Goal: Contribute content: Contribute content

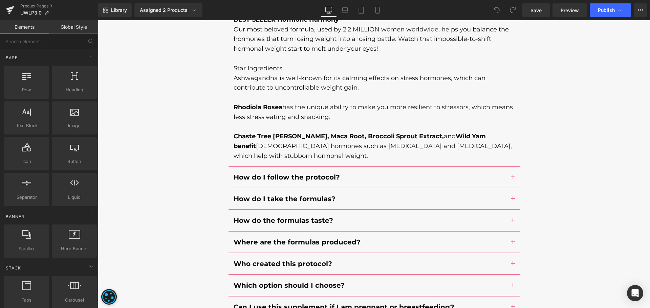
scroll to position [7372, 0]
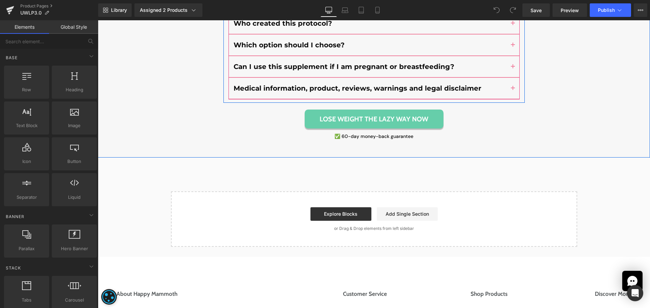
click at [313, 78] on div "Medical information, product, reviews, warnings and legal disclaimer Text Block" at bounding box center [373, 89] width 291 height 22
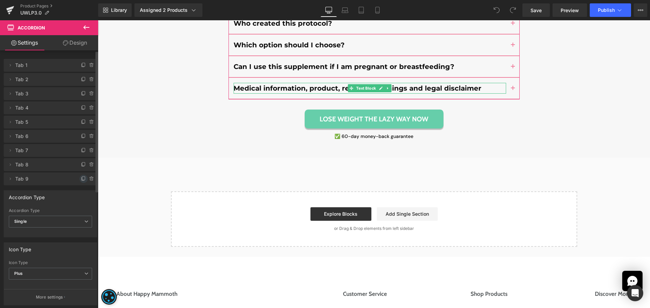
drag, startPoint x: 81, startPoint y: 179, endPoint x: 156, endPoint y: 71, distance: 130.8
click at [81, 179] on icon at bounding box center [83, 178] width 5 height 5
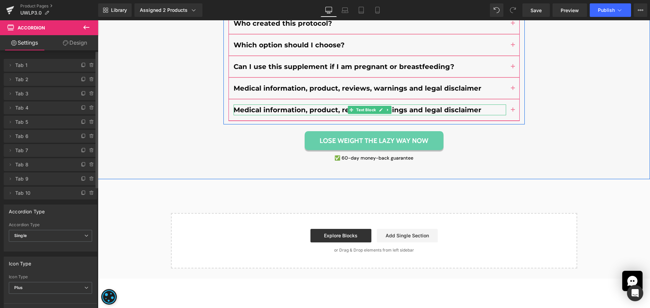
click at [276, 106] on b "Medical information, product, reviews, warnings and legal disclaimer" at bounding box center [357, 110] width 248 height 8
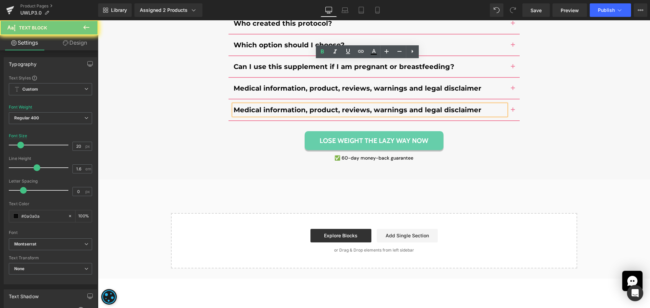
click at [276, 106] on b "Medical information, product, reviews, warnings and legal disclaimer" at bounding box center [357, 110] width 248 height 8
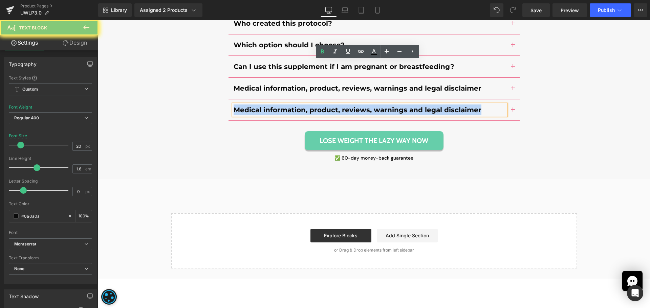
click at [276, 106] on b "Medical information, product, reviews, warnings and legal disclaimer" at bounding box center [357, 110] width 248 height 8
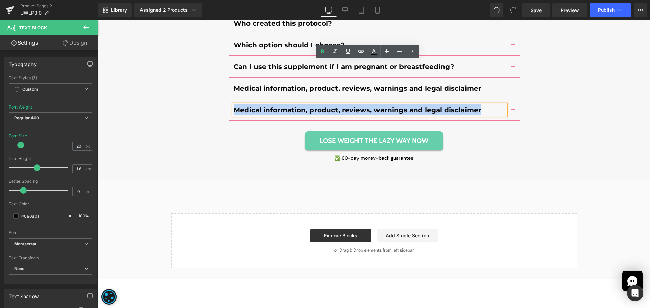
paste div
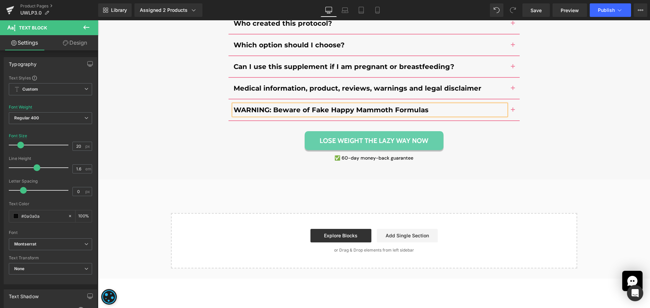
drag, startPoint x: 178, startPoint y: 104, endPoint x: 198, endPoint y: 98, distance: 21.5
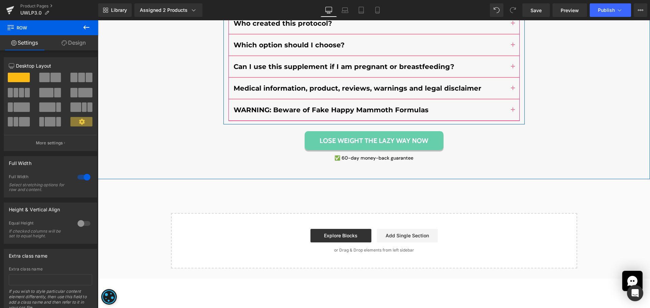
drag, startPoint x: 511, startPoint y: 66, endPoint x: 489, endPoint y: 87, distance: 30.1
click at [513, 112] on span "button" at bounding box center [513, 112] width 0 height 0
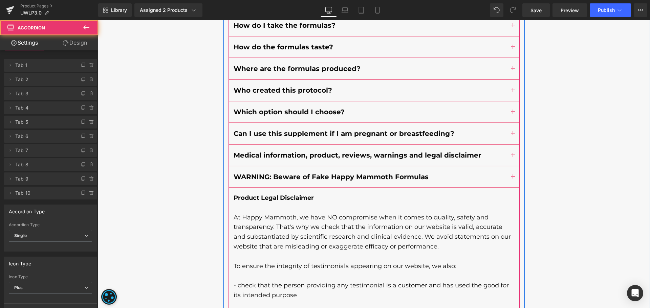
scroll to position [6826, 0]
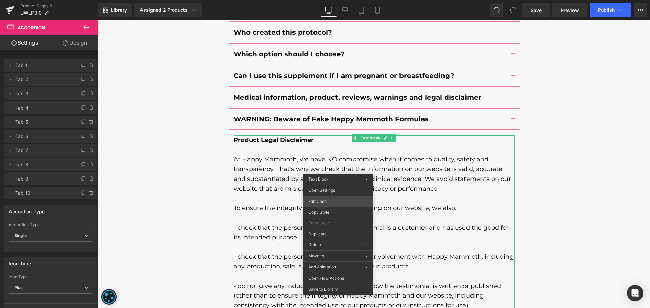
click at [330, 0] on div "You are previewing how the will restyle your page. You can not edit Elements in…" at bounding box center [325, 0] width 650 height 0
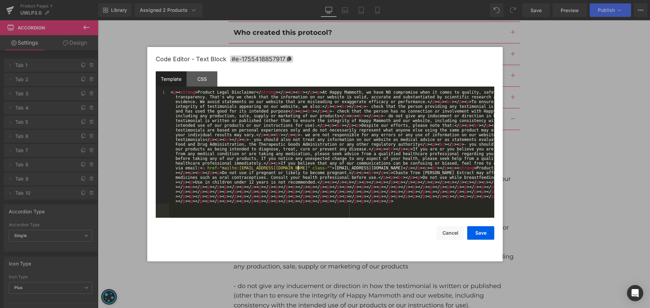
click at [298, 170] on div "< p > < strong > Product Legal Disclaimer </ strong > </ p > < p > < br > </ p …" at bounding box center [331, 267] width 325 height 355
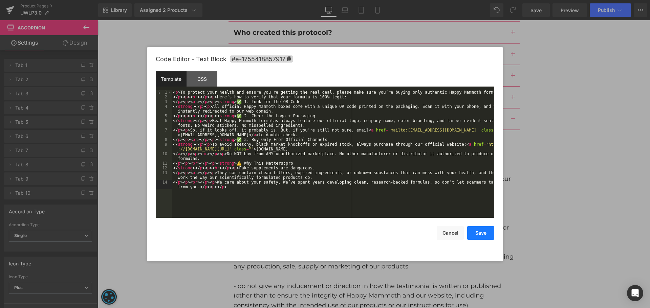
click at [484, 229] on button "Save" at bounding box center [480, 233] width 27 height 14
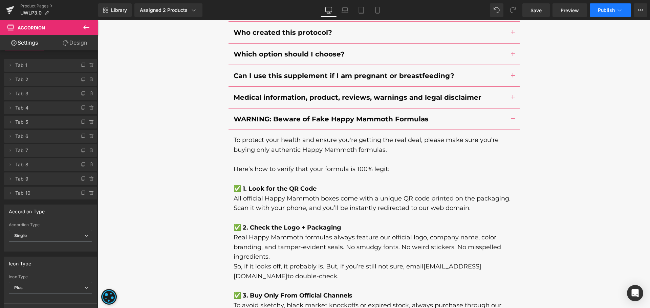
click at [603, 13] on button "Publish" at bounding box center [609, 10] width 41 height 14
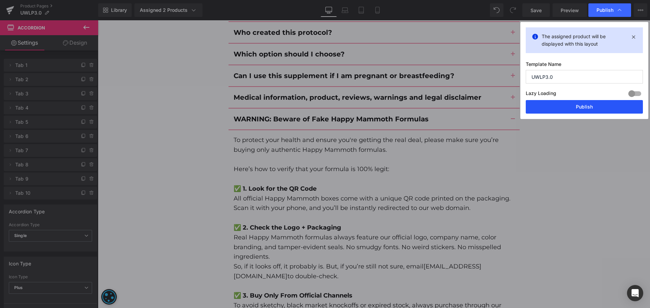
click at [579, 102] on button "Publish" at bounding box center [583, 107] width 117 height 14
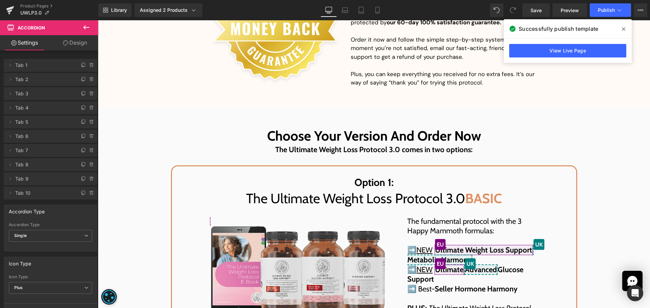
scroll to position [4813, 0]
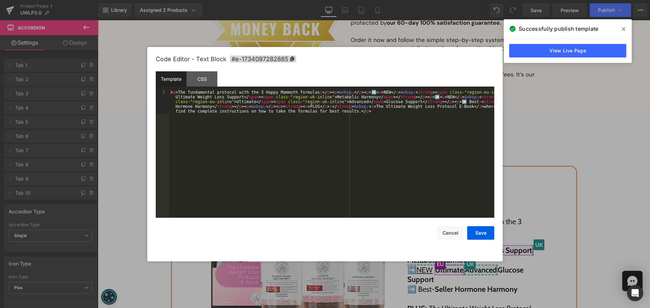
click at [487, 0] on div "You are previewing how the will restyle your page. You can not edit Elements in…" at bounding box center [325, 0] width 650 height 0
click at [388, 119] on div "< p > The fundamental protocol with the 3 Happy Mammoth formulas: </ p > < p > …" at bounding box center [331, 177] width 325 height 175
click at [253, 98] on div "< p > The fundamental protocol with the 3 Happy Mammoth formulas: </ p > < p > …" at bounding box center [331, 177] width 325 height 175
click at [414, 93] on div "< p > The fundamental protocol with the 3 Happy Mammoth formulas: </ p > < p > …" at bounding box center [331, 177] width 325 height 175
click at [376, 96] on div "< p > The fundamental protocol with the 3 Happy Mammoth formulas: </ p > < p > …" at bounding box center [331, 177] width 325 height 175
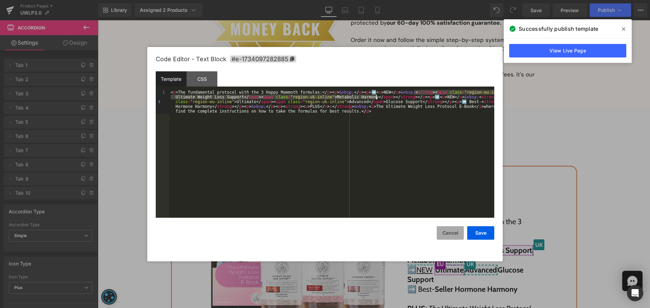
click at [451, 229] on button "Cancel" at bounding box center [449, 233] width 27 height 14
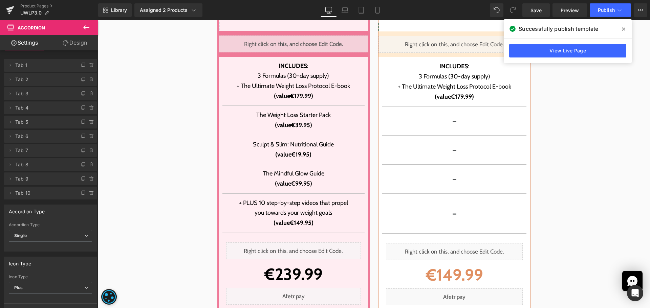
scroll to position [6129, 0]
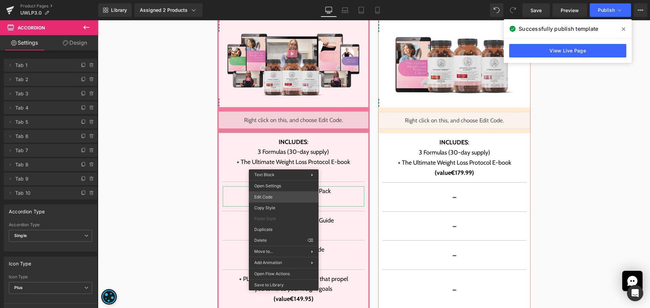
click at [280, 0] on div "You are previewing how the will restyle your page. You can not edit Elements in…" at bounding box center [325, 0] width 650 height 0
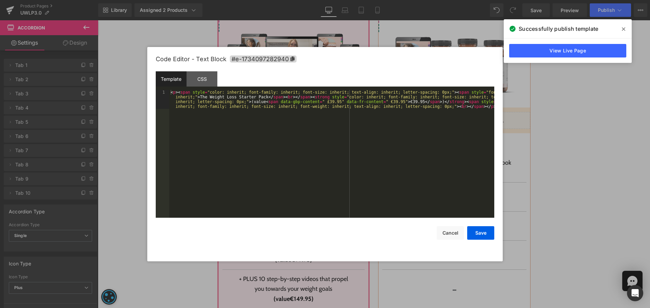
click at [287, 160] on div "< p > < span style = "color: inherit; font-family: inherit; font-size: inherit;…" at bounding box center [331, 173] width 325 height 166
click at [364, 141] on div "< p > < span style = "color: inherit; font-family: inherit; font-size: inherit;…" at bounding box center [331, 173] width 325 height 166
click at [382, 103] on div "< p > < span style = "color: inherit; font-family: inherit; font-size: inherit;…" at bounding box center [331, 173] width 325 height 166
click at [434, 92] on div "< p > < span style = "color: inherit; font-family: inherit; font-size: inherit;…" at bounding box center [331, 173] width 325 height 166
click at [427, 139] on div "< p > < span style = "color: inherit; font-family: inherit; font-size: inherit;…" at bounding box center [331, 173] width 325 height 166
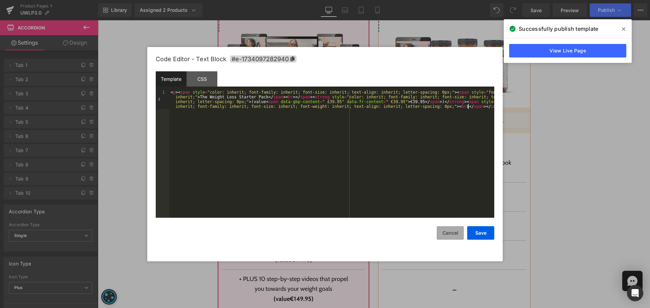
click at [454, 230] on button "Cancel" at bounding box center [449, 233] width 27 height 14
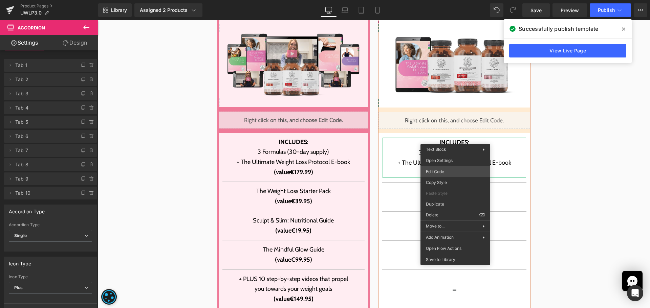
click at [451, 0] on div "You are previewing how the will restyle your page. You can not edit Elements in…" at bounding box center [325, 0] width 650 height 0
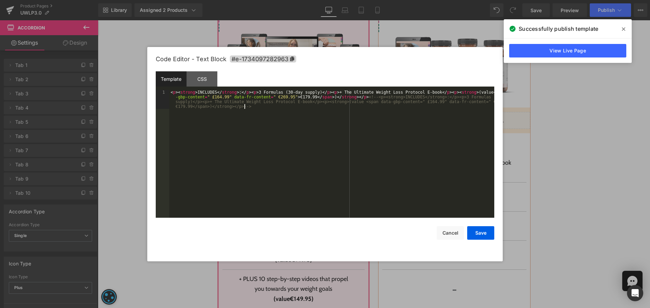
click at [374, 130] on div "< p > < strong > INCLUDES </ strong > : </ p > < p > 3 Formulas (30-day supply)…" at bounding box center [331, 173] width 325 height 166
click at [279, 98] on div "< p > < strong > INCLUDES </ strong > : </ p > < p > 3 Formulas (30-day supply)…" at bounding box center [331, 173] width 325 height 166
click at [372, 147] on div "< p > < strong > INCLUDES </ strong > : </ p > < p > 3 Formulas (30-day supply)…" at bounding box center [331, 173] width 325 height 166
click at [444, 232] on button "Cancel" at bounding box center [449, 233] width 27 height 14
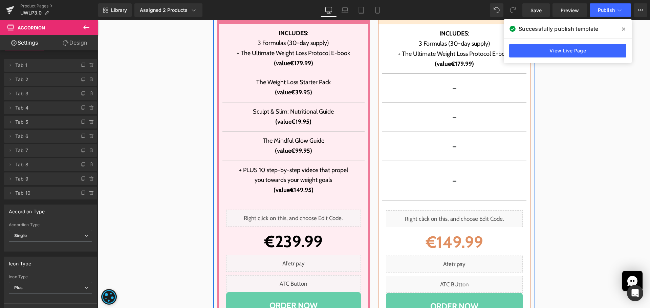
scroll to position [6275, 0]
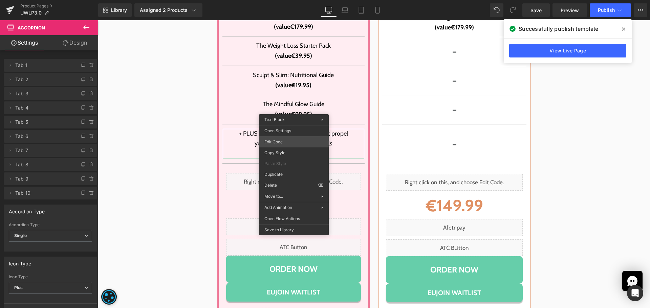
click at [290, 0] on div "You are previewing how the will restyle your page. You can not edit Elements in…" at bounding box center [325, 0] width 650 height 0
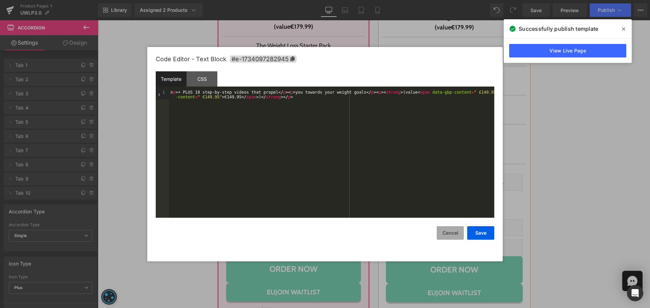
click at [442, 233] on button "Cancel" at bounding box center [449, 233] width 27 height 14
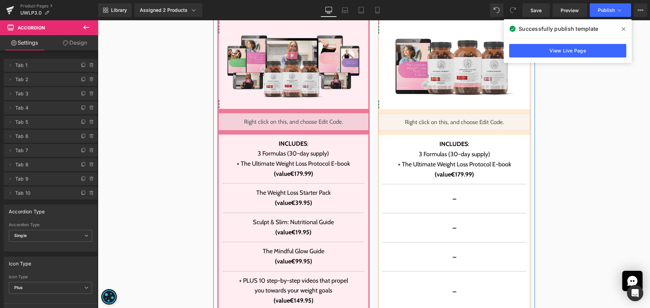
scroll to position [6112, 0]
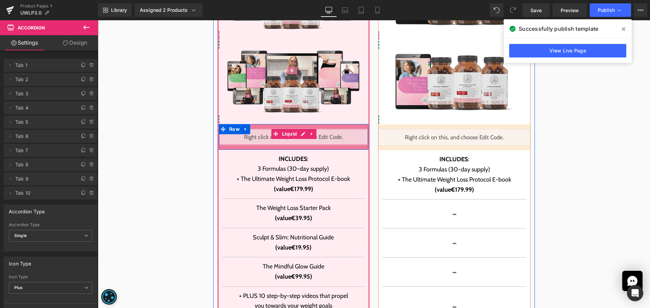
click at [307, 129] on link at bounding box center [311, 134] width 9 height 10
click at [288, 129] on div "Liquid" at bounding box center [294, 137] width 150 height 17
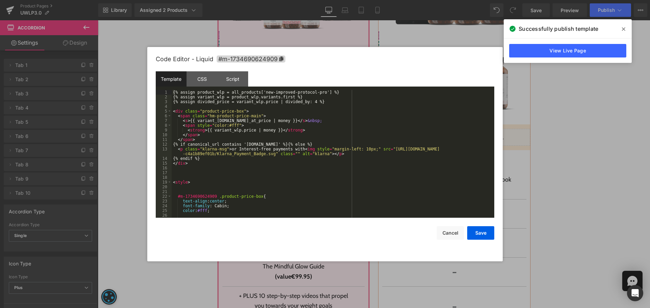
click at [294, 180] on div "{% assign product_wlp = all_products['new-improved-protocol-pro'] %} {% assign …" at bounding box center [332, 158] width 320 height 137
click at [450, 234] on button "Cancel" at bounding box center [449, 233] width 27 height 14
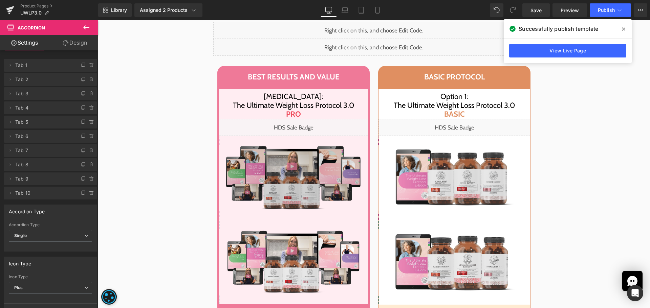
scroll to position [5931, 0]
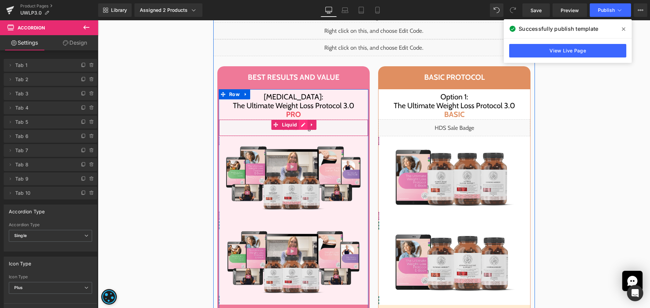
click at [301, 122] on icon at bounding box center [302, 124] width 5 height 5
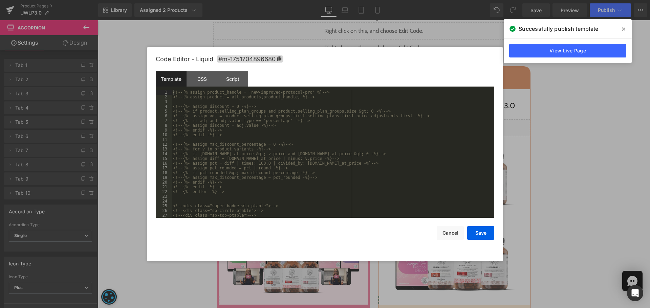
scroll to position [0, 0]
click at [448, 228] on button "Cancel" at bounding box center [449, 233] width 27 height 14
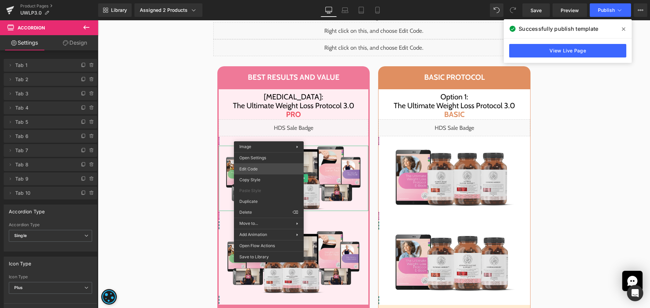
click at [266, 0] on div "You are previewing how the will restyle your page. You can not edit Elements in…" at bounding box center [325, 0] width 650 height 0
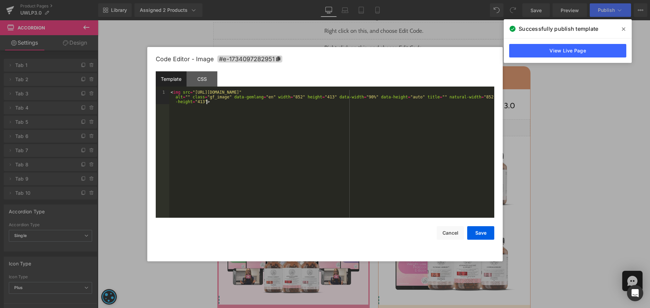
click at [273, 158] on div "< img src = "https://ucarecdn.com/e8e474b0-4392-4d35-92f2-03baafe6fd52/-/format…" at bounding box center [331, 168] width 325 height 156
drag, startPoint x: 456, startPoint y: 236, endPoint x: 251, endPoint y: 189, distance: 210.4
click at [456, 236] on button "Cancel" at bounding box center [449, 233] width 27 height 14
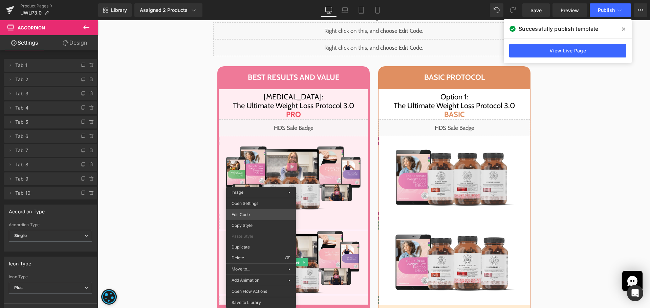
click at [266, 0] on div "You are previewing how the will restyle your page. You can not edit Elements in…" at bounding box center [325, 0] width 650 height 0
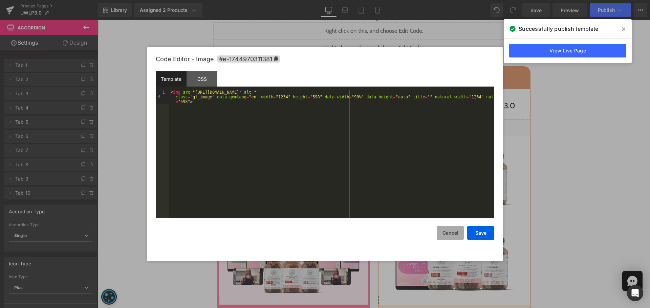
drag, startPoint x: 446, startPoint y: 229, endPoint x: 341, endPoint y: 196, distance: 109.7
click at [446, 229] on button "Cancel" at bounding box center [449, 233] width 27 height 14
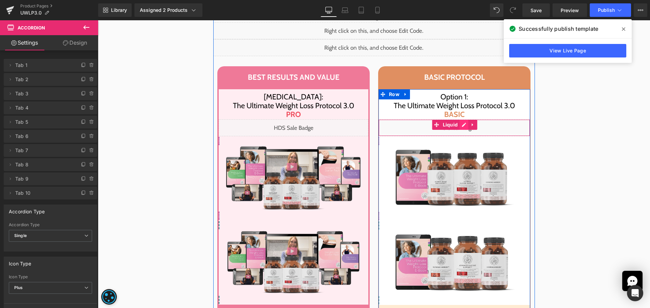
click at [460, 119] on div "Liquid" at bounding box center [454, 127] width 152 height 17
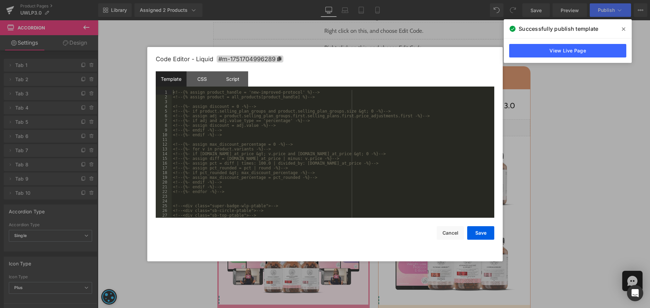
click at [308, 145] on div "<!-- {% assign product_handle = 'new-improved-protocol' %} --> <!-- {% assign p…" at bounding box center [332, 158] width 320 height 137
click at [462, 236] on button "Cancel" at bounding box center [449, 233] width 27 height 14
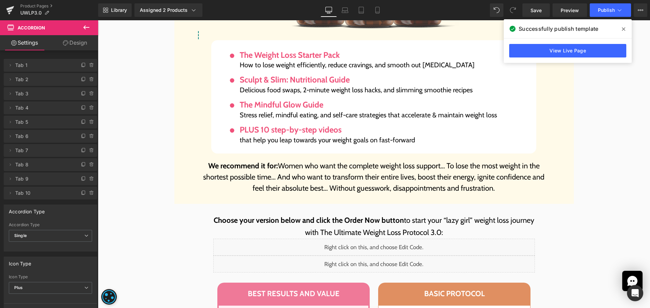
scroll to position [5715, 0]
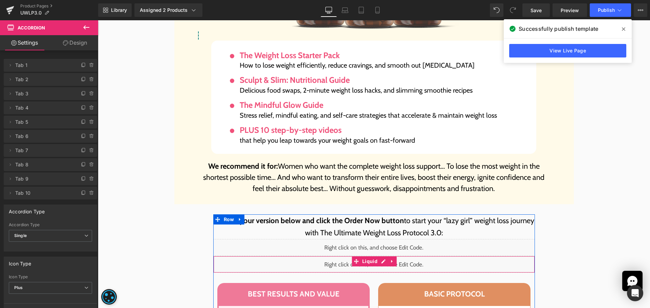
click at [382, 256] on div "Liquid" at bounding box center [373, 264] width 321 height 17
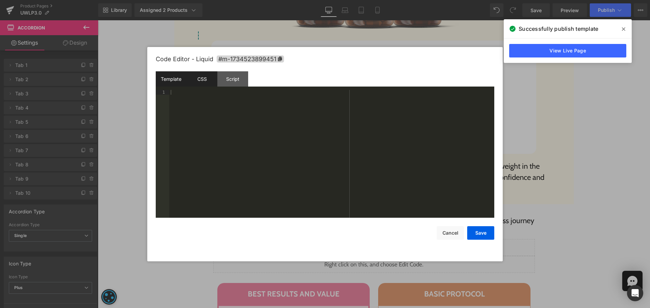
click at [209, 78] on div "CSS" at bounding box center [201, 78] width 31 height 15
click at [230, 84] on div "Script" at bounding box center [232, 78] width 31 height 15
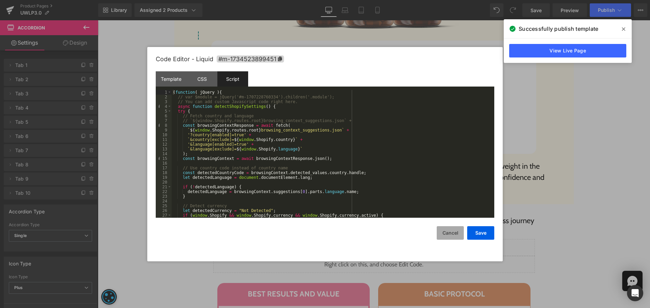
drag, startPoint x: 453, startPoint y: 234, endPoint x: 449, endPoint y: 230, distance: 6.0
click at [453, 233] on button "Cancel" at bounding box center [449, 233] width 27 height 14
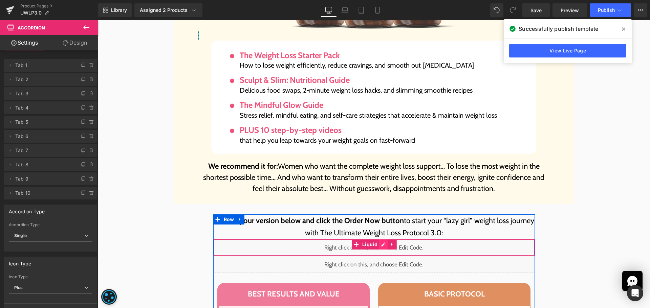
click at [378, 239] on div "Liquid" at bounding box center [373, 247] width 321 height 17
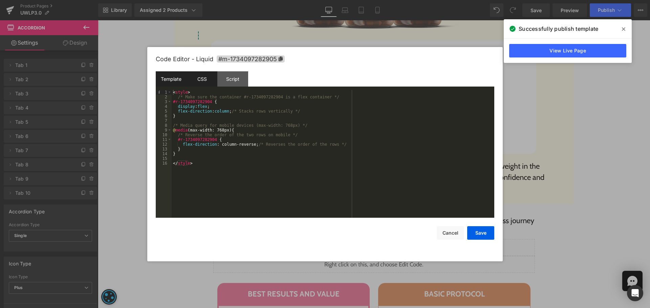
drag, startPoint x: 203, startPoint y: 80, endPoint x: 215, endPoint y: 81, distance: 11.2
click at [204, 80] on div "CSS" at bounding box center [201, 78] width 31 height 15
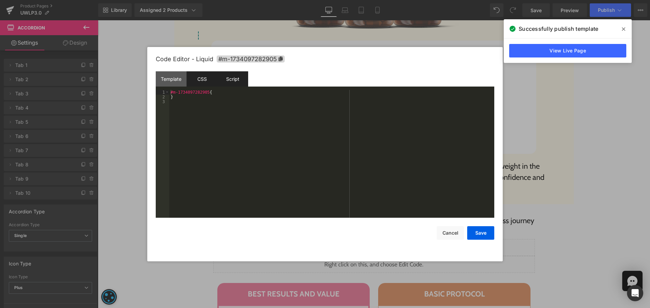
click at [224, 82] on div "Script" at bounding box center [232, 78] width 31 height 15
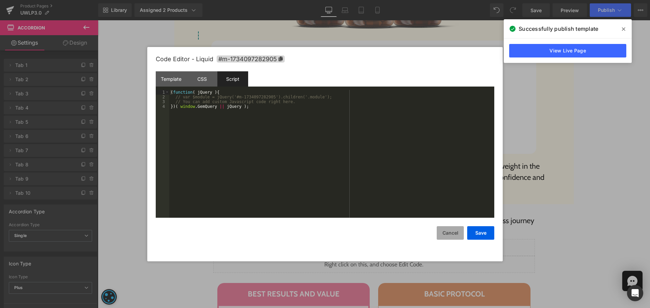
drag, startPoint x: 445, startPoint y: 235, endPoint x: 441, endPoint y: 231, distance: 6.2
click at [445, 235] on button "Cancel" at bounding box center [449, 233] width 27 height 14
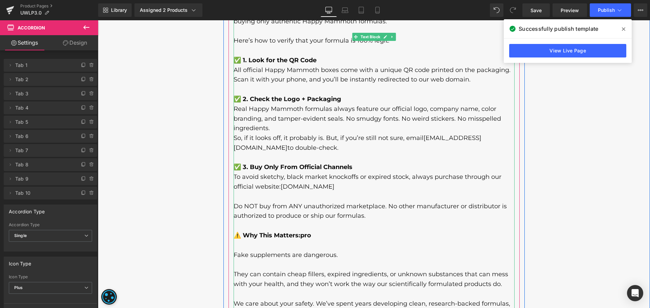
scroll to position [6960, 0]
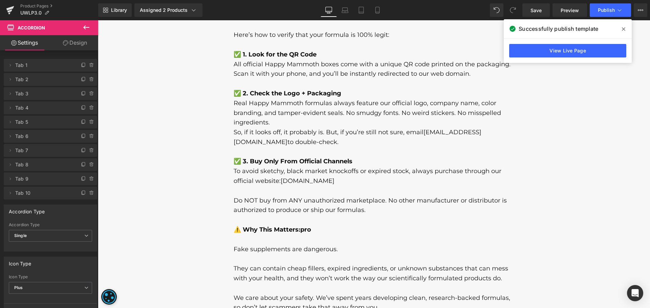
click at [623, 27] on icon at bounding box center [623, 28] width 3 height 5
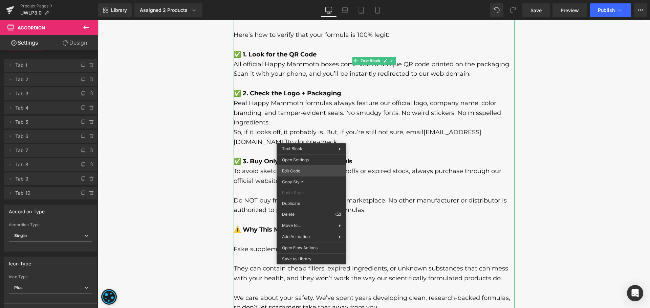
click at [312, 0] on div "You are previewing how the will restyle your page. You can not edit Elements in…" at bounding box center [325, 0] width 650 height 0
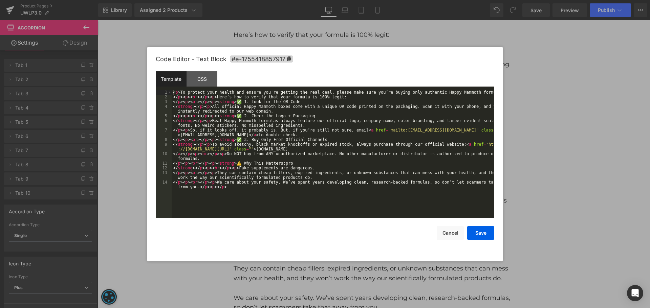
click at [332, 145] on div "< p > To protect your health and ensure you're getting the real deal, please ma…" at bounding box center [333, 161] width 322 height 142
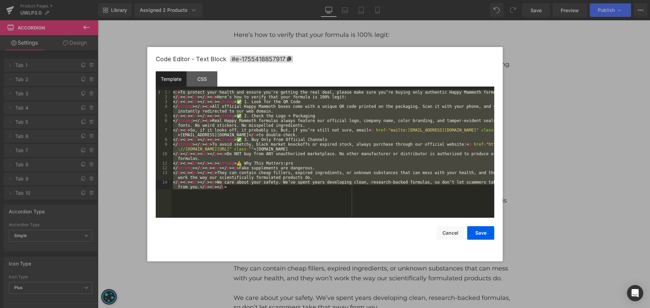
click at [318, 209] on div "< p > To protect your health and ensure you're getting the real deal, please ma…" at bounding box center [333, 154] width 322 height 128
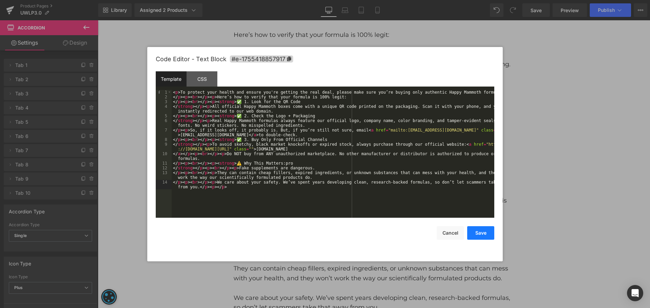
click at [480, 233] on button "Save" at bounding box center [480, 233] width 27 height 14
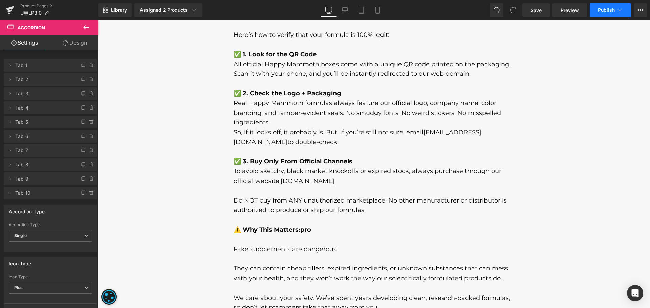
click at [598, 11] on span "Publish" at bounding box center [606, 9] width 17 height 5
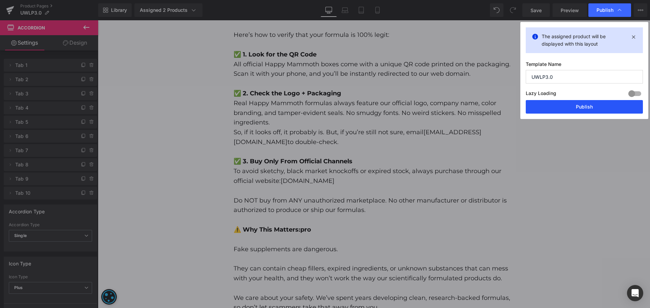
click at [553, 106] on button "Publish" at bounding box center [583, 107] width 117 height 14
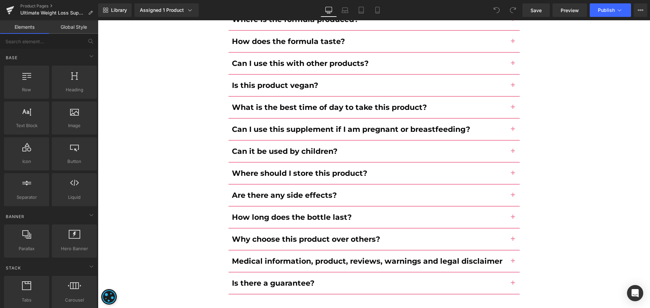
scroll to position [3355, 0]
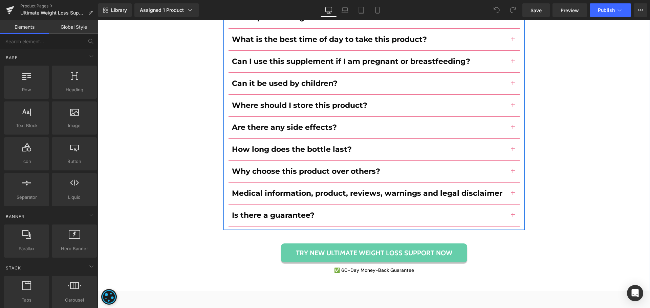
click at [346, 193] on div "How do I use this product? Text Block Simply take 3 easy-to-swallow capsules on…" at bounding box center [373, 44] width 301 height 373
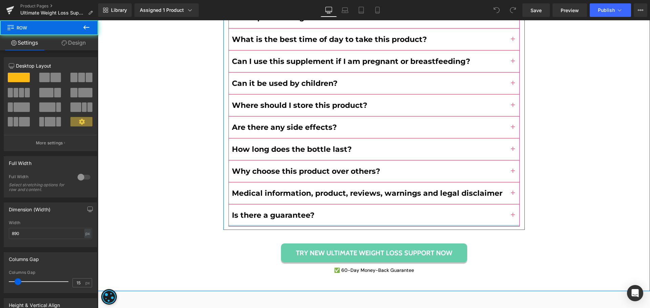
click at [347, 225] on div at bounding box center [373, 226] width 291 height 2
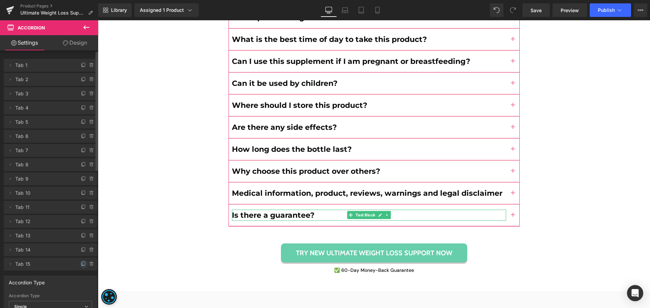
click at [74, 262] on li "Delete Cancel Tab 15 Tab 15 Name Tab 15 #FFFFFF Background #ffffff 100 %" at bounding box center [50, 264] width 93 height 13
click at [82, 263] on icon at bounding box center [83, 264] width 3 height 3
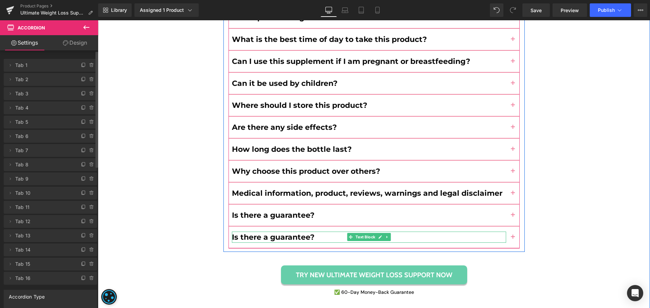
click at [258, 233] on b "Is there a guarantee?" at bounding box center [273, 237] width 83 height 9
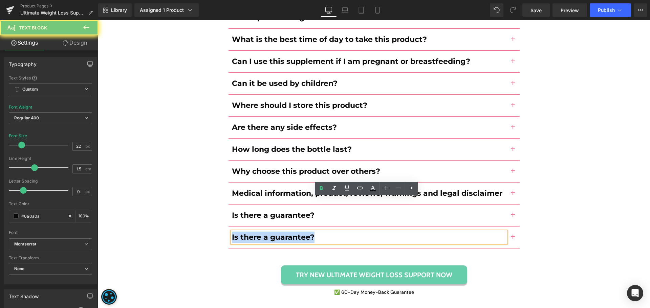
click at [258, 233] on b "Is there a guarantee?" at bounding box center [273, 237] width 83 height 9
paste div
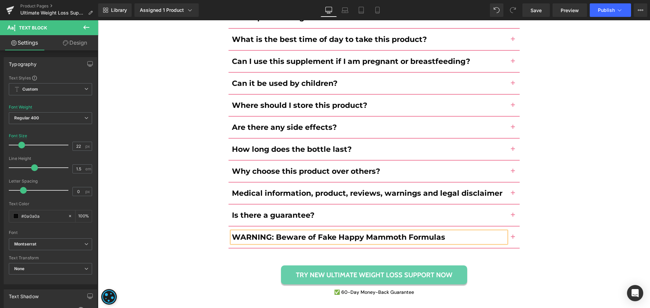
click at [509, 227] on button "button" at bounding box center [513, 237] width 14 height 21
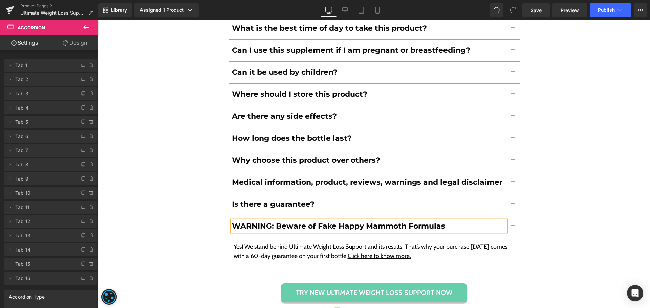
scroll to position [3358, 0]
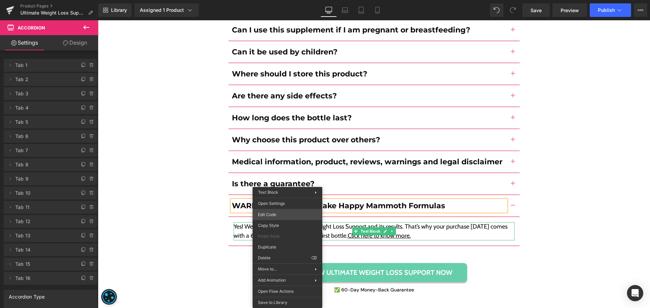
click at [276, 0] on div "You are previewing how the will restyle your page. You can not edit Elements in…" at bounding box center [325, 0] width 650 height 0
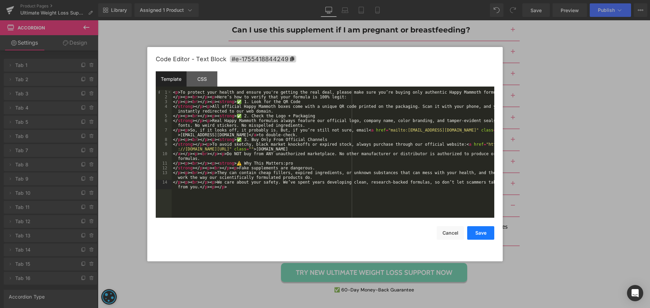
click at [486, 232] on button "Save" at bounding box center [480, 233] width 27 height 14
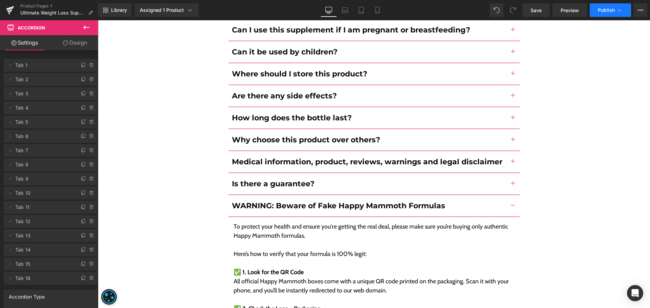
click at [610, 13] on span "Publish" at bounding box center [606, 9] width 17 height 5
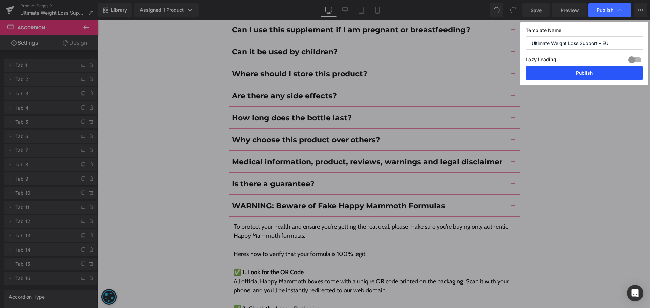
click at [593, 75] on button "Publish" at bounding box center [583, 73] width 117 height 14
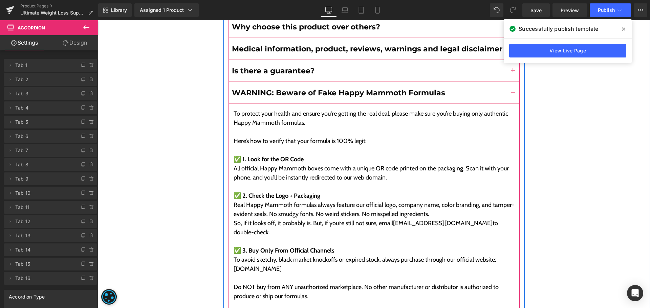
scroll to position [3473, 0]
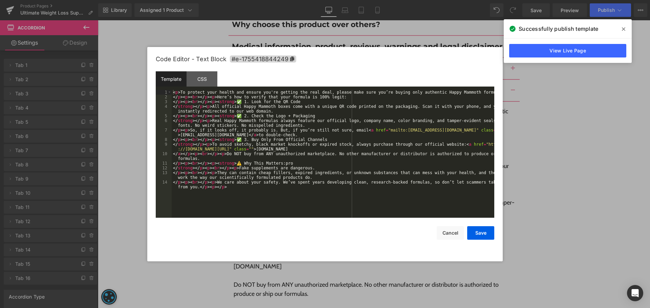
click at [324, 0] on div "You are previewing how the will restyle your page. You can not edit Elements in…" at bounding box center [325, 0] width 650 height 0
click at [361, 216] on div "< p > To protect your health and ensure you're getting the real deal, please ma…" at bounding box center [333, 161] width 322 height 142
click at [479, 233] on button "Save" at bounding box center [480, 233] width 27 height 14
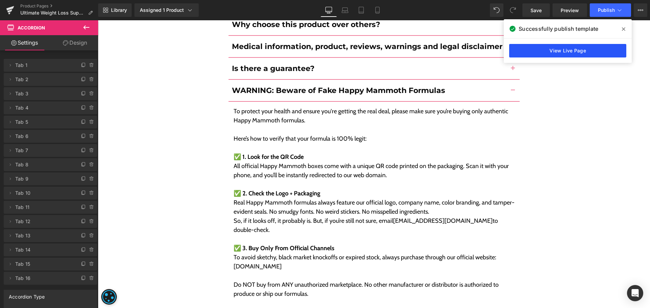
click at [585, 51] on link "View Live Page" at bounding box center [567, 51] width 117 height 14
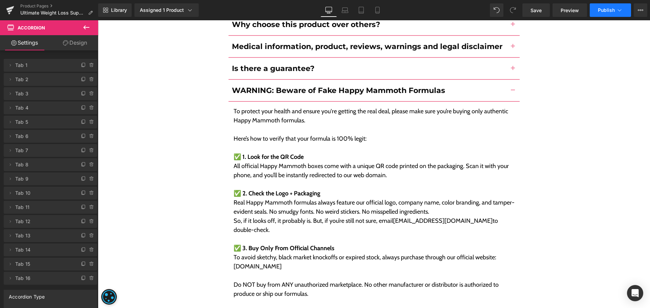
click at [598, 9] on span "Publish" at bounding box center [606, 9] width 17 height 5
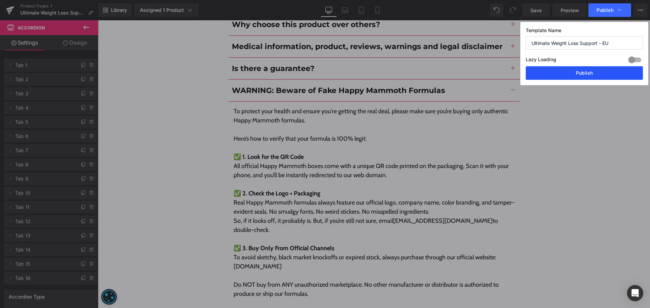
click at [581, 72] on button "Publish" at bounding box center [583, 73] width 117 height 14
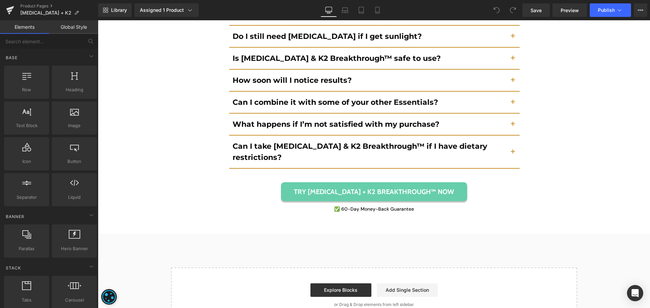
scroll to position [4840, 0]
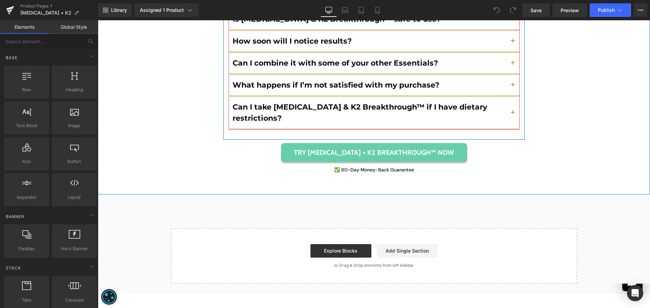
click at [296, 96] on div "Can I take Vitamin D3 & K2 Breakthrough™ if I have dietary restrictions? Text B…" at bounding box center [374, 112] width 290 height 33
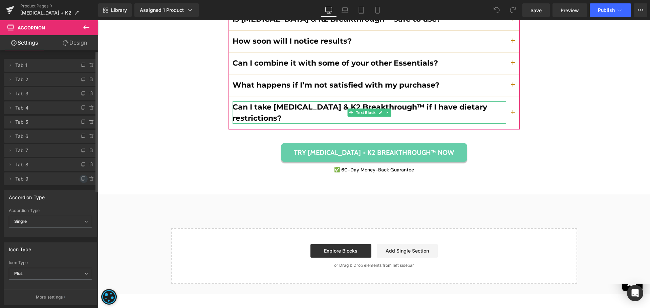
click at [81, 179] on icon at bounding box center [83, 178] width 5 height 5
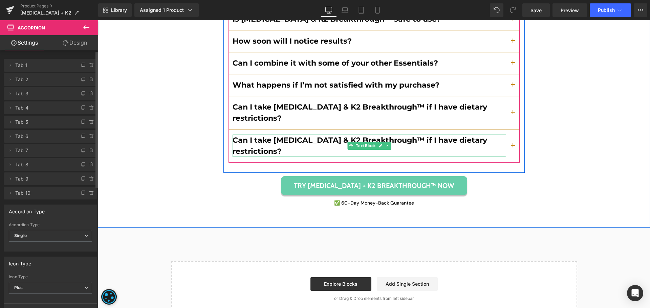
click at [269, 136] on b "Can I take Vitamin D3 & K2 Breakthrough™ if I have dietary restrictions?" at bounding box center [359, 146] width 254 height 20
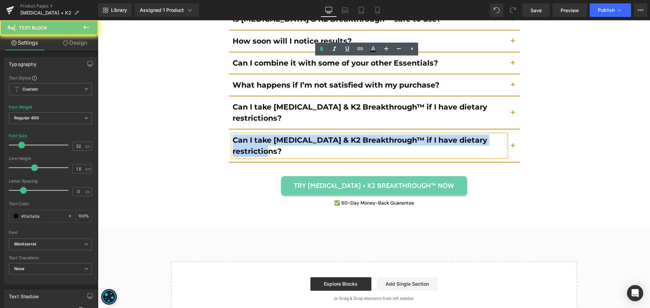
click at [269, 136] on b "Can I take Vitamin D3 & K2 Breakthrough™ if I have dietary restrictions?" at bounding box center [359, 146] width 254 height 20
paste div
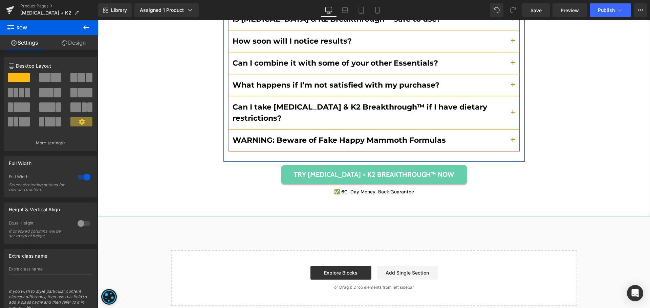
click at [508, 130] on button "button" at bounding box center [513, 140] width 14 height 21
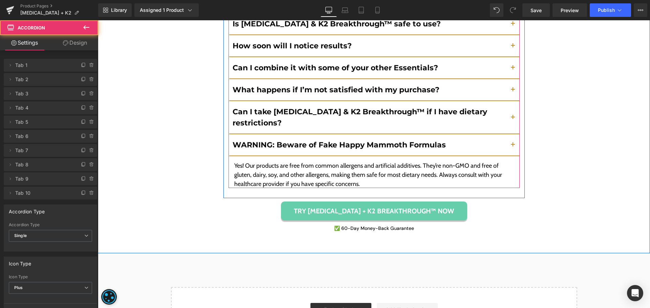
scroll to position [4791, 0]
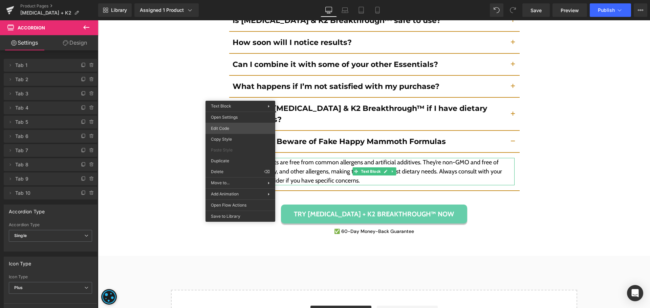
click at [237, 0] on div "You are previewing how the will restyle your page. You can not edit Elements in…" at bounding box center [325, 0] width 650 height 0
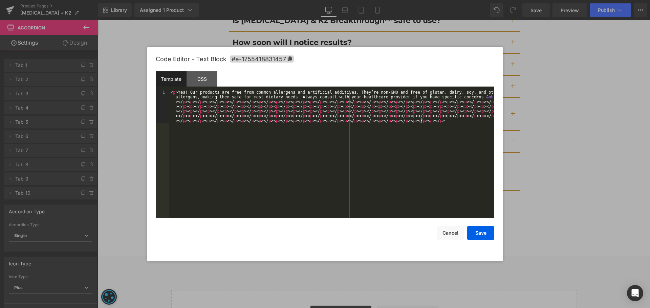
click at [242, 126] on div "< p > Yes! Our products are free from common allergens and artificial additives…" at bounding box center [331, 187] width 325 height 194
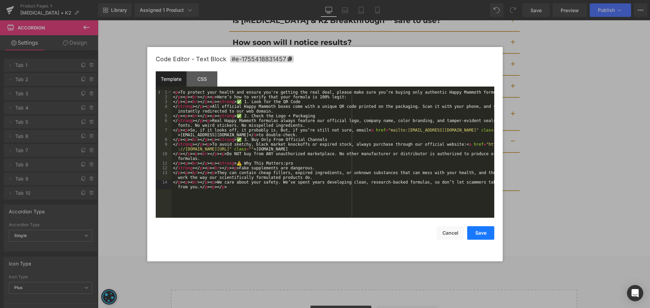
click at [468, 229] on button "Save" at bounding box center [480, 233] width 27 height 14
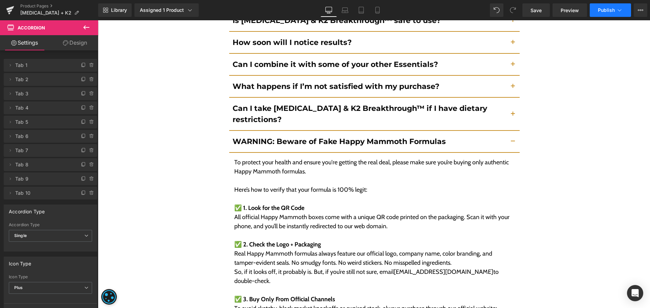
click at [591, 12] on button "Publish" at bounding box center [609, 10] width 41 height 14
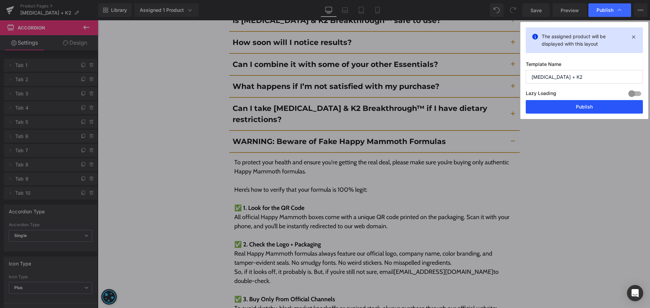
click at [587, 105] on button "Publish" at bounding box center [583, 107] width 117 height 14
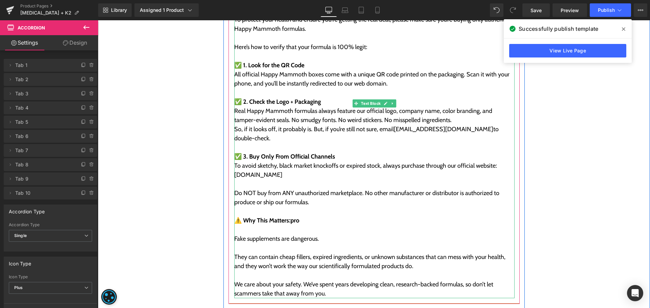
scroll to position [4934, 0]
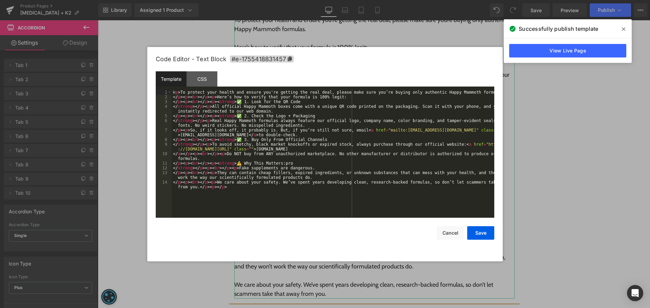
click at [288, 0] on div "You are previewing how the will restyle your page. You can not edit Elements in…" at bounding box center [325, 0] width 650 height 0
click at [316, 118] on div "< p > To protect your health and ensure you're getting the real deal, please ma…" at bounding box center [333, 161] width 322 height 142
drag, startPoint x: 484, startPoint y: 231, endPoint x: 484, endPoint y: 225, distance: 5.4
click at [484, 230] on button "Save" at bounding box center [480, 233] width 27 height 14
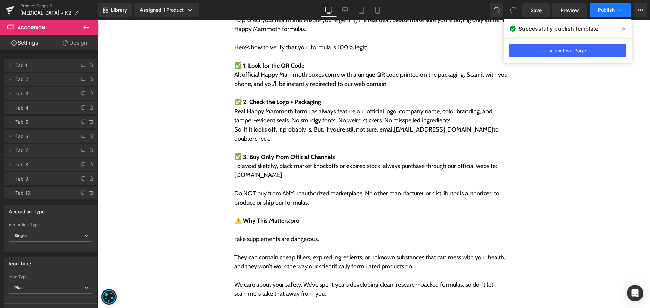
click at [613, 14] on button "Publish" at bounding box center [609, 10] width 41 height 14
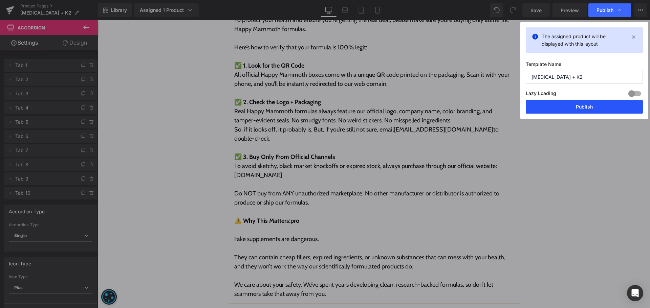
click at [586, 105] on button "Publish" at bounding box center [583, 107] width 117 height 14
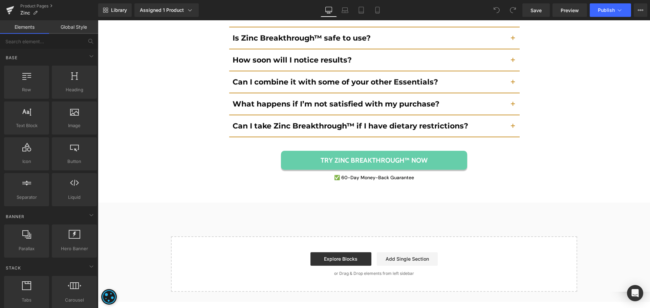
scroll to position [5069, 0]
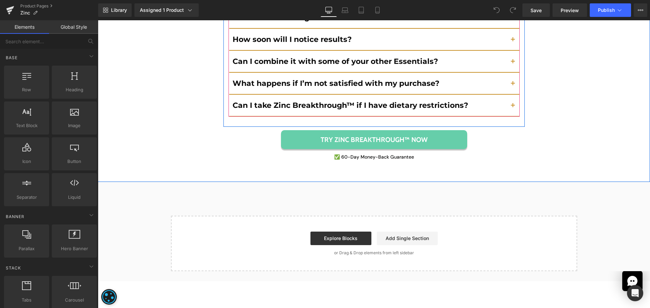
click at [361, 114] on div "Can I take Zinc Breakthrough™ if I have dietary restrictions? Text Block" at bounding box center [374, 106] width 290 height 22
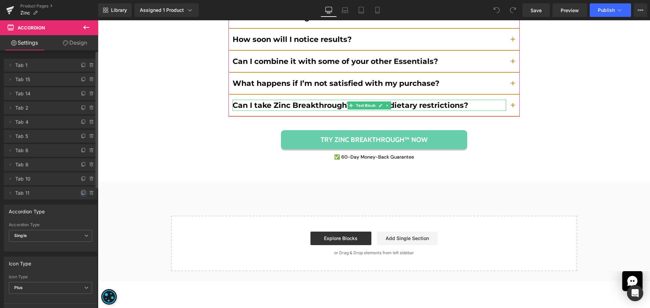
click at [81, 192] on icon at bounding box center [83, 192] width 5 height 5
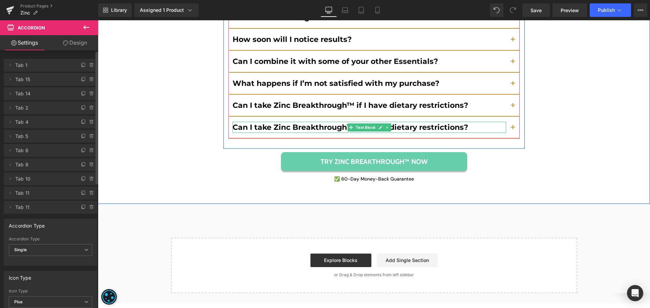
click at [266, 130] on b "Can I take Zinc Breakthrough™ if I have dietary restrictions?" at bounding box center [349, 127] width 235 height 9
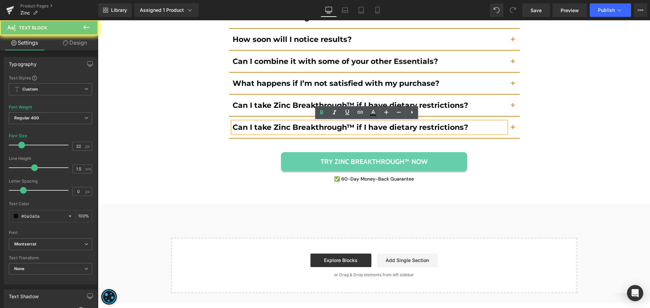
click at [266, 130] on b "Can I take Zinc Breakthrough™ if I have dietary restrictions?" at bounding box center [349, 127] width 235 height 9
paste div
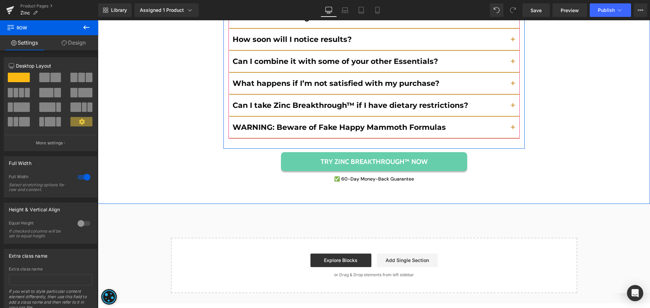
click at [511, 126] on button "button" at bounding box center [513, 127] width 14 height 21
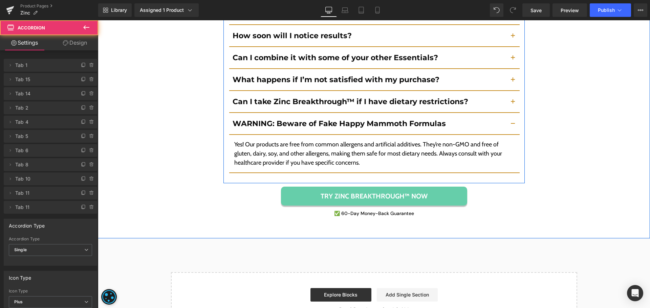
scroll to position [5029, 0]
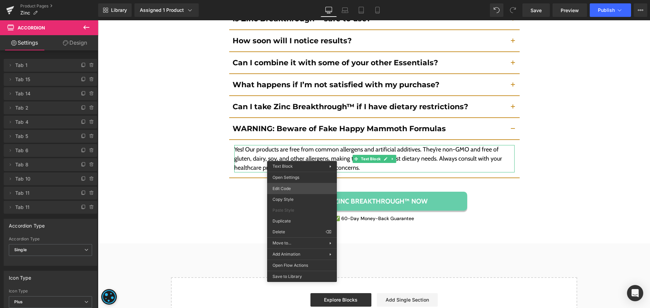
click at [300, 0] on div "You are previewing how the will restyle your page. You can not edit Elements in…" at bounding box center [325, 0] width 650 height 0
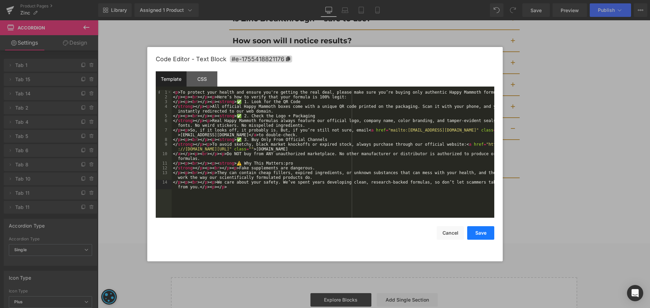
click at [487, 232] on button "Save" at bounding box center [480, 233] width 27 height 14
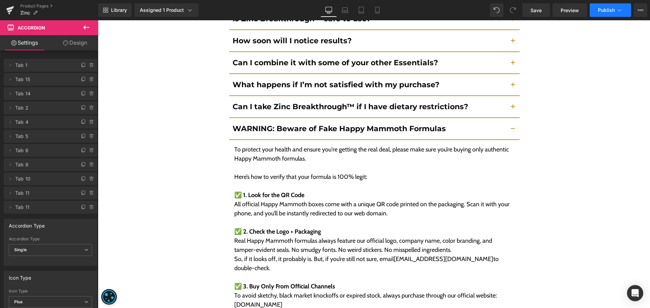
click at [597, 14] on button "Publish" at bounding box center [609, 10] width 41 height 14
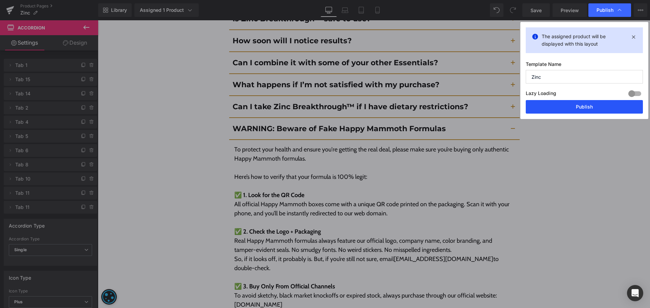
click at [549, 107] on button "Publish" at bounding box center [583, 107] width 117 height 14
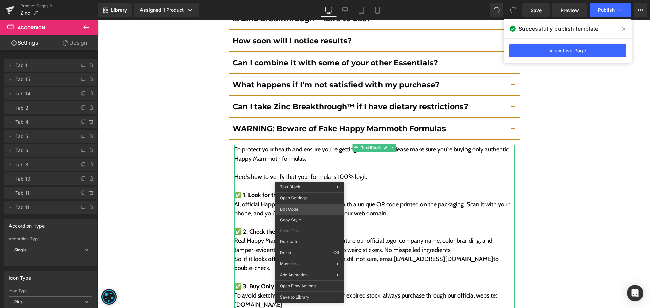
click at [304, 0] on div "You are previewing how the will restyle your page. You can not edit Elements in…" at bounding box center [325, 0] width 650 height 0
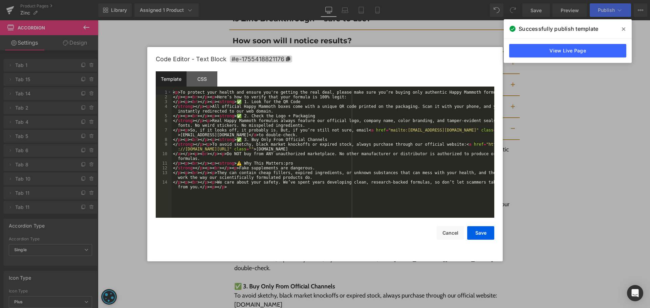
click at [318, 170] on div "< p > To protect your health and ensure you're getting the real deal, please ma…" at bounding box center [333, 161] width 322 height 142
click at [482, 234] on button "Save" at bounding box center [480, 233] width 27 height 14
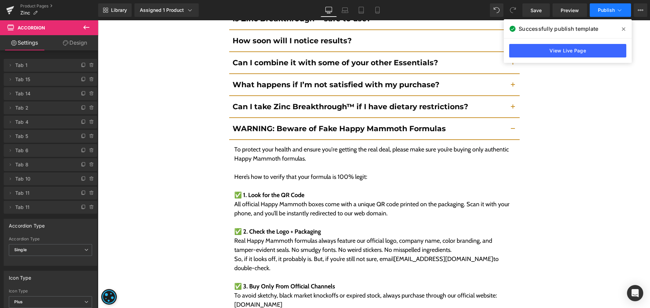
click at [604, 11] on span "Publish" at bounding box center [606, 9] width 17 height 5
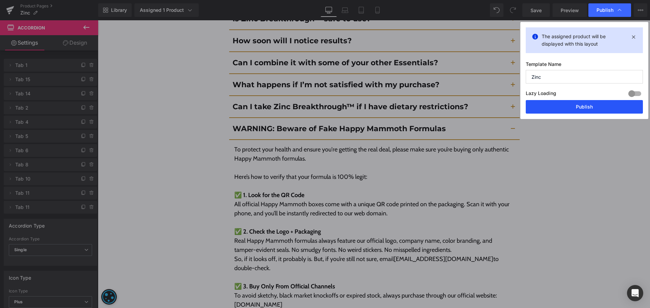
click at [574, 109] on button "Publish" at bounding box center [583, 107] width 117 height 14
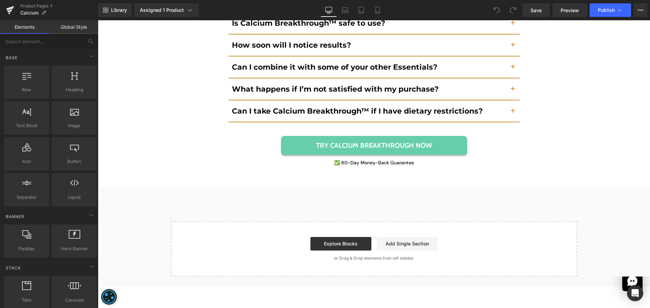
scroll to position [4811, 0]
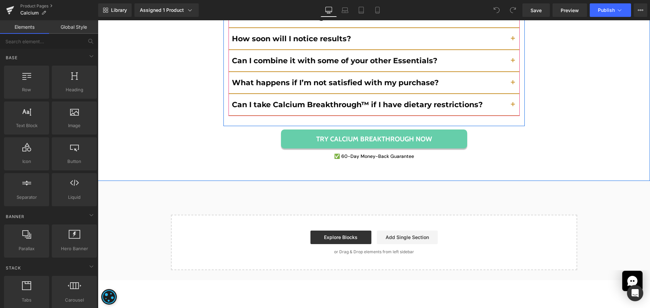
drag, startPoint x: 335, startPoint y: 101, endPoint x: 246, endPoint y: 139, distance: 96.5
click at [335, 101] on div "Can I take Calcium Breakthrough™ if I have dietary restrictions? Text Block" at bounding box center [373, 105] width 291 height 22
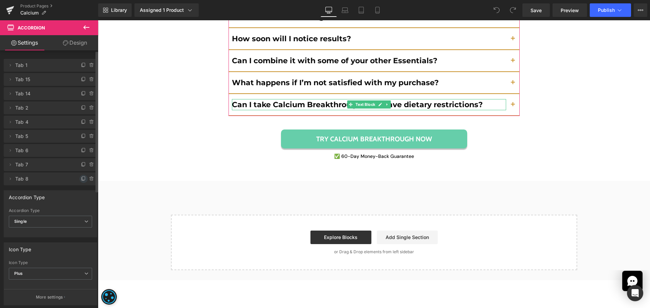
click at [81, 178] on icon at bounding box center [83, 178] width 5 height 5
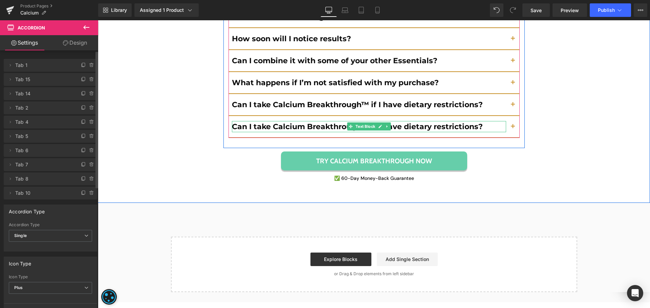
click at [293, 122] on span "Can I take Calcium Breakthrough™ if I have dietary restrictions?" at bounding box center [357, 126] width 251 height 9
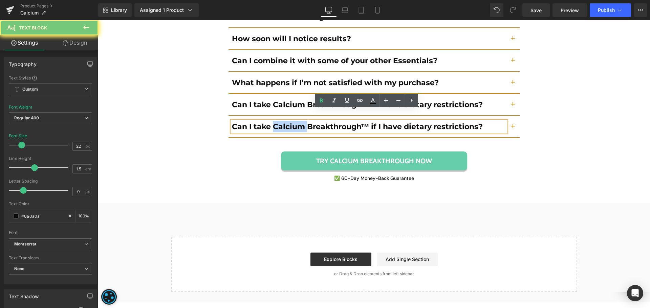
click at [293, 122] on span "Can I take Calcium Breakthrough™ if I have dietary restrictions?" at bounding box center [357, 126] width 251 height 9
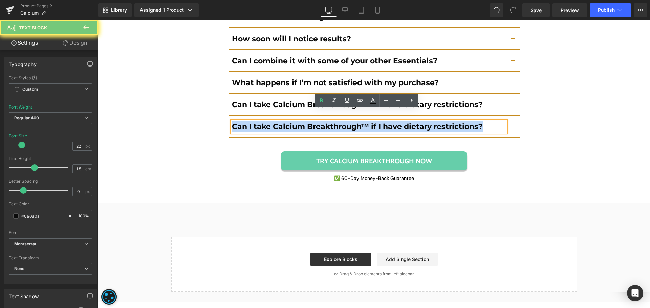
click at [293, 122] on span "Can I take Calcium Breakthrough™ if I have dietary restrictions?" at bounding box center [357, 126] width 251 height 9
paste div
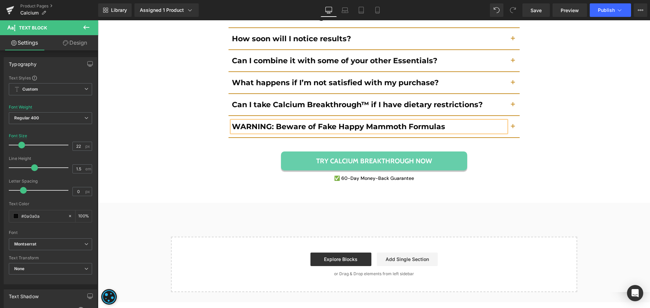
drag, startPoint x: 511, startPoint y: 115, endPoint x: 337, endPoint y: 132, distance: 174.0
click at [513, 129] on span "button" at bounding box center [513, 129] width 0 height 0
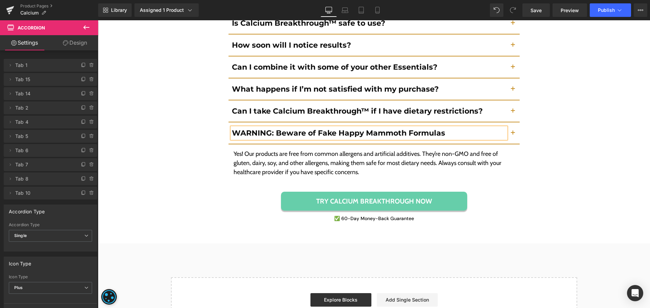
scroll to position [4762, 0]
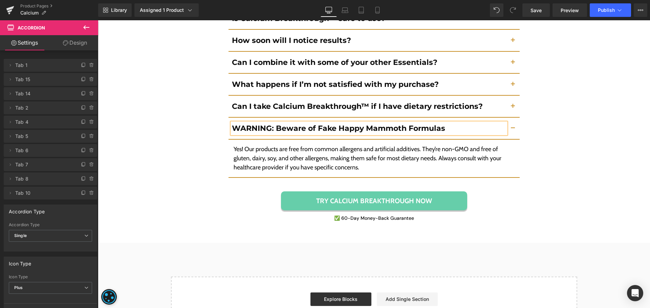
click at [292, 149] on p "Yes! Our products are free from common allergens and artificial additives. They…" at bounding box center [373, 158] width 281 height 27
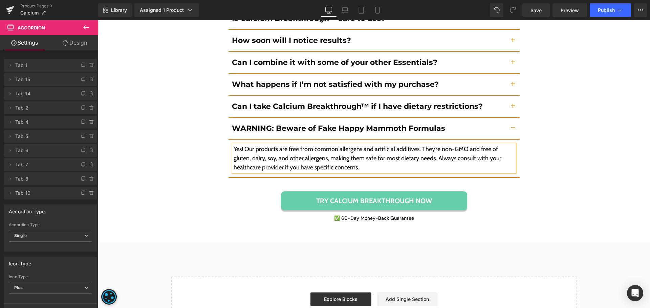
click at [292, 149] on p "Yes! Our products are free from common allergens and artificial additives. They…" at bounding box center [373, 158] width 281 height 27
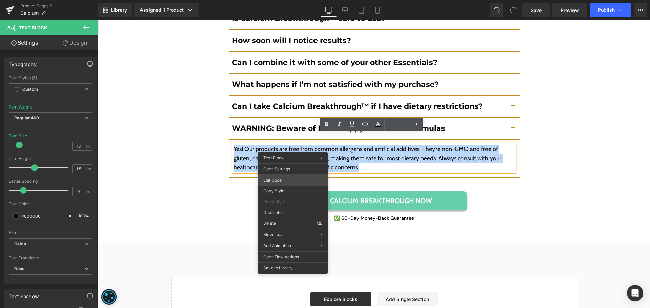
click at [289, 0] on div "You are previewing how the will restyle your page. You can not edit Elements in…" at bounding box center [325, 0] width 650 height 0
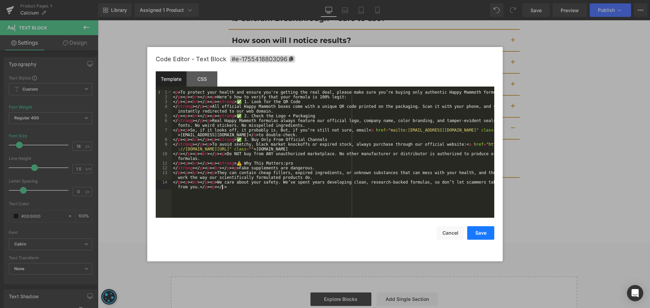
click at [485, 233] on button "Save" at bounding box center [480, 233] width 27 height 14
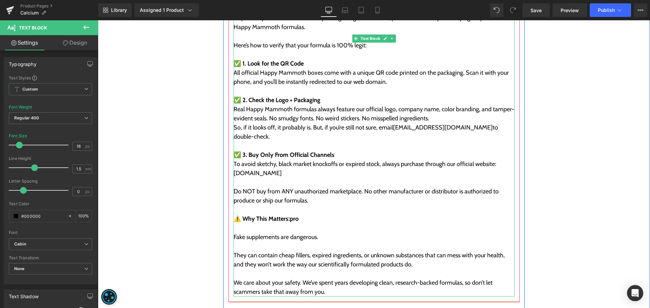
scroll to position [4894, 0]
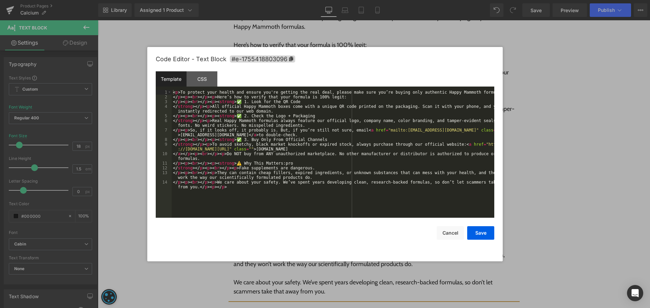
click at [324, 0] on div "You are previewing how the will restyle your page. You can not edit Elements in…" at bounding box center [325, 0] width 650 height 0
click at [248, 148] on div "< p > To protect your health and ensure you're getting the real deal, please ma…" at bounding box center [333, 161] width 322 height 142
click at [352, 167] on div "< p > To protect your health and ensure you're getting the real deal, please ma…" at bounding box center [333, 161] width 322 height 142
click at [484, 230] on button "Save" at bounding box center [480, 233] width 27 height 14
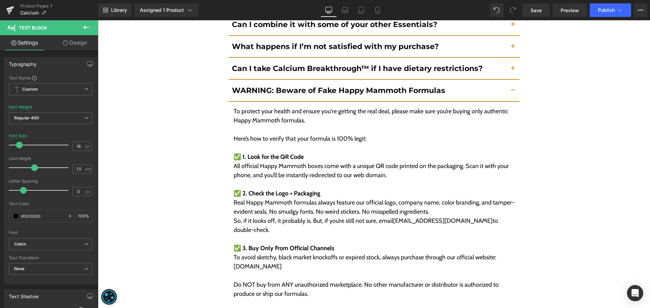
scroll to position [4814, 0]
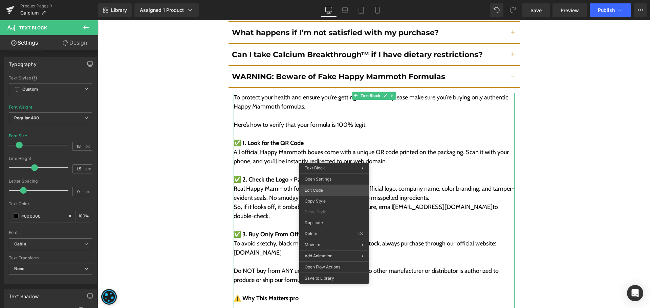
click at [331, 0] on div "You are previewing how the will restyle your page. You can not edit Elements in…" at bounding box center [325, 0] width 650 height 0
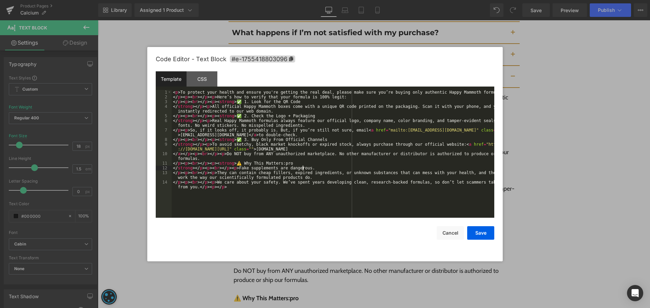
click at [342, 166] on div "< p > To protect your health and ensure you're getting the real deal, please ma…" at bounding box center [333, 161] width 322 height 142
click at [484, 235] on button "Save" at bounding box center [480, 233] width 27 height 14
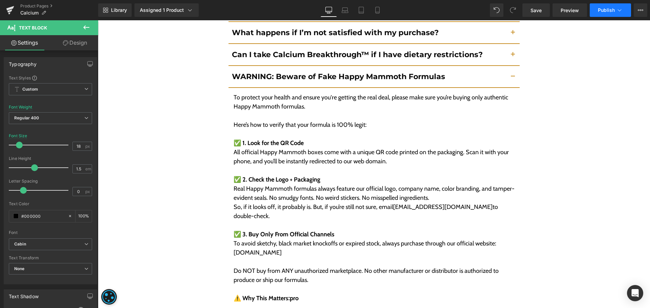
click at [598, 12] on span "Publish" at bounding box center [606, 9] width 17 height 5
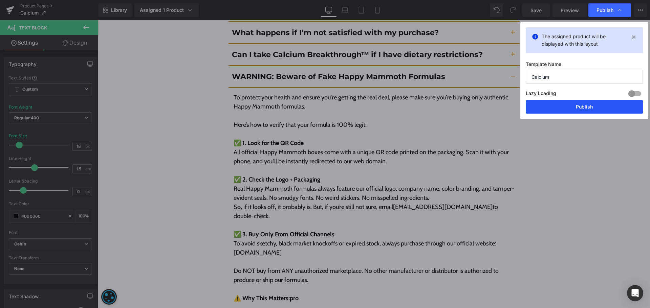
click at [580, 103] on button "Publish" at bounding box center [583, 107] width 117 height 14
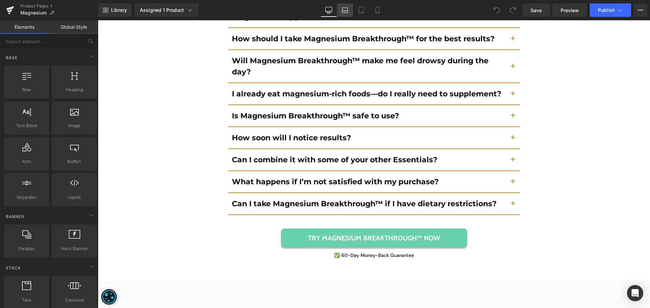
scroll to position [5059, 0]
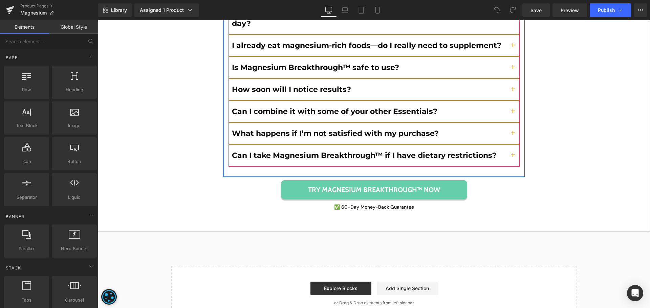
click at [367, 153] on div "Can I take Magnesium Breakthrough™ if I have dietary restrictions? Text Block" at bounding box center [373, 156] width 291 height 22
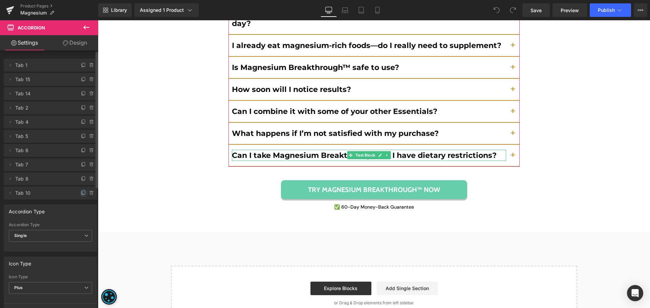
click at [81, 190] on icon at bounding box center [83, 192] width 5 height 5
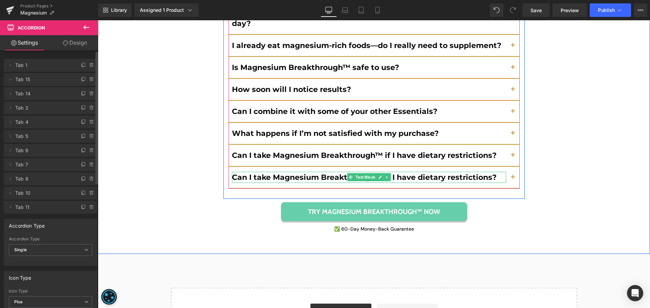
click at [257, 173] on b "Can I take Magnesium Breakthrough™ if I have dietary restrictions?" at bounding box center [364, 177] width 265 height 9
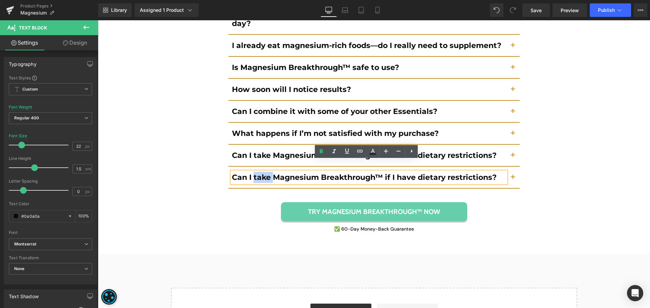
click at [257, 173] on b "Can I take Magnesium Breakthrough™ if I have dietary restrictions?" at bounding box center [364, 177] width 265 height 9
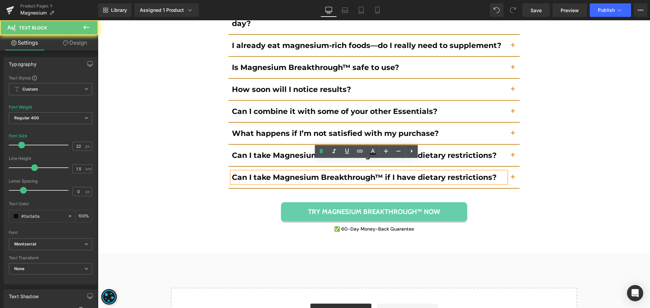
click at [257, 173] on b "Can I take Magnesium Breakthrough™ if I have dietary restrictions?" at bounding box center [364, 177] width 265 height 9
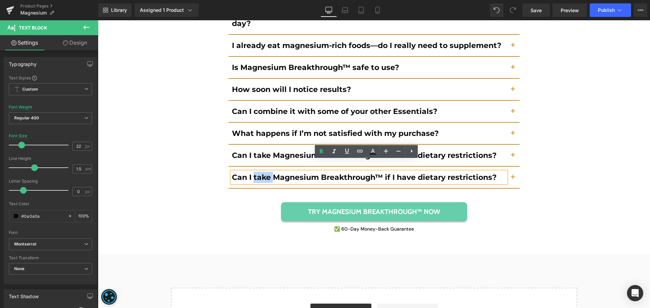
click at [257, 173] on b "Can I take Magnesium Breakthrough™ if I have dietary restrictions?" at bounding box center [364, 177] width 265 height 9
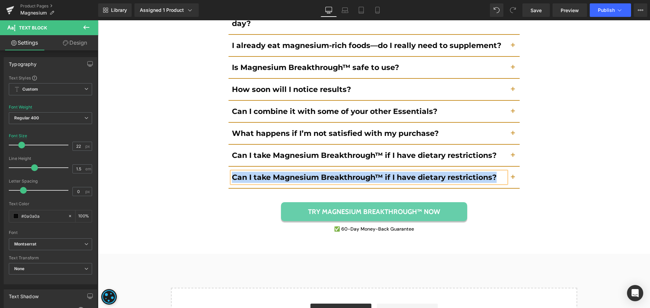
paste div
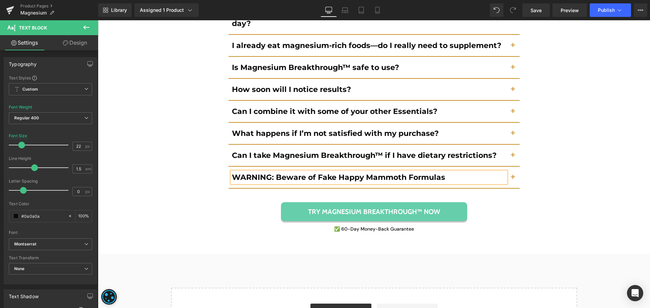
click at [513, 179] on span "button" at bounding box center [513, 179] width 0 height 0
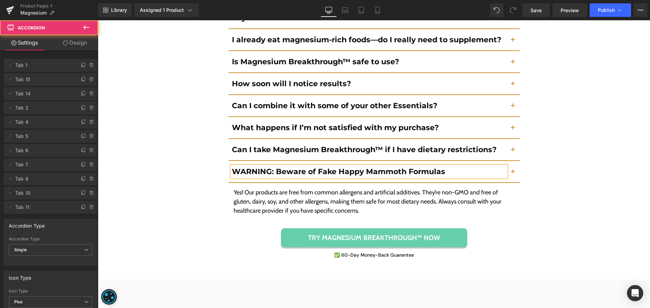
scroll to position [5011, 0]
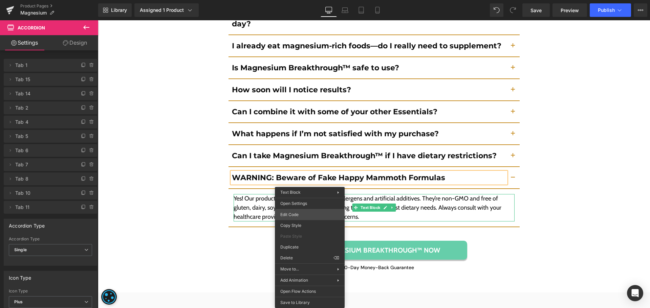
click at [305, 0] on div "You are previewing how the will restyle your page. You can not edit Elements in…" at bounding box center [325, 0] width 650 height 0
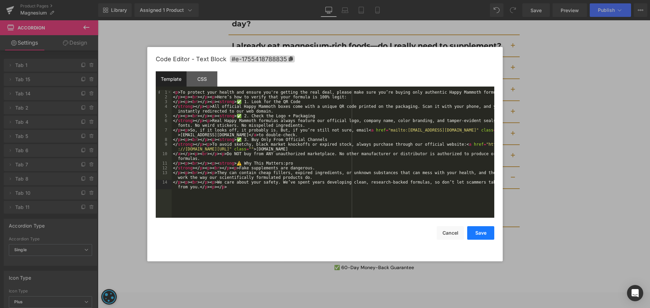
click at [487, 233] on button "Save" at bounding box center [480, 233] width 27 height 14
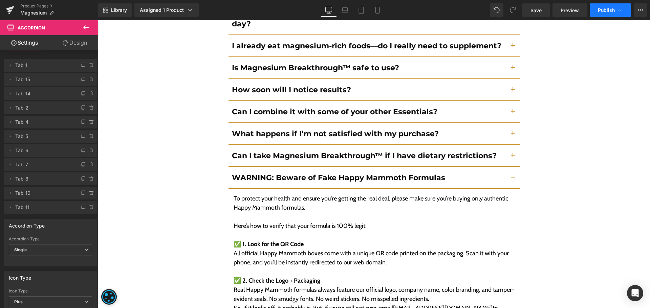
click at [602, 10] on span "Publish" at bounding box center [606, 9] width 17 height 5
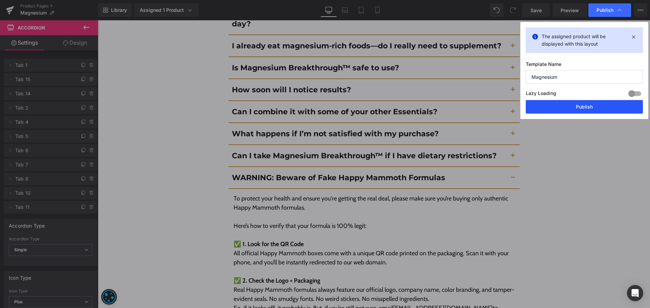
click at [586, 105] on button "Publish" at bounding box center [583, 107] width 117 height 14
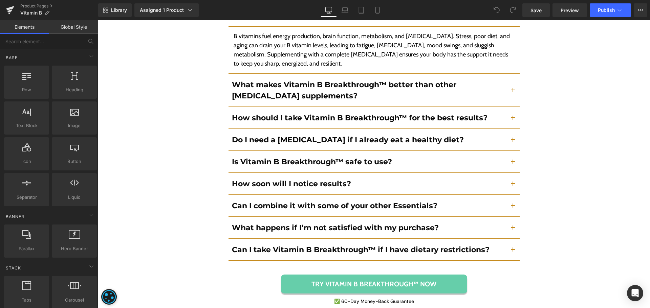
scroll to position [5194, 0]
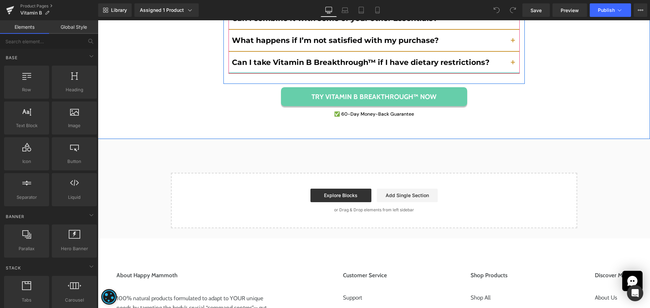
click at [360, 72] on div at bounding box center [373, 73] width 291 height 2
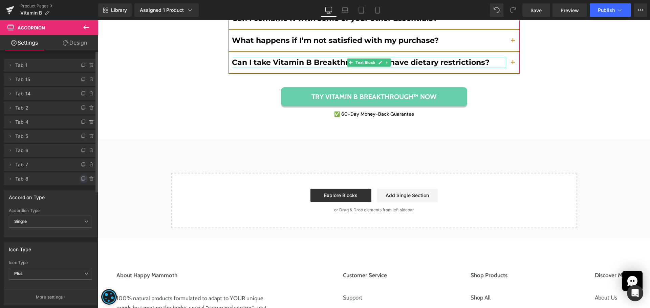
click at [81, 178] on icon at bounding box center [83, 178] width 5 height 5
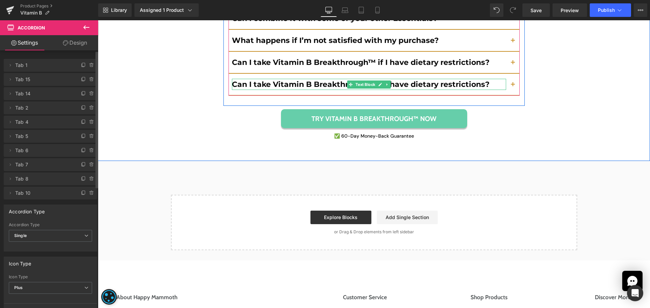
click at [293, 80] on b "Can I take Vitamin B Breakthrough™ if I have dietary restrictions?" at bounding box center [360, 84] width 257 height 9
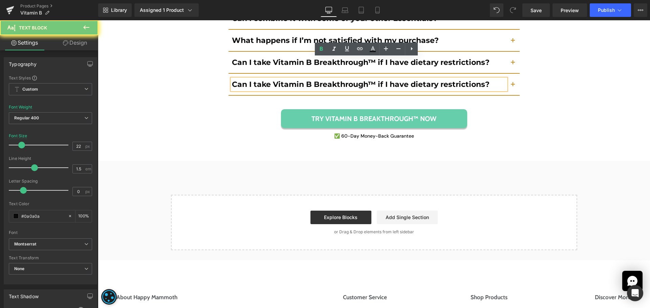
click at [293, 80] on b "Can I take Vitamin B Breakthrough™ if I have dietary restrictions?" at bounding box center [360, 84] width 257 height 9
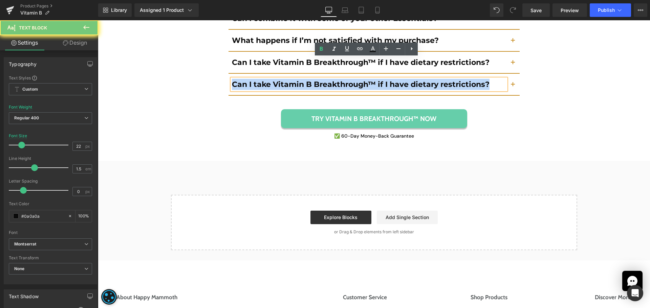
paste div
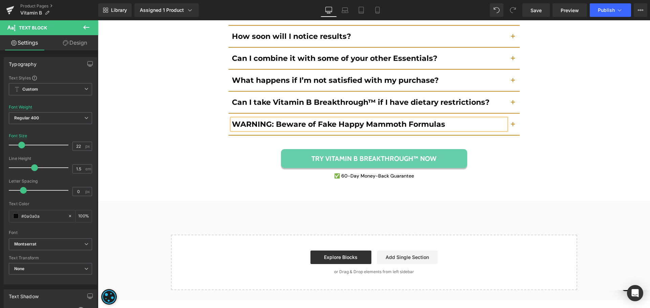
scroll to position [5154, 0]
click at [513, 127] on span "button" at bounding box center [513, 127] width 0 height 0
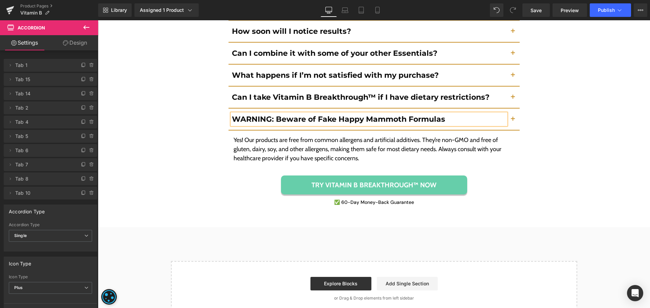
scroll to position [5105, 0]
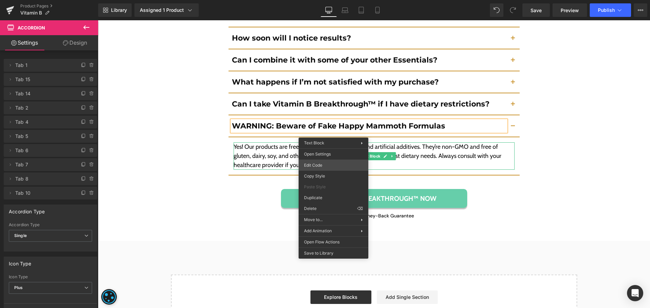
click at [329, 0] on div "You are previewing how the will restyle your page. You can not edit Elements in…" at bounding box center [325, 0] width 650 height 0
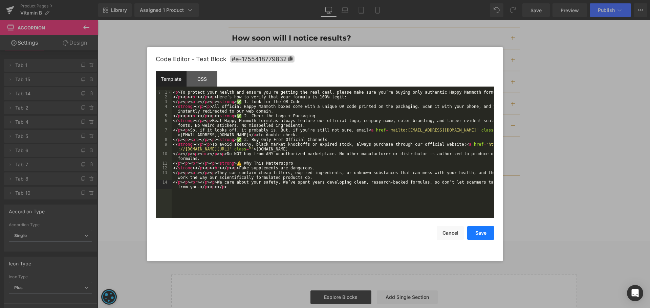
click at [482, 228] on button "Save" at bounding box center [480, 233] width 27 height 14
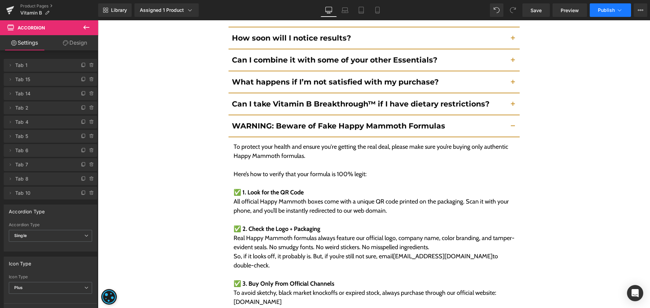
click at [608, 12] on span "Publish" at bounding box center [606, 9] width 17 height 5
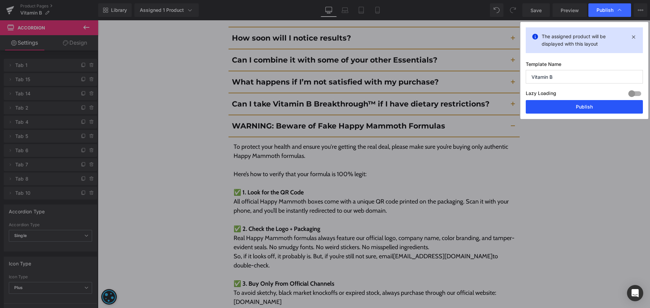
drag, startPoint x: 584, startPoint y: 102, endPoint x: 298, endPoint y: 143, distance: 288.6
click at [584, 102] on button "Publish" at bounding box center [583, 107] width 117 height 14
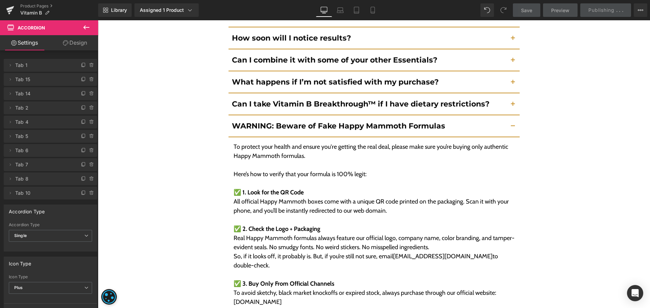
scroll to position [5187, 0]
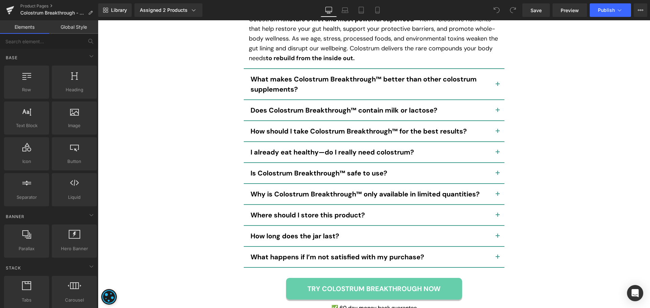
scroll to position [3122, 0]
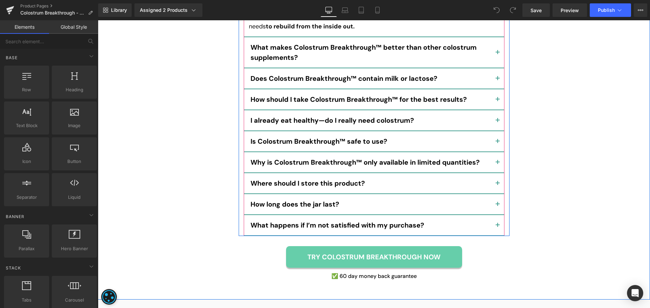
click at [338, 215] on div "What happens if I’m not satisfied with my purchase? Text Block" at bounding box center [374, 225] width 261 height 21
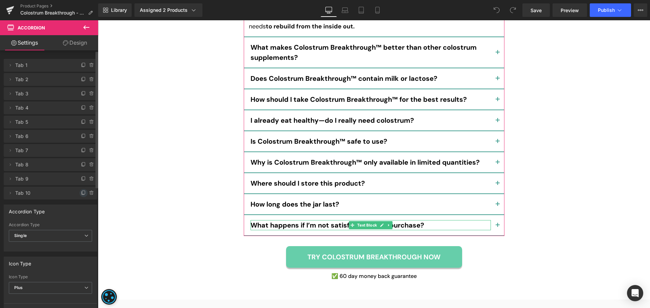
drag, startPoint x: 77, startPoint y: 192, endPoint x: 145, endPoint y: 198, distance: 67.9
click at [80, 192] on span at bounding box center [84, 193] width 8 height 8
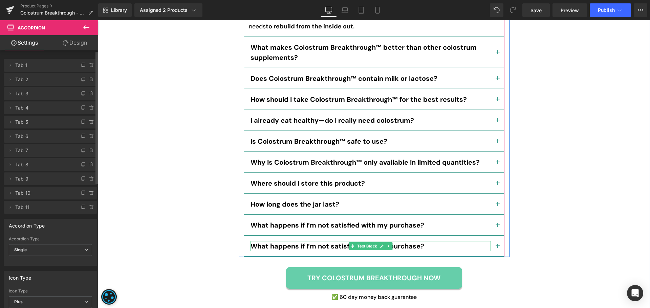
click at [318, 241] on p "What happens if I’m not satisfied with my purchase?" at bounding box center [370, 246] width 240 height 10
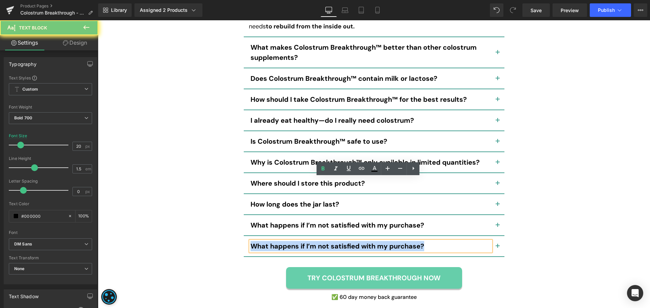
click at [318, 241] on p "What happens if I’m not satisfied with my purchase?" at bounding box center [370, 246] width 240 height 10
paste div
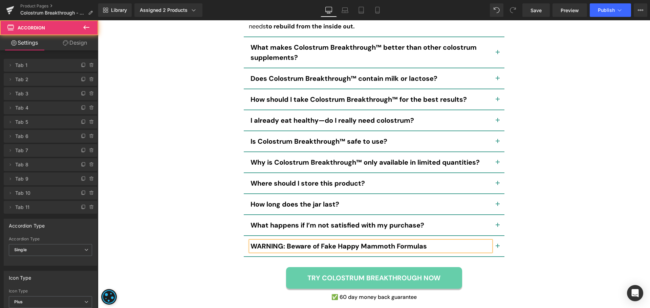
click at [495, 236] on button "button" at bounding box center [498, 246] width 14 height 20
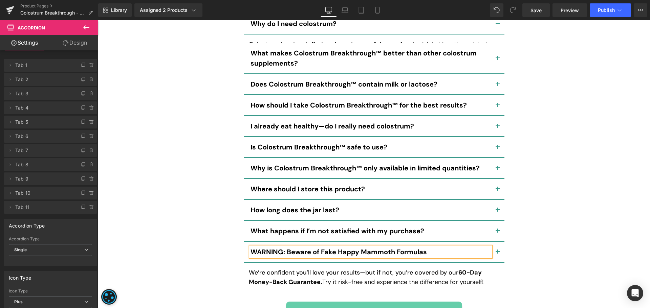
scroll to position [3060, 0]
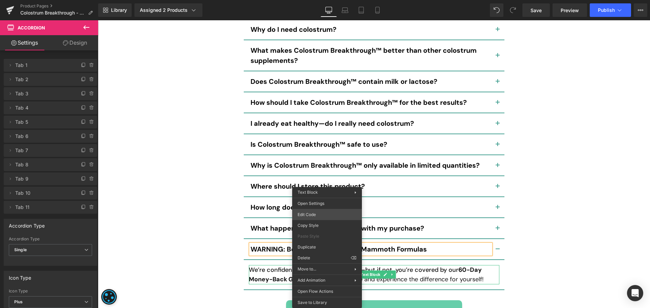
click at [328, 0] on div "You are previewing how the will restyle your page. You can not edit Elements in…" at bounding box center [325, 0] width 650 height 0
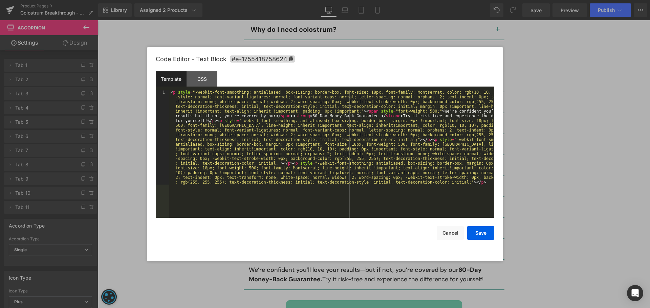
click at [372, 178] on div "< p style = "-webkit-font-smoothing: antialiased; box-sizing: border-box; font-…" at bounding box center [331, 248] width 325 height 317
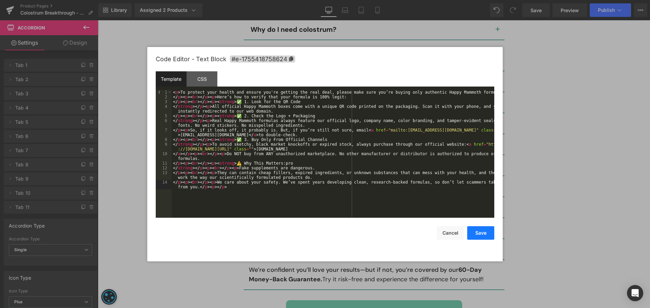
click at [476, 234] on button "Save" at bounding box center [480, 233] width 27 height 14
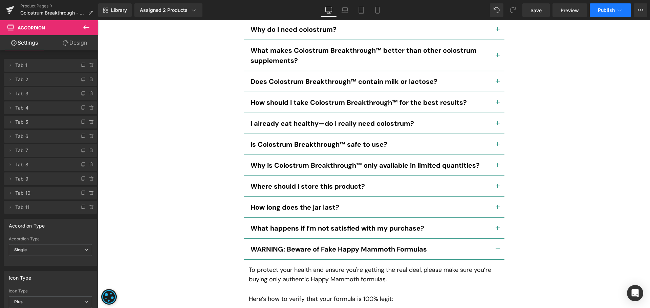
click at [605, 11] on span "Publish" at bounding box center [606, 9] width 17 height 5
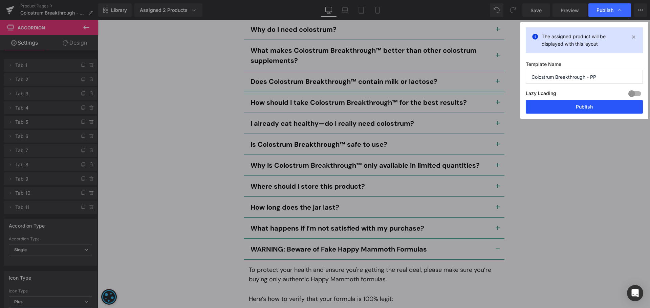
click at [569, 106] on button "Publish" at bounding box center [583, 107] width 117 height 14
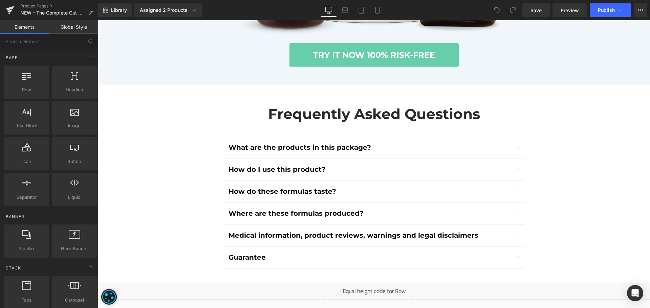
scroll to position [4359, 0]
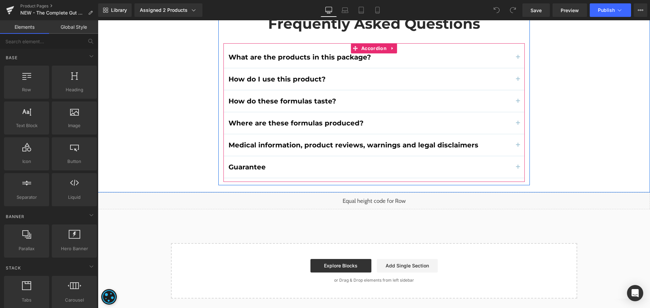
click at [303, 157] on div "Guarantee Text Block" at bounding box center [373, 168] width 301 height 22
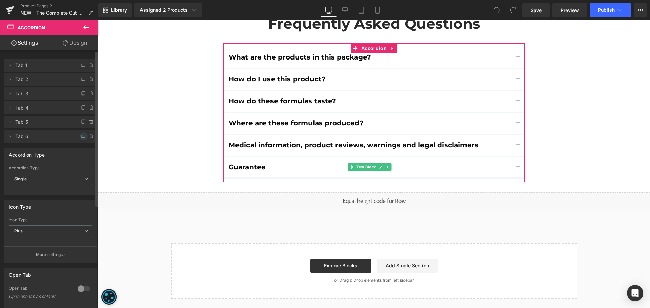
click at [81, 135] on icon at bounding box center [83, 136] width 5 height 5
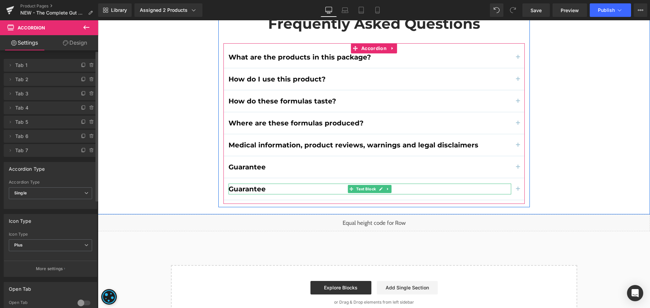
click at [255, 185] on b "Guarantee" at bounding box center [246, 189] width 37 height 8
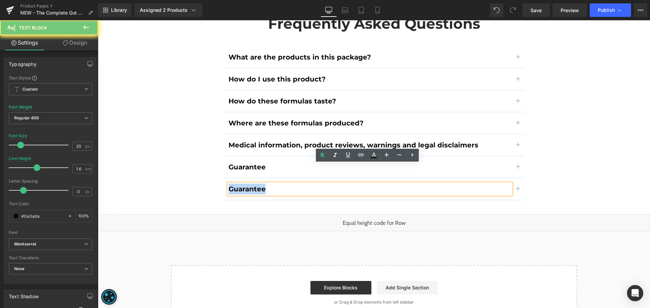
click at [255, 185] on b "Guarantee" at bounding box center [246, 189] width 37 height 8
paste div
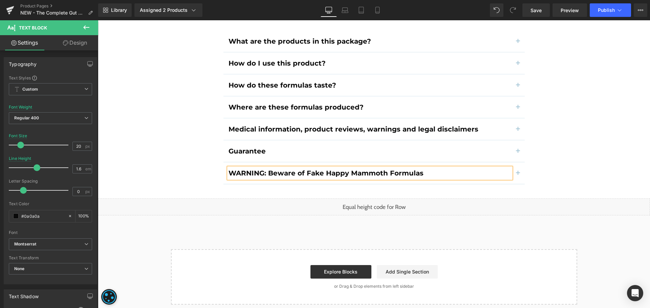
scroll to position [4381, 0]
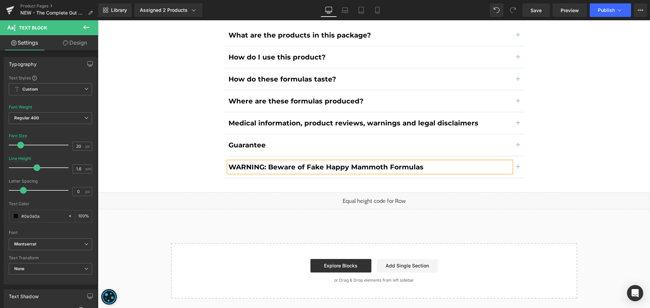
drag, startPoint x: 514, startPoint y: 148, endPoint x: 500, endPoint y: 143, distance: 15.3
click at [518, 169] on span "button" at bounding box center [518, 169] width 0 height 0
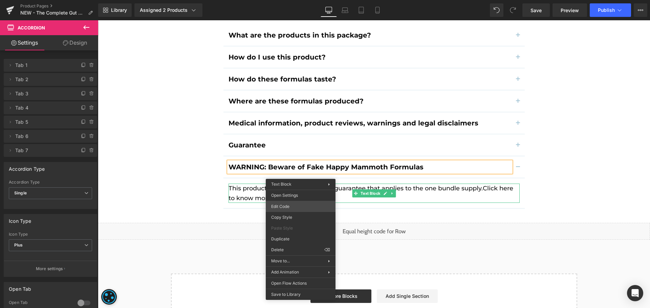
click at [296, 0] on div "You are previewing how the will restyle your page. You can not edit Elements in…" at bounding box center [325, 0] width 650 height 0
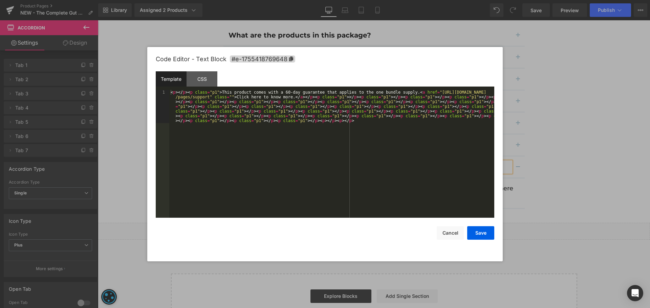
click at [318, 169] on div "< p > </ p > < p class = "p1" > This product comes with a 60-day guarantee that…" at bounding box center [331, 187] width 325 height 194
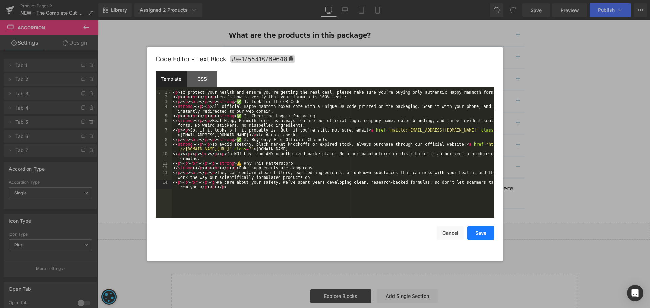
drag, startPoint x: 478, startPoint y: 229, endPoint x: 421, endPoint y: 127, distance: 116.5
click at [478, 229] on button "Save" at bounding box center [480, 233] width 27 height 14
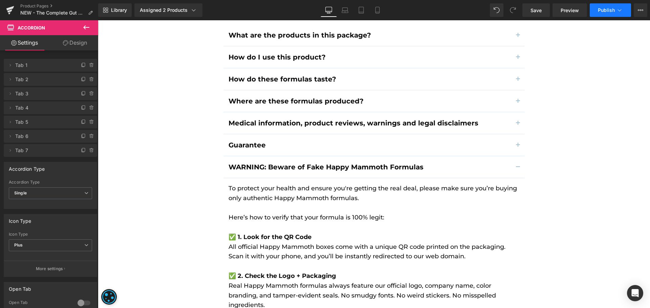
click at [604, 8] on span "Publish" at bounding box center [606, 9] width 17 height 5
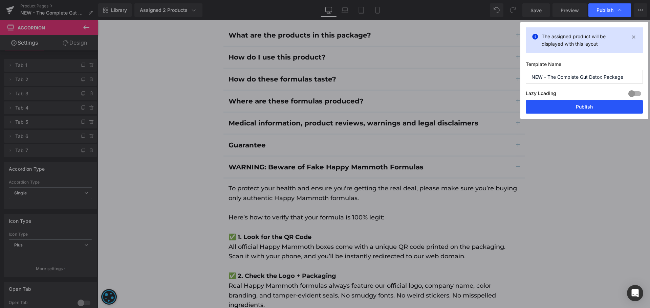
click at [587, 104] on button "Publish" at bounding box center [583, 107] width 117 height 14
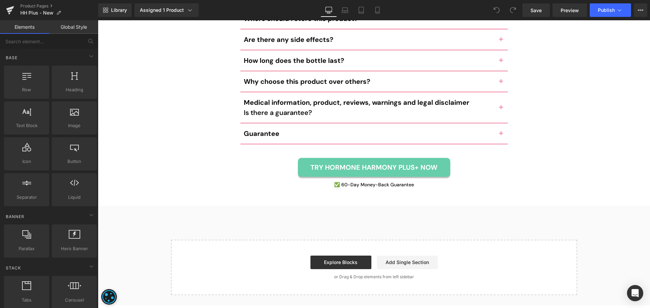
scroll to position [3553, 0]
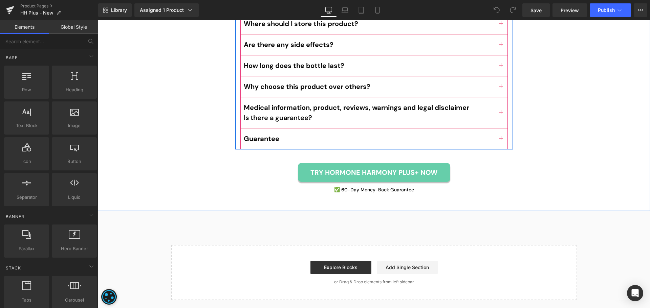
click at [356, 129] on div "Guarantee Text Block" at bounding box center [373, 139] width 267 height 21
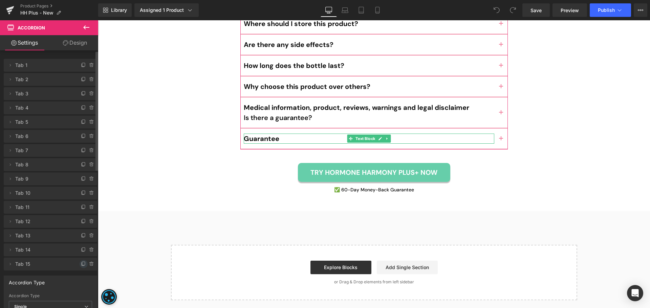
drag, startPoint x: 78, startPoint y: 263, endPoint x: 531, endPoint y: 248, distance: 453.0
click at [81, 263] on icon at bounding box center [83, 264] width 5 height 5
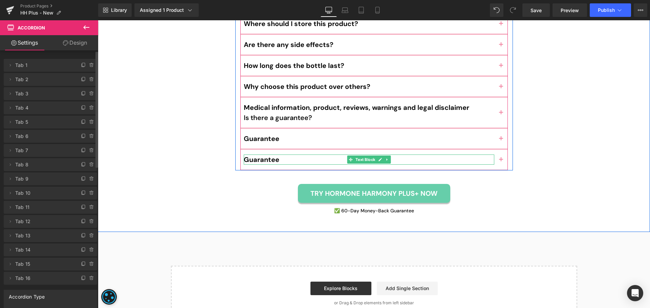
click at [255, 155] on b "Guarantee" at bounding box center [262, 159] width 36 height 9
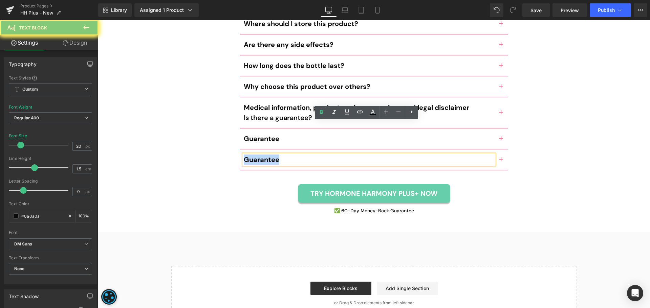
click at [255, 155] on b "Guarantee" at bounding box center [262, 159] width 36 height 9
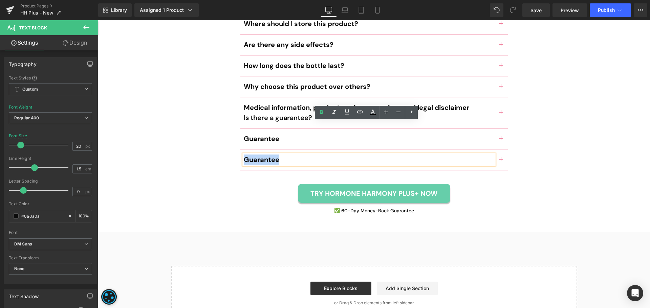
paste div
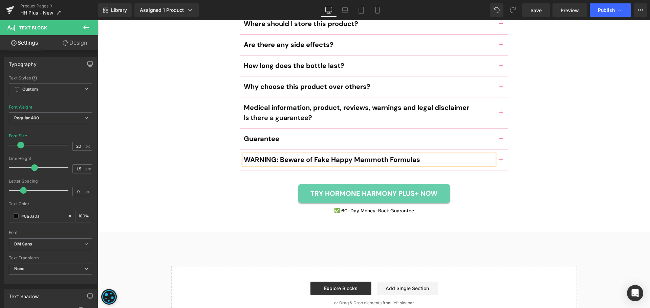
drag, startPoint x: 499, startPoint y: 126, endPoint x: 524, endPoint y: 125, distance: 25.4
click at [499, 150] on button "button" at bounding box center [501, 160] width 14 height 20
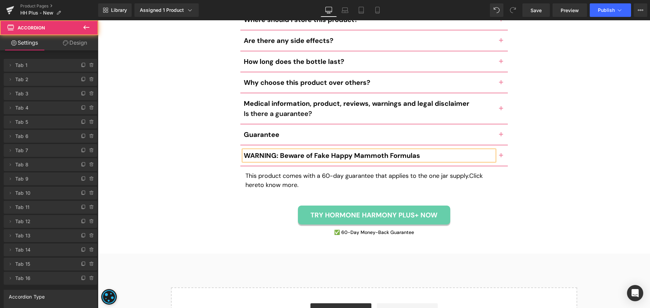
scroll to position [3523, 0]
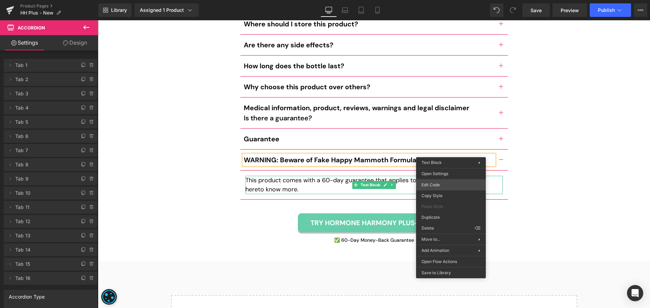
click at [443, 0] on div "You are previewing how the will restyle your page. You can not edit Elements in…" at bounding box center [325, 0] width 650 height 0
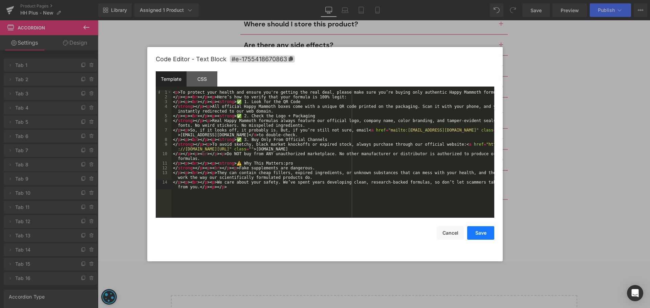
drag, startPoint x: 485, startPoint y: 232, endPoint x: 487, endPoint y: 228, distance: 4.4
click at [485, 232] on button "Save" at bounding box center [480, 233] width 27 height 14
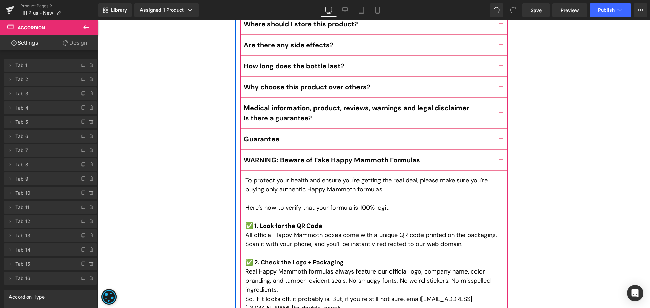
click at [497, 129] on button "button" at bounding box center [501, 139] width 14 height 20
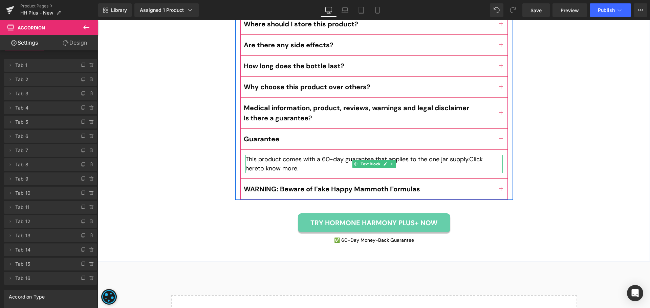
click at [449, 155] on p "This product comes with a 60-day guarantee that applies to the one jar supply. …" at bounding box center [373, 164] width 257 height 18
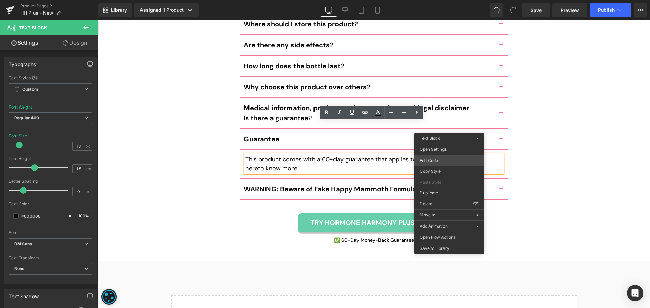
click at [440, 0] on div "You are previewing how the will restyle your page. You can not edit Elements in…" at bounding box center [325, 0] width 650 height 0
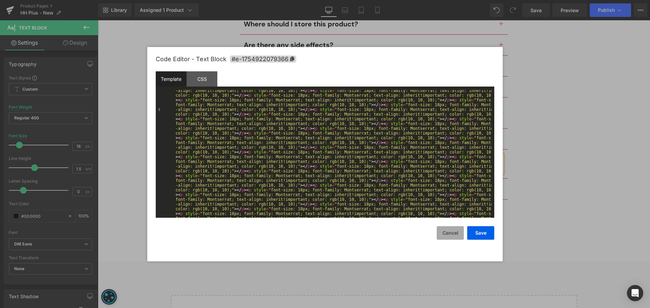
scroll to position [139, 0]
click at [454, 232] on button "Cancel" at bounding box center [449, 233] width 27 height 14
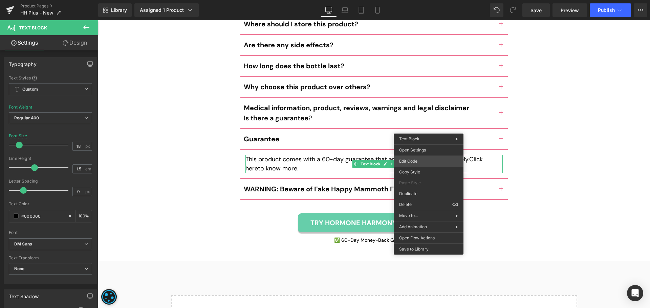
click at [413, 0] on div "You are previewing how the will restyle your page. You can not edit Elements in…" at bounding box center [325, 0] width 650 height 0
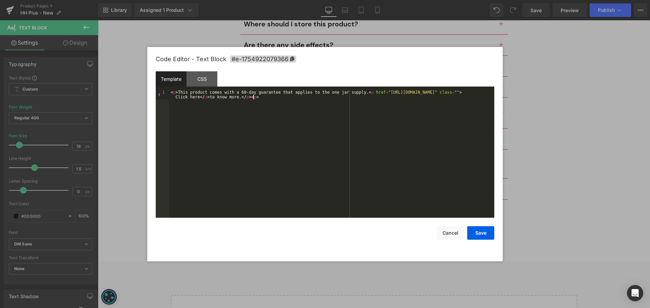
drag, startPoint x: 390, startPoint y: 93, endPoint x: 395, endPoint y: 108, distance: 15.7
click at [390, 93] on div "< p > This product comes with a 60-day guarantee that applies to the one jar su…" at bounding box center [331, 163] width 325 height 147
click at [397, 112] on div "< p > This product comes with a 60-day guarantee that applies to the one jar su…" at bounding box center [331, 163] width 325 height 147
click at [485, 237] on button "Save" at bounding box center [480, 233] width 27 height 14
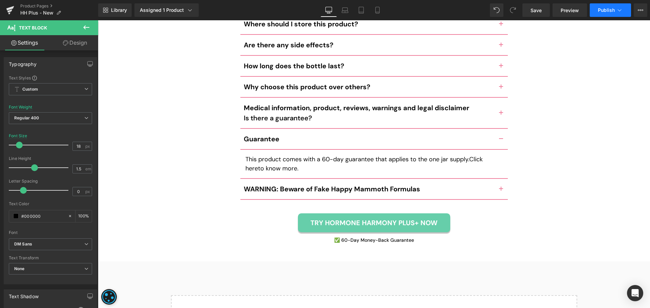
click at [603, 9] on span "Publish" at bounding box center [606, 9] width 17 height 5
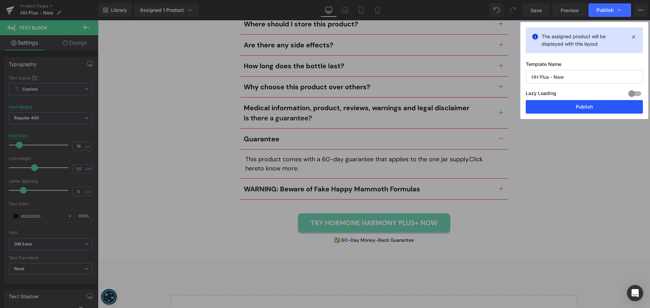
click at [585, 110] on button "Publish" at bounding box center [583, 107] width 117 height 14
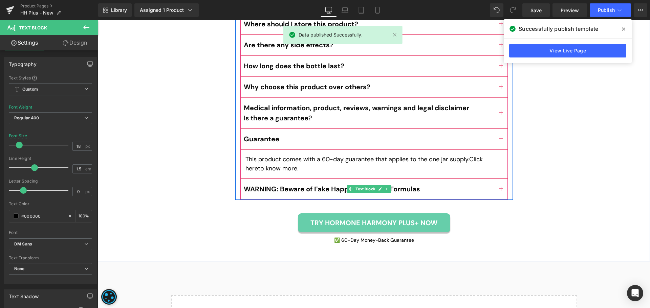
click at [272, 185] on b "WARNING: Beware of Fake Happy Mammoth Formulas" at bounding box center [332, 189] width 176 height 9
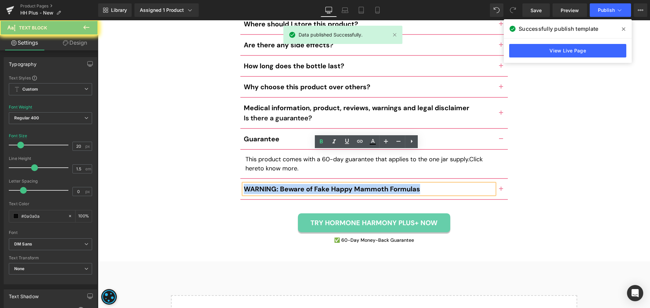
click at [272, 185] on b "WARNING: Beware of Fake Happy Mammoth Formulas" at bounding box center [332, 189] width 176 height 9
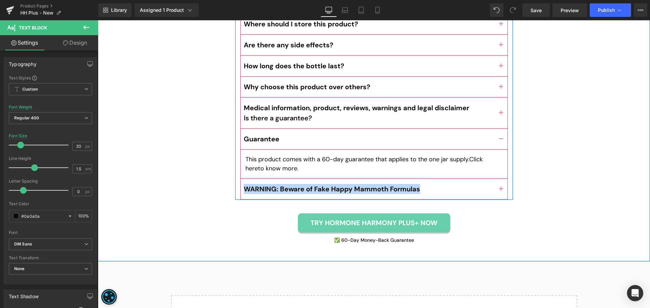
drag, startPoint x: 500, startPoint y: 154, endPoint x: 361, endPoint y: 174, distance: 140.6
click at [499, 179] on button "button" at bounding box center [501, 189] width 14 height 20
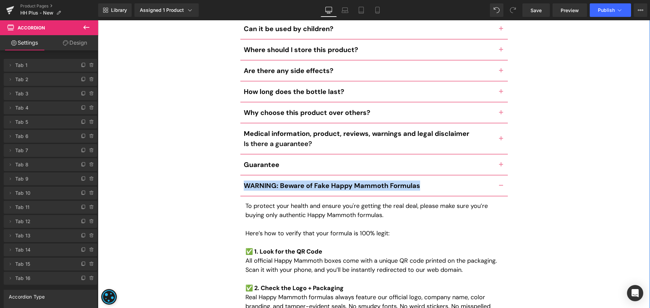
scroll to position [3494, 0]
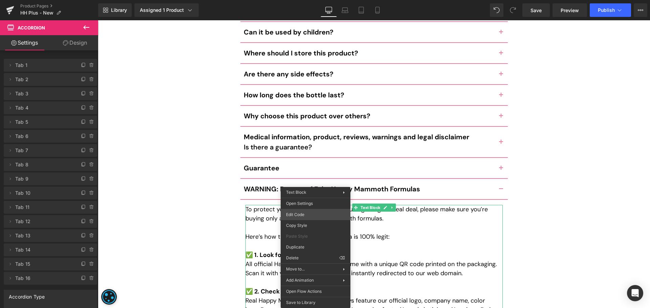
click at [315, 0] on div "You are previewing how the will restyle your page. You can not edit Elements in…" at bounding box center [325, 0] width 650 height 0
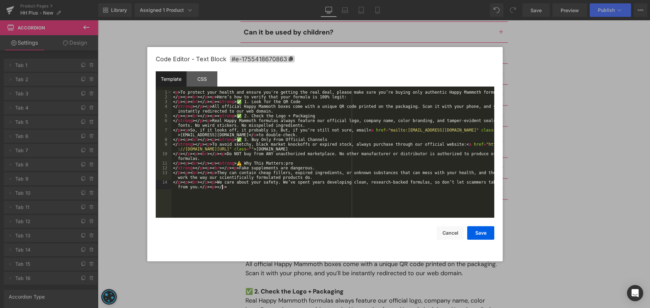
click at [256, 188] on div "< p > To protect your health and ensure you're getting the real deal, please ma…" at bounding box center [333, 161] width 322 height 142
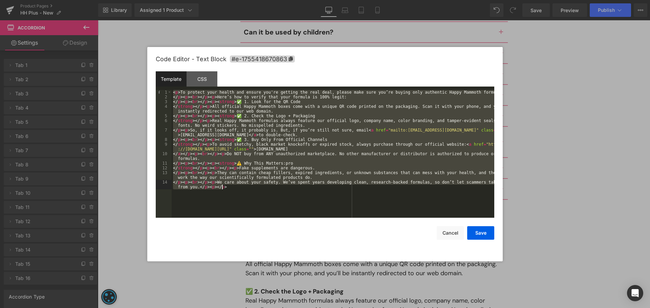
click at [246, 197] on div "< p > To protect your health and ensure you're getting the real deal, please ma…" at bounding box center [333, 154] width 322 height 128
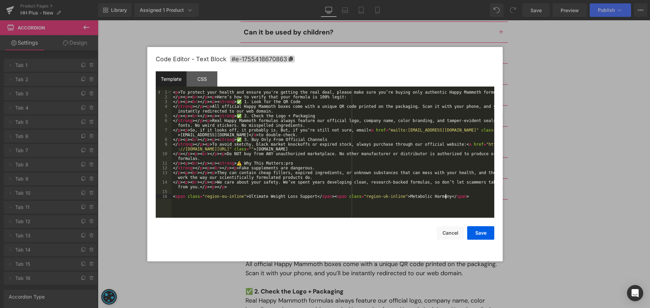
click at [284, 146] on div "< p > To protect your health and ensure you're getting the real deal, please ma…" at bounding box center [333, 158] width 322 height 137
drag, startPoint x: 443, startPoint y: 143, endPoint x: 423, endPoint y: 153, distance: 22.2
click at [442, 144] on div "< p > To protect your health and ensure you're getting the real deal, please ma…" at bounding box center [333, 158] width 322 height 137
click at [298, 152] on div "< p > To protect your health and ensure you're getting the real deal, please ma…" at bounding box center [333, 158] width 322 height 137
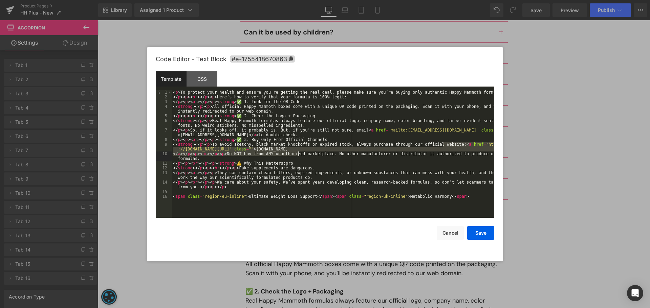
click at [297, 148] on div "< p > To protect your health and ensure you're getting the real deal, please ma…" at bounding box center [333, 154] width 322 height 128
click at [243, 197] on div "< p > To protect your health and ensure you're getting the real deal, please ma…" at bounding box center [333, 158] width 322 height 137
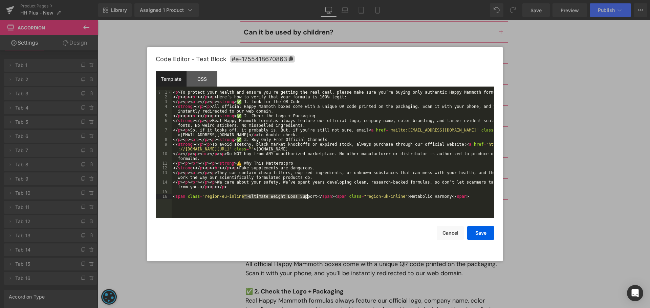
click at [308, 195] on div "< p > To protect your health and ensure you're getting the real deal, please ma…" at bounding box center [333, 158] width 322 height 137
click at [354, 130] on div "< p > To protect your health and ensure you're getting the real deal, please ma…" at bounding box center [333, 158] width 322 height 137
drag, startPoint x: 281, startPoint y: 135, endPoint x: 278, endPoint y: 135, distance: 3.4
click at [280, 135] on div "< p > To protect your health and ensure you're getting the real deal, please ma…" at bounding box center [333, 158] width 322 height 137
click at [241, 136] on div "< p > To protect your health and ensure you're getting the real deal, please ma…" at bounding box center [333, 154] width 322 height 128
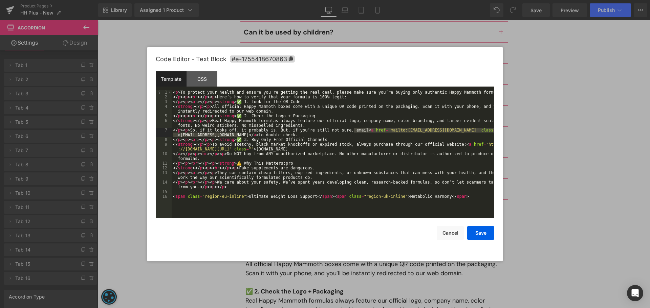
click at [443, 144] on div "< p > To protect your health and ensure you're getting the real deal, please ma…" at bounding box center [333, 158] width 322 height 137
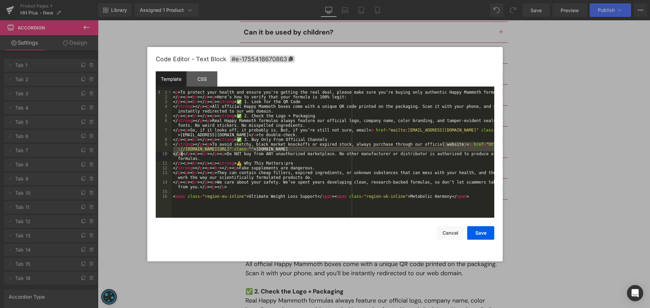
click at [181, 154] on div "< p > To protect your health and ensure you're getting the real deal, please ma…" at bounding box center [333, 158] width 322 height 137
click at [245, 197] on div "< p > To protect your health and ensure you're getting the real deal, please ma…" at bounding box center [333, 158] width 322 height 137
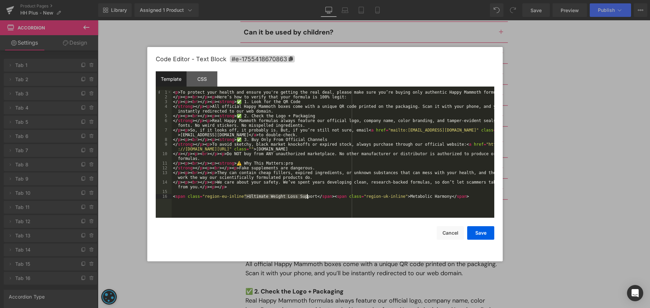
click at [308, 196] on div "< p > To protect your health and ensure you're getting the real deal, please ma…" at bounding box center [333, 158] width 322 height 137
click at [345, 196] on div "< p > To protect your health and ensure you're getting the real deal, please ma…" at bounding box center [333, 158] width 322 height 137
click at [282, 196] on div "< p > To protect your health and ensure you're getting the real deal, please ma…" at bounding box center [333, 158] width 322 height 137
click at [245, 197] on div "< p > To protect your health and ensure you're getting the real deal, please ma…" at bounding box center [333, 158] width 322 height 137
click at [182, 201] on div "< p > To protect your health and ensure you're getting the real deal, please ma…" at bounding box center [333, 158] width 322 height 137
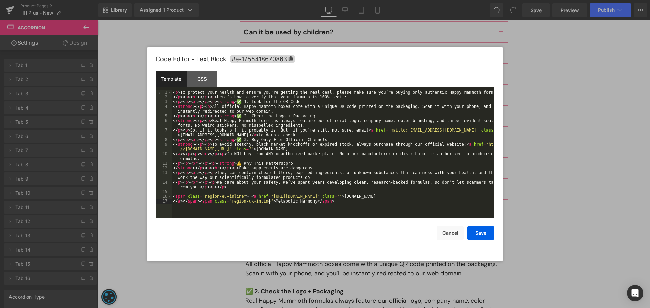
click at [269, 201] on div "< p > To protect your health and ensure you're getting the real deal, please ma…" at bounding box center [333, 158] width 322 height 137
click at [266, 201] on div "< p > To protect your health and ensure you're getting the real deal, please ma…" at bounding box center [333, 158] width 322 height 137
click at [304, 202] on div "< p > To protect your health and ensure you're getting the real deal, please ma…" at bounding box center [333, 158] width 322 height 137
click at [306, 201] on div "< p > To protect your health and ensure you're getting the real deal, please ma…" at bounding box center [333, 158] width 322 height 137
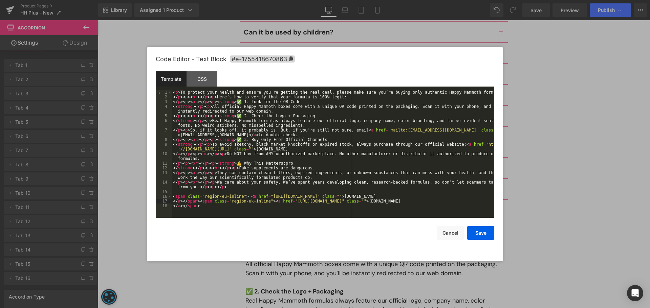
click at [307, 201] on div "< p > To protect your health and ensure you're getting the real deal, please ma…" at bounding box center [333, 158] width 322 height 137
click at [377, 200] on div "< p > To protect your health and ensure you're getting the real deal, please ma…" at bounding box center [333, 158] width 322 height 137
click at [377, 201] on div "< p > To protect your health and ensure you're getting the real deal, please ma…" at bounding box center [333, 158] width 322 height 137
drag, startPoint x: 173, startPoint y: 201, endPoint x: 181, endPoint y: 224, distance: 24.1
click at [173, 201] on div "< p > To protect your health and ensure you're getting the real deal, please ma…" at bounding box center [333, 158] width 322 height 137
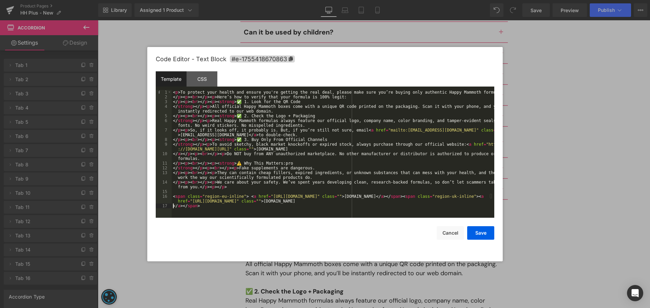
click at [172, 205] on div "< p > To protect your health and ensure you're getting the real deal, please ma…" at bounding box center [333, 158] width 322 height 137
click at [375, 203] on div "< p > To protect your health and ensure you're getting the real deal, please ma…" at bounding box center [333, 161] width 322 height 142
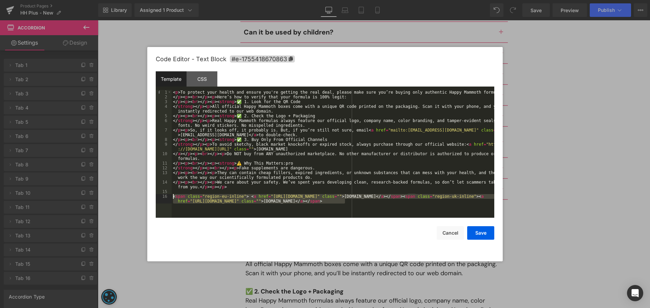
drag, startPoint x: 364, startPoint y: 200, endPoint x: 167, endPoint y: 198, distance: 196.3
click at [167, 198] on pre "1 2 3 4 5 6 7 8 9 10 11 12 13 14 15 16 < p > To protect your health and ensure …" at bounding box center [325, 154] width 338 height 128
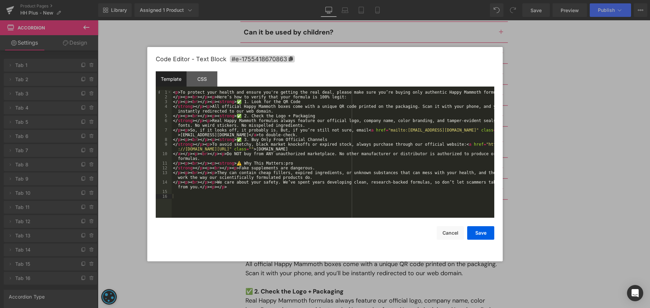
drag, startPoint x: 351, startPoint y: 210, endPoint x: 355, endPoint y: 206, distance: 6.2
click at [352, 210] on div "< p > To protect your health and ensure you're getting the real deal, please ma…" at bounding box center [333, 158] width 322 height 137
click at [442, 144] on div "< p > To protect your health and ensure you're getting the real deal, please ma…" at bounding box center [333, 158] width 322 height 137
click at [285, 149] on div "< p > To protect your health and ensure you're getting the real deal, please ma…" at bounding box center [333, 158] width 322 height 137
drag, startPoint x: 182, startPoint y: 154, endPoint x: 185, endPoint y: 161, distance: 7.7
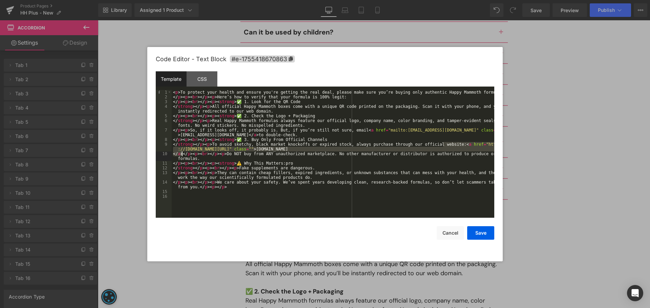
click at [181, 154] on div "< p > To protect your health and ensure you're getting the real deal, please ma…" at bounding box center [333, 158] width 322 height 137
paste textarea
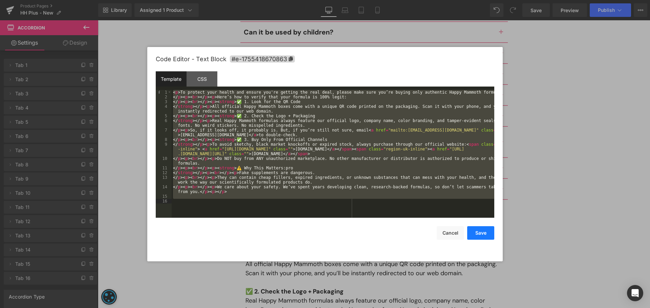
click at [479, 234] on button "Save" at bounding box center [480, 233] width 27 height 14
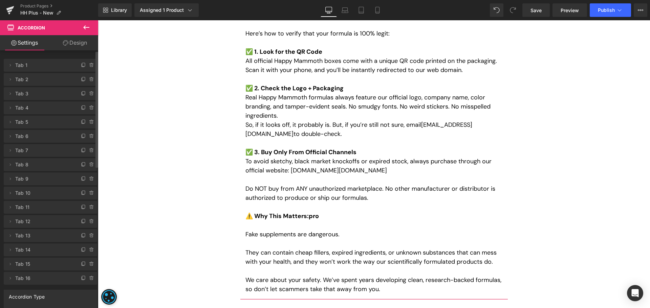
scroll to position [3698, 0]
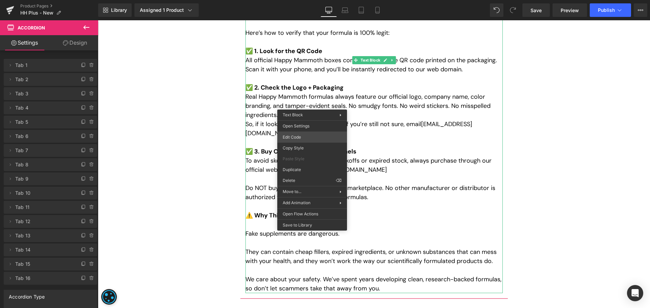
click at [312, 0] on div "You are previewing how the will restyle your page. You can not edit Elements in…" at bounding box center [325, 0] width 650 height 0
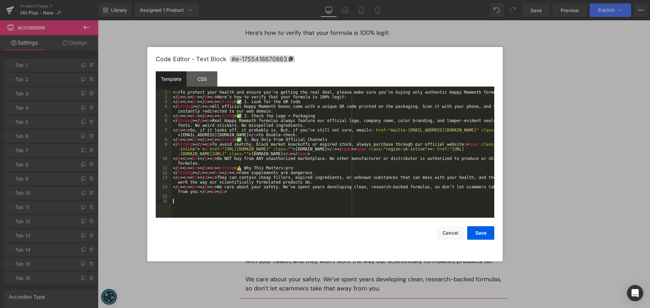
click at [308, 200] on div "< p > To protect your health and ensure you're getting the real deal, please ma…" at bounding box center [333, 158] width 322 height 137
click at [251, 208] on div "< p > To protect your health and ensure you're getting the real deal, please ma…" at bounding box center [333, 158] width 322 height 137
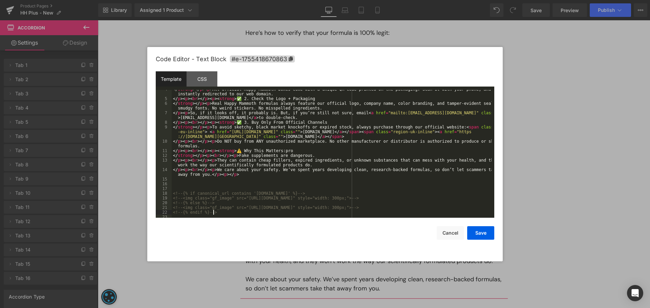
scroll to position [19, 0]
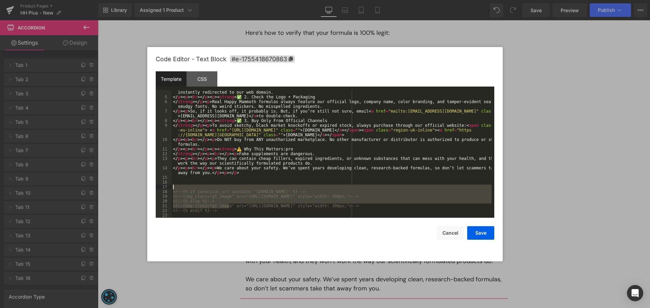
drag, startPoint x: 227, startPoint y: 210, endPoint x: 182, endPoint y: 186, distance: 50.6
click at [182, 186] on div "</ strong > </ p > < p > All official Happy Mammoth boxes come with a unique QR…" at bounding box center [332, 156] width 320 height 142
click at [223, 210] on div "</ strong > </ p > < p > All official Happy Mammoth boxes come with a unique QR…" at bounding box center [332, 156] width 320 height 142
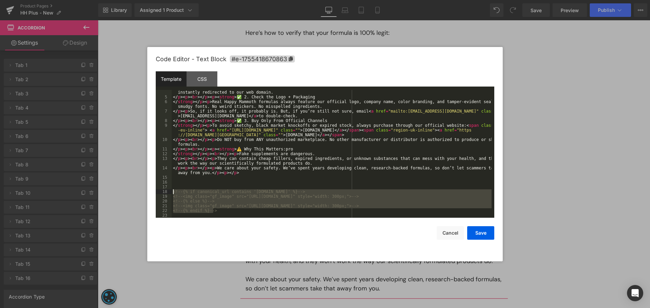
drag, startPoint x: 227, startPoint y: 211, endPoint x: 173, endPoint y: 191, distance: 57.6
click at [173, 191] on div "</ strong > </ p > < p > All official Happy Mammoth boxes come with a unique QR…" at bounding box center [332, 156] width 320 height 142
click at [201, 183] on div "</ strong > </ p > < p > All official Happy Mammoth boxes come with a unique QR…" at bounding box center [332, 156] width 320 height 142
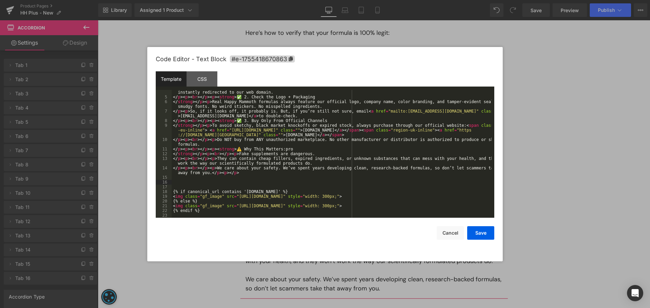
click at [350, 149] on div "</ strong > </ p > < p > All official Happy Mammoth boxes come with a unique QR…" at bounding box center [332, 156] width 320 height 142
click at [443, 125] on div "</ strong > </ p > < p > All official Happy Mammoth boxes come with a unique QR…" at bounding box center [332, 156] width 320 height 142
click at [344, 135] on div "</ strong > </ p > < p > All official Happy Mammoth boxes come with a unique QR…" at bounding box center [332, 156] width 320 height 142
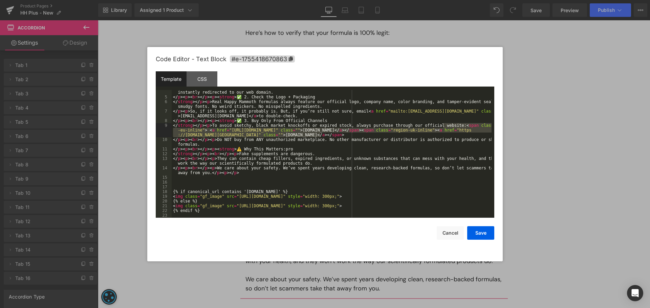
scroll to position [9, 0]
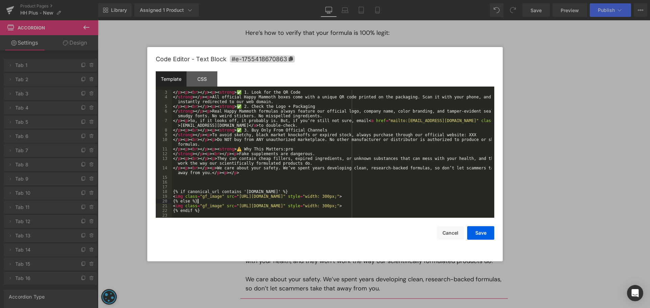
click at [213, 200] on div "</ p > < p > < br > </ p > < p > < strong > ✅ 1. Look for the QR Code </ strong…" at bounding box center [332, 158] width 320 height 137
click at [171, 200] on div "20" at bounding box center [164, 201] width 16 height 5
click at [476, 196] on div "</ p > < p > < br > </ p > < p > < strong > ✅ 1. Look for the QR Code </ strong…" at bounding box center [332, 158] width 320 height 137
click at [173, 197] on div "</ p > < p > < br > </ p > < p > < strong > ✅ 1. Look for the QR Code </ strong…" at bounding box center [332, 158] width 320 height 137
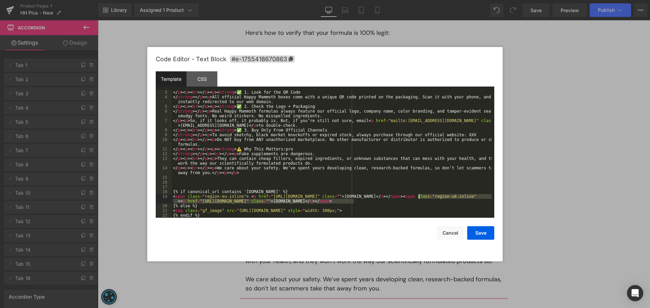
click at [419, 196] on div "</ p > < p > < br > </ p > < p > < strong > ✅ 1. Look for the QR Code </ strong…" at bounding box center [332, 158] width 320 height 137
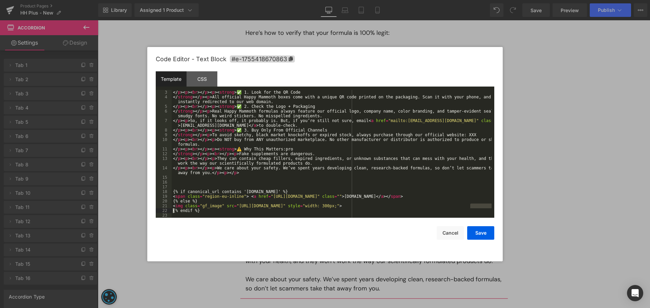
drag, startPoint x: 476, startPoint y: 205, endPoint x: 157, endPoint y: 209, distance: 319.1
click at [157, 209] on pre "3 4 5 6 7 8 9 10 11 12 13 14 15 16 17 18 19 20 21 22 23 </ p > < p > < br > </ …" at bounding box center [325, 154] width 338 height 128
click at [172, 204] on div "</ p > < p > < br > </ p > < p > < strong > ✅ 1. Look for the QR Code </ strong…" at bounding box center [332, 158] width 320 height 137
click at [400, 205] on div "</ p > < p > < br > </ p > < p > < strong > ✅ 1. Look for the QR Code </ strong…" at bounding box center [332, 158] width 320 height 137
drag, startPoint x: 242, startPoint y: 207, endPoint x: 155, endPoint y: 206, distance: 86.3
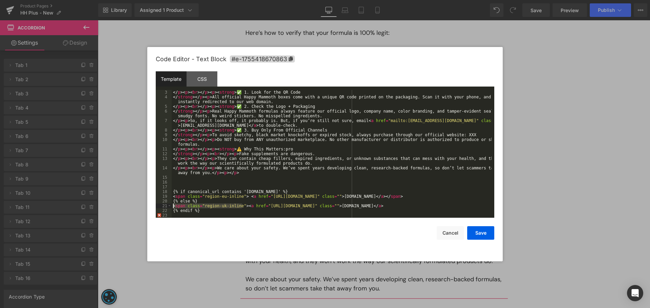
click at [155, 206] on div "Code Editor - Text Block #e-1755418670863 Template CSS 3 4 5 6 7 8 9 10 11 12 1…" at bounding box center [324, 154] width 355 height 215
drag, startPoint x: 244, startPoint y: 196, endPoint x: 164, endPoint y: 198, distance: 80.5
click at [164, 198] on pre "3 4 5 6 7 8 9 10 11 12 13 14 15 16 17 18 19 20 21 22 23 </ p > < p > < br > </ …" at bounding box center [325, 154] width 338 height 128
drag, startPoint x: 332, startPoint y: 196, endPoint x: 377, endPoint y: 198, distance: 45.1
click at [377, 198] on div "</ p > < p > < br > </ p > < p > < strong > ✅ 1. Look for the QR Code </ strong…" at bounding box center [332, 158] width 320 height 137
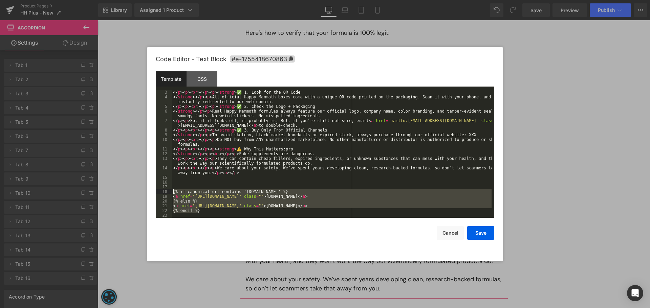
drag, startPoint x: 202, startPoint y: 213, endPoint x: 172, endPoint y: 190, distance: 37.8
click at [172, 190] on div "</ p > < p > < br > </ p > < p > < strong > ✅ 1. Look for the QR Code </ strong…" at bounding box center [332, 158] width 320 height 137
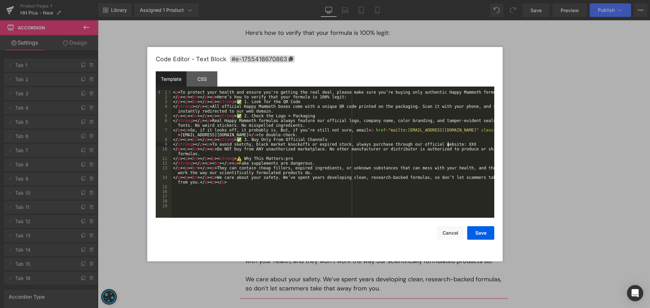
click at [447, 144] on div "< p > To protect your health and ensure you're getting the real deal, please ma…" at bounding box center [333, 158] width 322 height 137
paste textarea
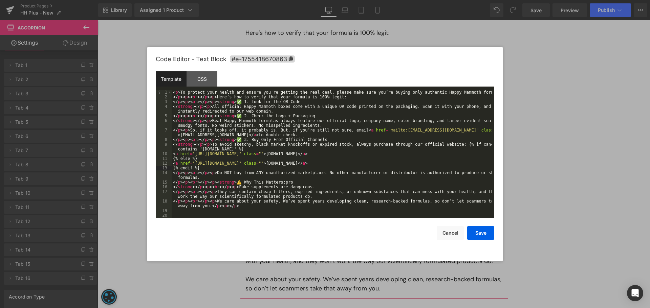
scroll to position [0, 0]
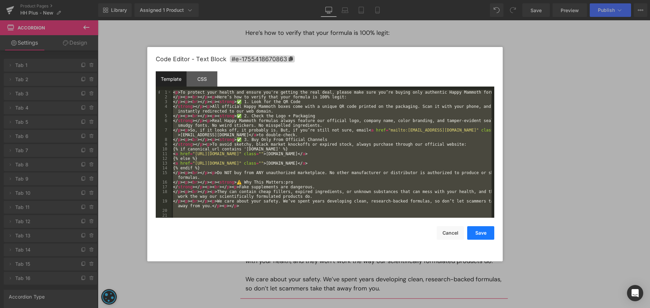
click at [479, 234] on button "Save" at bounding box center [480, 233] width 27 height 14
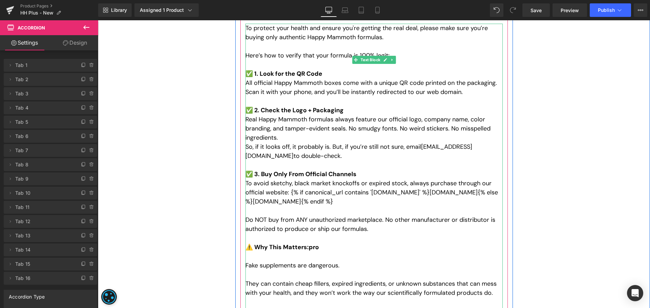
scroll to position [3675, 0]
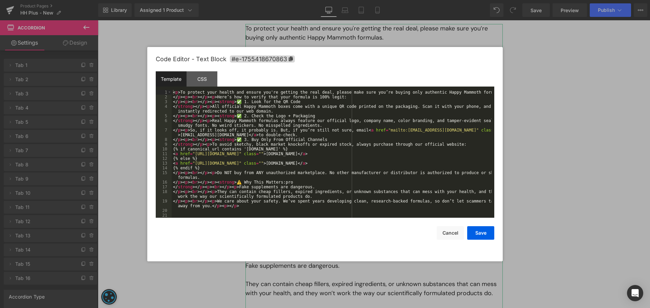
click at [321, 0] on div "You are previewing how the will restyle your page. You can not edit Elements in…" at bounding box center [325, 0] width 650 height 0
click at [342, 162] on div "< p > To protect your health and ensure you're getting the real deal, please ma…" at bounding box center [332, 158] width 320 height 137
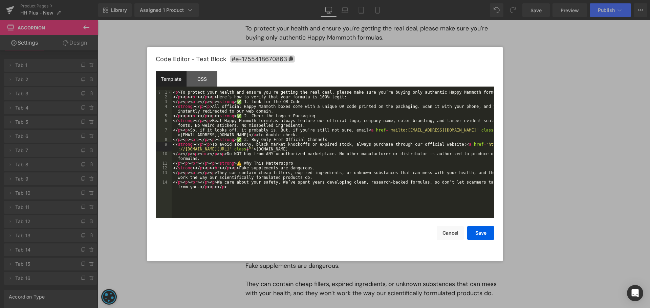
click at [246, 149] on div "< p > To protect your health and ensure you're getting the real deal, please ma…" at bounding box center [333, 161] width 322 height 142
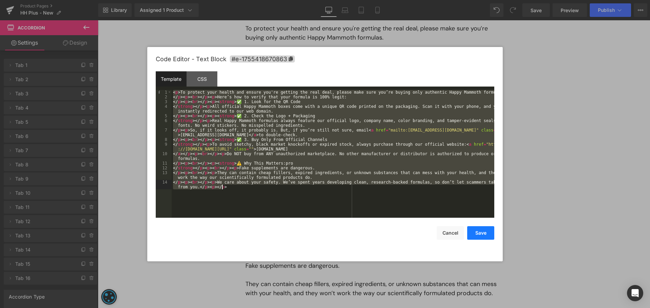
click at [474, 233] on button "Save" at bounding box center [480, 233] width 27 height 14
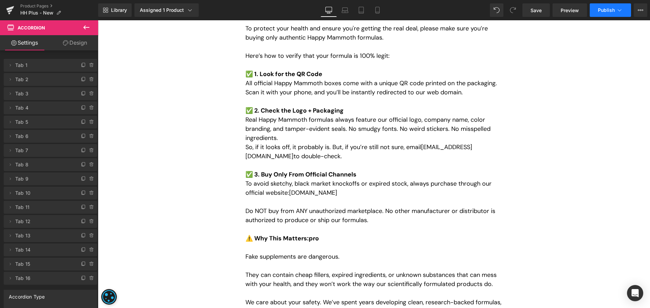
click at [616, 8] on icon at bounding box center [619, 10] width 7 height 7
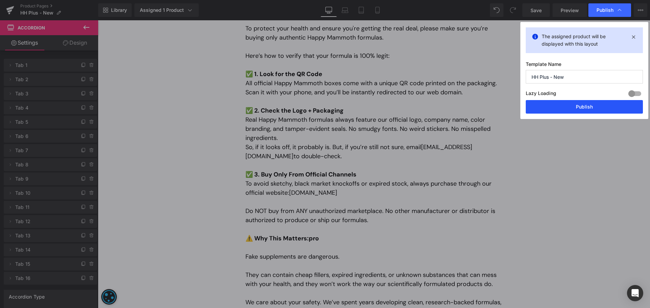
click at [570, 106] on button "Publish" at bounding box center [583, 107] width 117 height 14
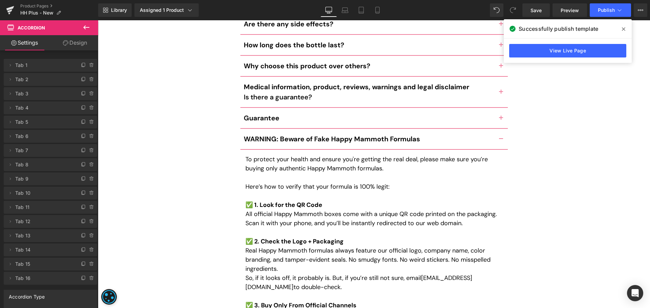
scroll to position [3544, 0]
click at [302, 134] on div "WARNING: Beware of Fake Happy Mammoth Formulas Text Block" at bounding box center [369, 139] width 250 height 10
click at [302, 135] on b "WARNING: Beware of Fake Happy Mammoth Formulas" at bounding box center [332, 139] width 176 height 9
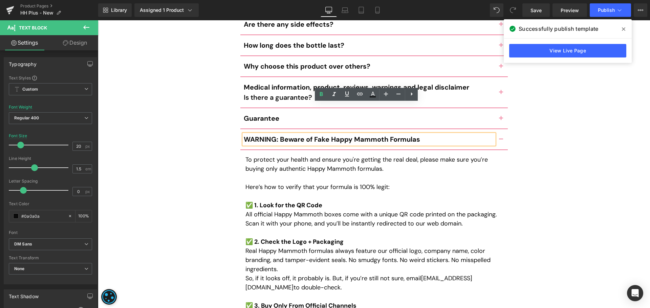
scroll to position [3542, 0]
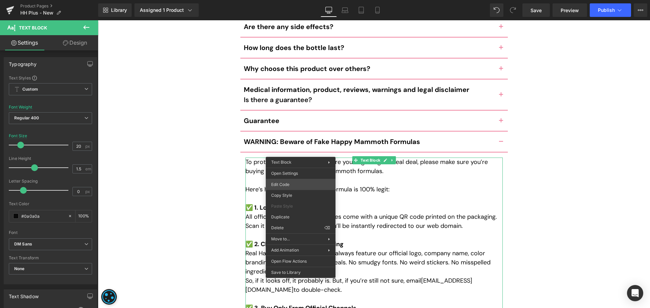
click at [298, 0] on div "You are previewing how the will restyle your page. You can not edit Elements in…" at bounding box center [325, 0] width 650 height 0
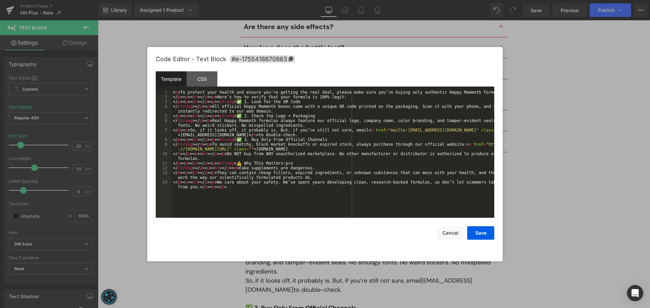
click at [290, 162] on div "< p > To protect your health and ensure you're getting the real deal, please ma…" at bounding box center [333, 161] width 322 height 142
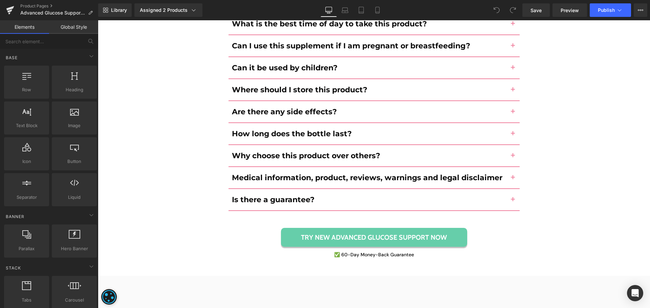
scroll to position [3438, 0]
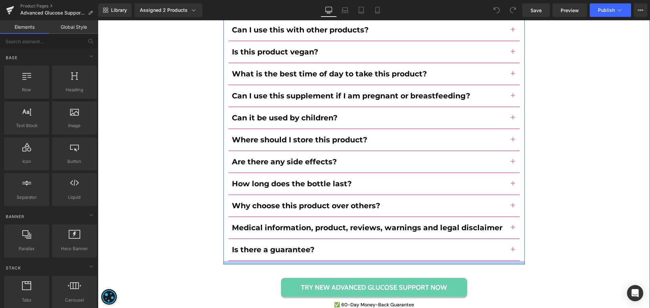
click at [379, 261] on div at bounding box center [373, 262] width 301 height 3
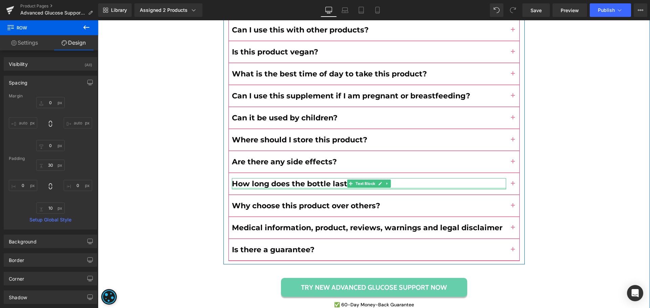
click at [233, 179] on b "How long does the bottle last?" at bounding box center [292, 183] width 120 height 9
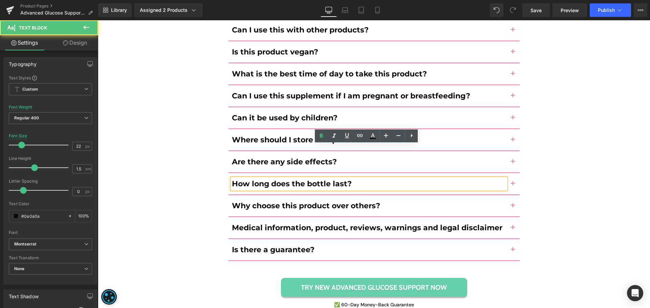
click at [228, 173] on div "How long does the bottle last? Text Block" at bounding box center [373, 184] width 291 height 22
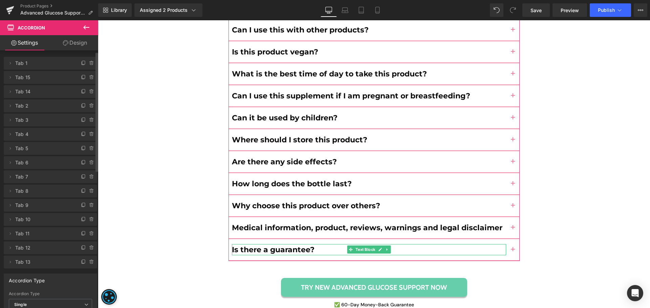
scroll to position [2, 0]
drag, startPoint x: 77, startPoint y: 261, endPoint x: 80, endPoint y: 222, distance: 39.7
click at [80, 261] on span at bounding box center [84, 262] width 8 height 8
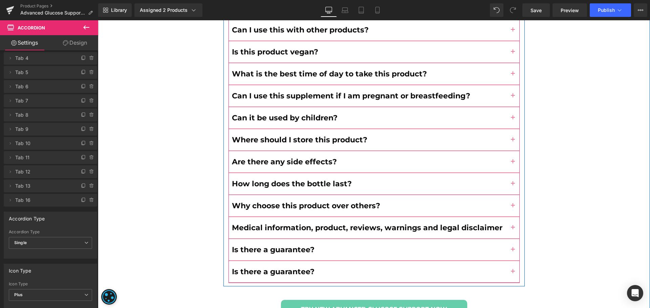
scroll to position [78, 0]
click at [513, 274] on span "button" at bounding box center [513, 274] width 0 height 0
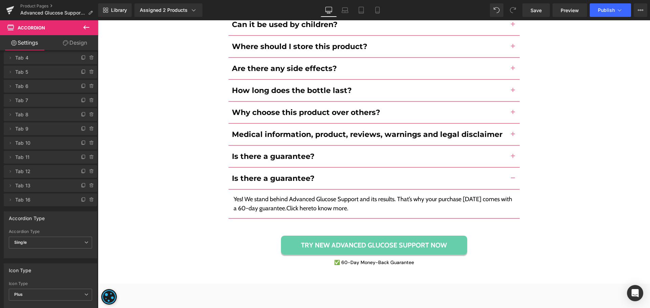
scroll to position [3503, 0]
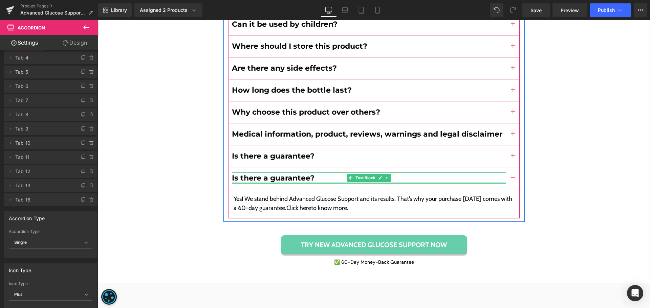
click at [255, 174] on b "Is there a guarantee?" at bounding box center [273, 178] width 83 height 9
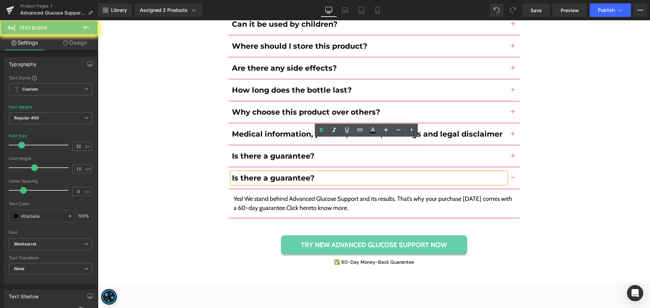
click at [255, 174] on b "Is there a guarantee?" at bounding box center [273, 178] width 83 height 9
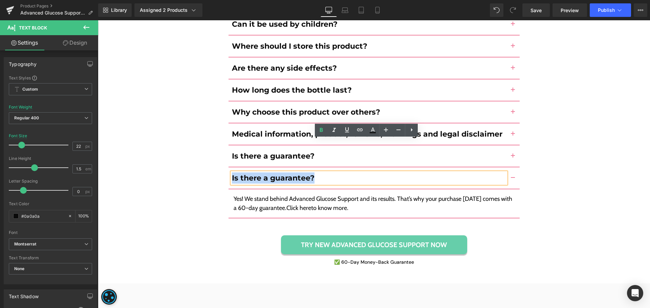
paste div
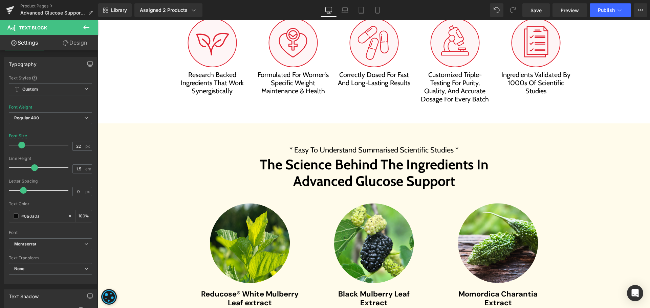
scroll to position [1277, 0]
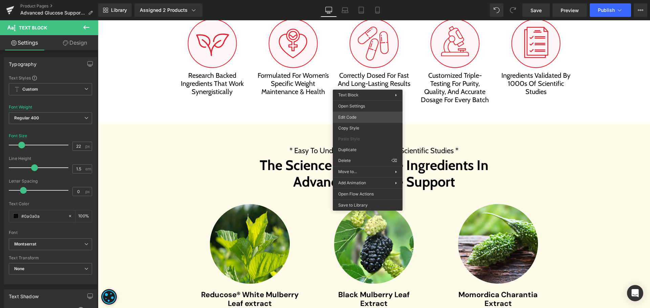
click at [367, 0] on div "You are previewing how the will restyle your page. You can not edit Elements in…" at bounding box center [325, 0] width 650 height 0
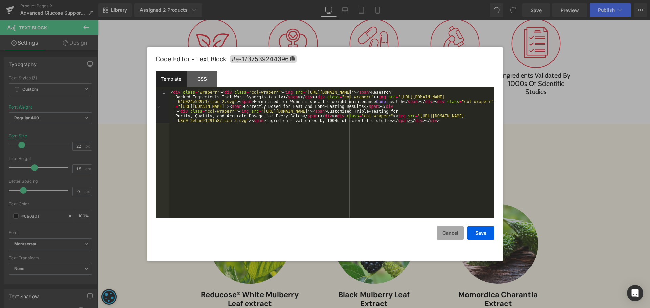
click at [449, 234] on button "Cancel" at bounding box center [449, 233] width 27 height 14
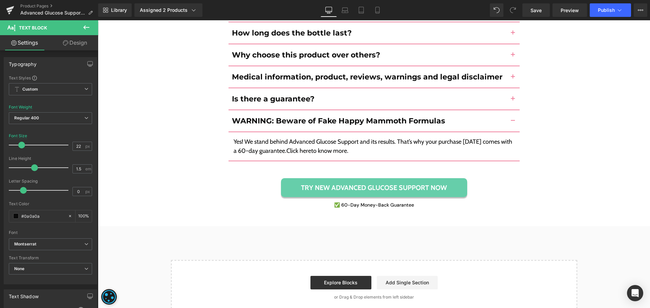
scroll to position [3561, 0]
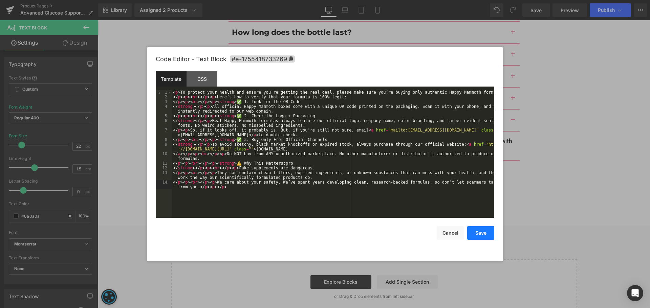
click at [474, 234] on button "Save" at bounding box center [480, 233] width 27 height 14
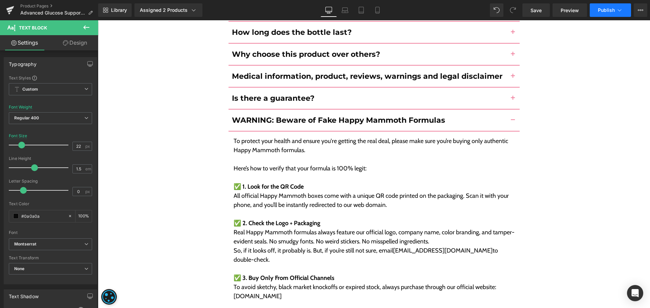
click at [603, 8] on span "Publish" at bounding box center [606, 9] width 17 height 5
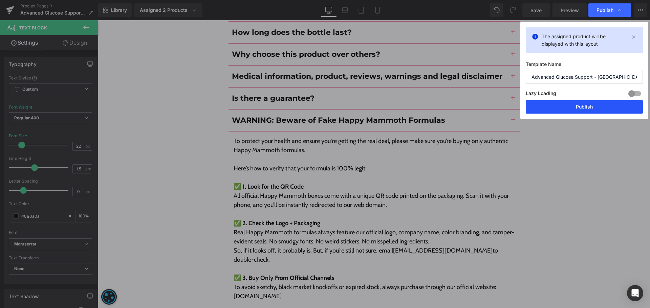
click at [593, 103] on button "Publish" at bounding box center [583, 107] width 117 height 14
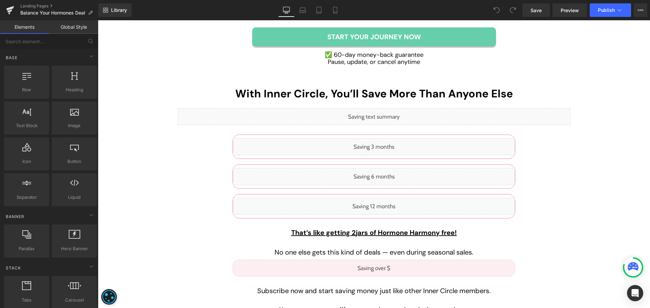
scroll to position [2469, 0]
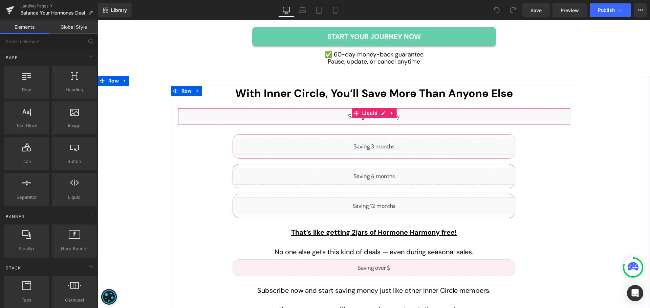
click at [378, 108] on div "Liquid" at bounding box center [374, 116] width 392 height 17
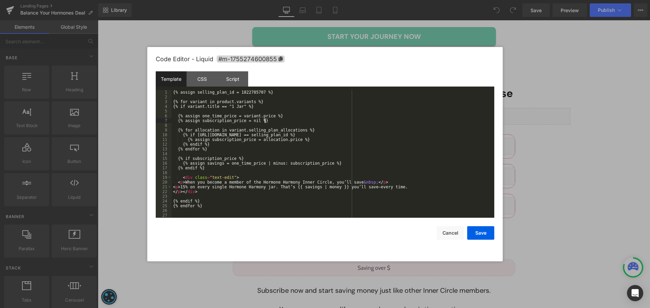
click at [369, 123] on div "{% assign selling_plan_id = 1822785707 %} {% for variant in product.variants %}…" at bounding box center [333, 158] width 322 height 137
click at [260, 201] on div "{% assign selling_plan_id = 1822785707 %} {% for variant in product.variants %}…" at bounding box center [333, 158] width 322 height 137
click at [188, 205] on div "{% assign selling_plan_id = 1822785707 %} {% for variant in product.variants %}…" at bounding box center [333, 158] width 322 height 137
click at [189, 202] on div "{% assign selling_plan_id = 1822785707 %} {% for variant in product.variants %}…" at bounding box center [333, 158] width 322 height 137
click at [247, 195] on div "{% assign selling_plan_id = 1822785707 %} {% for variant in product.variants %}…" at bounding box center [333, 158] width 322 height 137
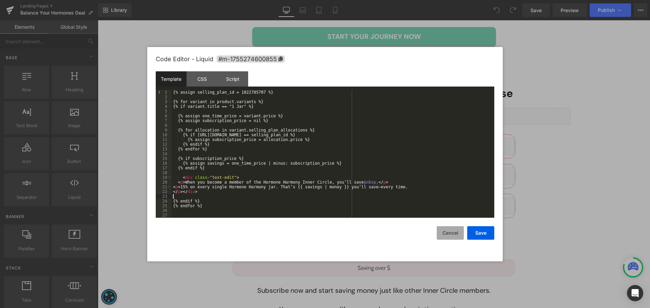
drag, startPoint x: 444, startPoint y: 235, endPoint x: 440, endPoint y: 234, distance: 4.6
click at [443, 235] on button "Cancel" at bounding box center [449, 233] width 27 height 14
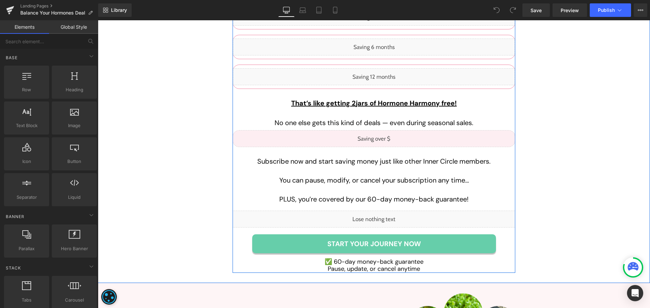
scroll to position [2599, 0]
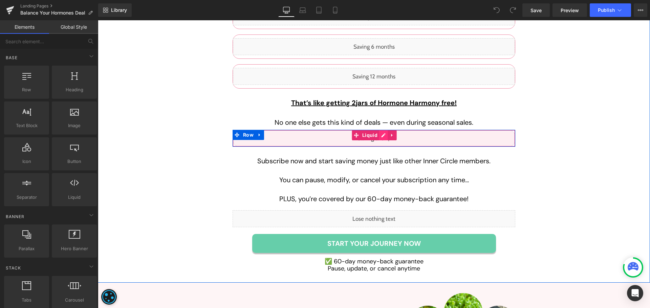
click at [379, 130] on div "Liquid" at bounding box center [373, 138] width 283 height 17
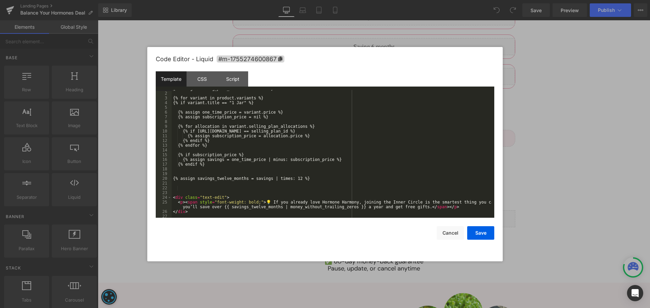
scroll to position [0, 0]
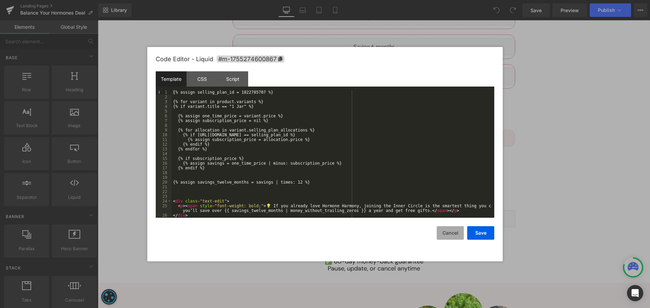
click at [452, 232] on button "Cancel" at bounding box center [449, 233] width 27 height 14
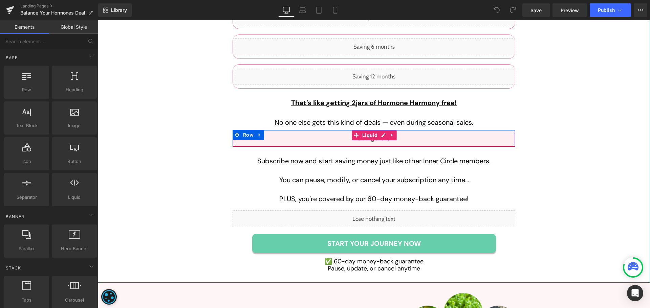
click at [379, 130] on div "Liquid" at bounding box center [373, 138] width 283 height 17
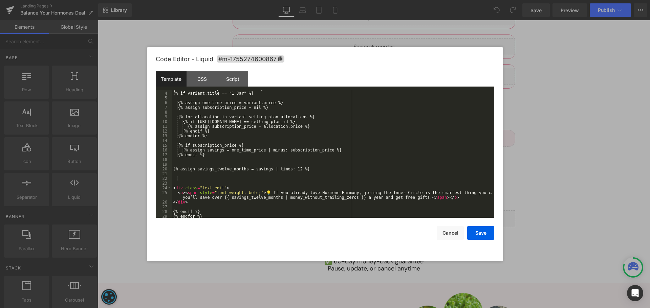
scroll to position [28, 0]
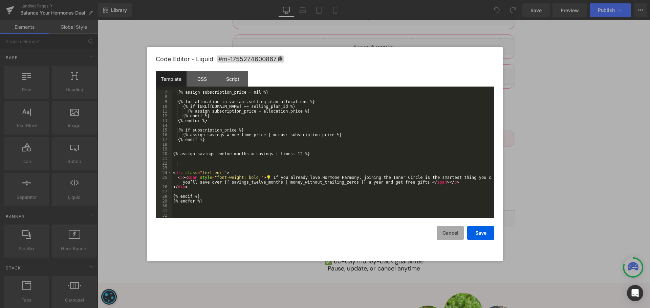
click at [457, 232] on button "Cancel" at bounding box center [449, 233] width 27 height 14
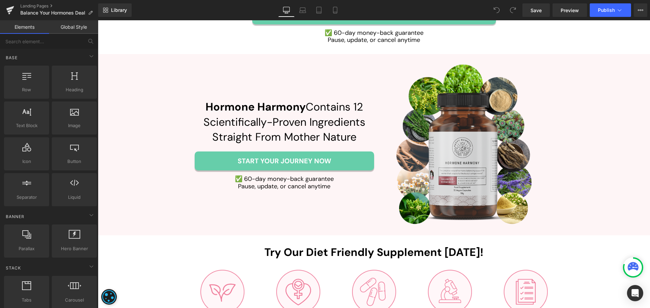
scroll to position [2827, 0]
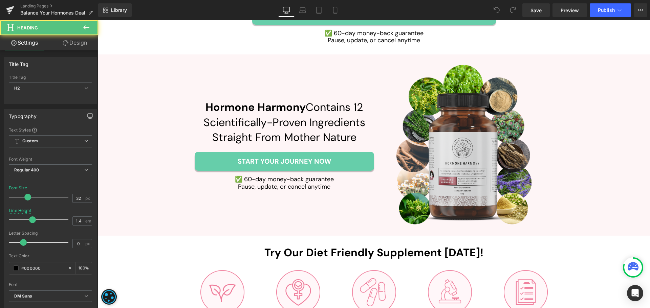
click at [285, 103] on div "Hormone Harmony Contains 12 Scientifically-Proven Ingredients Straight From Mot…" at bounding box center [284, 122] width 179 height 45
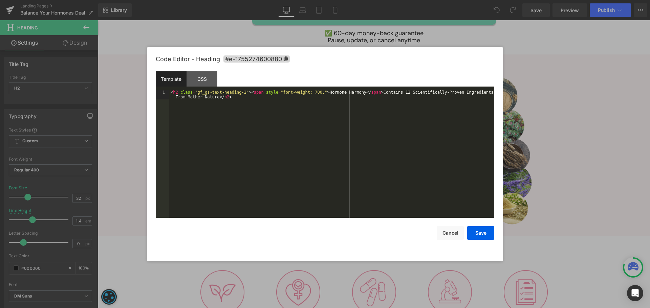
click at [333, 0] on div "You are previewing how the will restyle your page. You can not edit Elements in…" at bounding box center [325, 0] width 650 height 0
drag, startPoint x: 448, startPoint y: 238, endPoint x: 351, endPoint y: 218, distance: 99.9
click at [448, 238] on button "Cancel" at bounding box center [449, 233] width 27 height 14
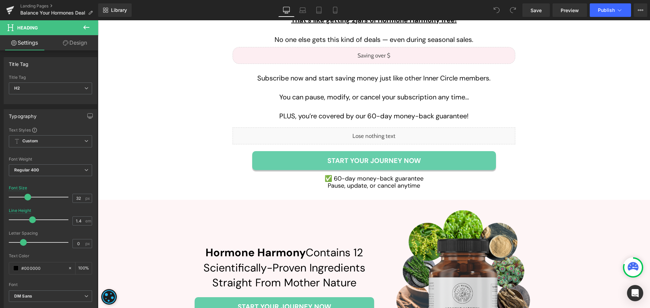
scroll to position [2681, 0]
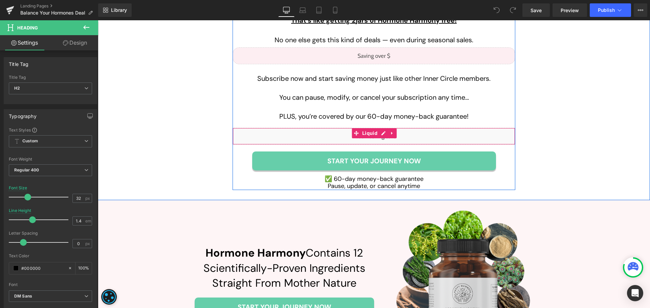
click at [379, 128] on div "Liquid" at bounding box center [373, 136] width 283 height 17
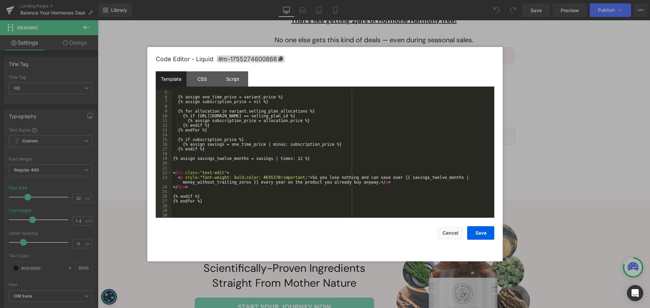
scroll to position [19, 0]
click at [457, 232] on button "Cancel" at bounding box center [449, 233] width 27 height 14
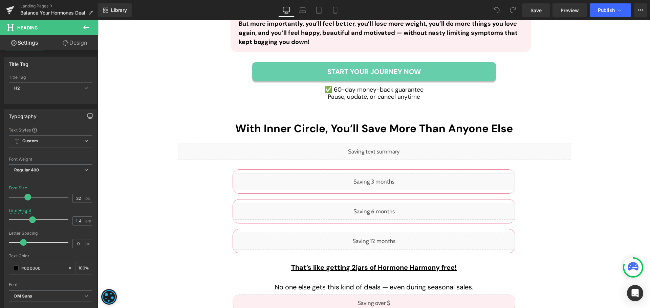
scroll to position [2433, 0]
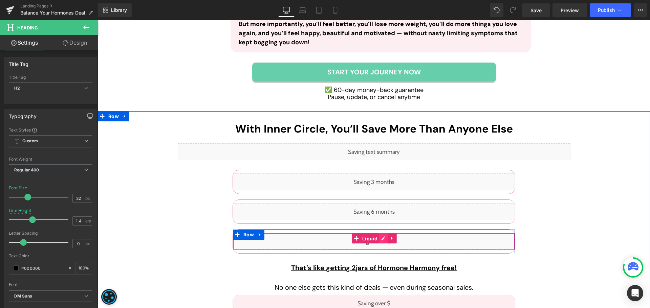
drag, startPoint x: 374, startPoint y: 222, endPoint x: 380, endPoint y: 221, distance: 6.0
click at [374, 234] on span "Liquid" at bounding box center [369, 239] width 19 height 10
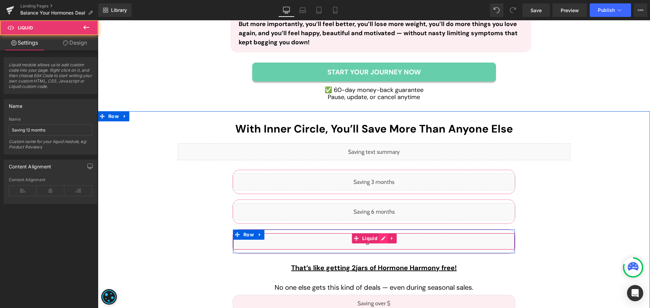
click at [380, 233] on div "Liquid" at bounding box center [374, 241] width 282 height 17
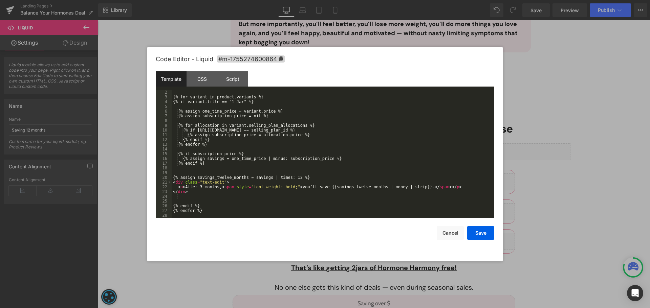
scroll to position [5, 0]
click at [444, 236] on button "Cancel" at bounding box center [449, 233] width 27 height 14
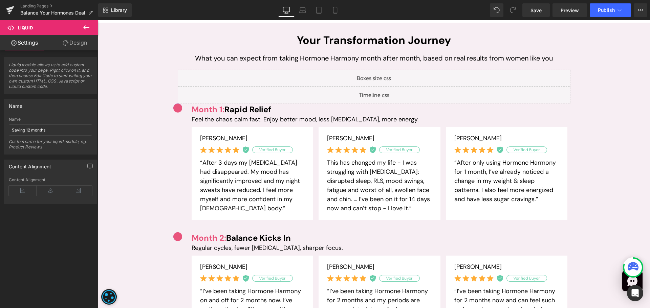
scroll to position [606, 0]
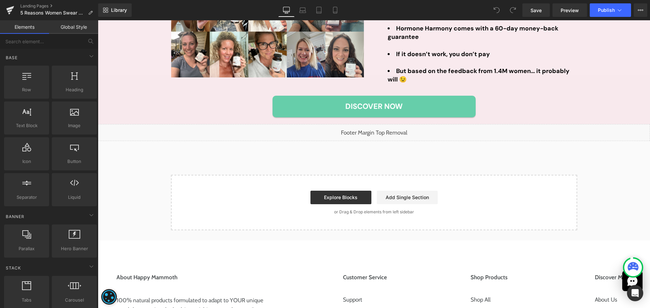
scroll to position [1486, 0]
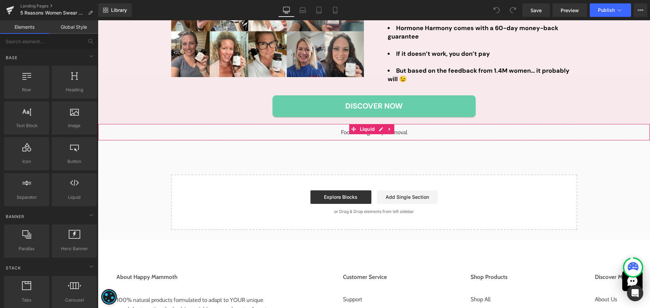
click at [377, 128] on div "Liquid" at bounding box center [374, 132] width 552 height 17
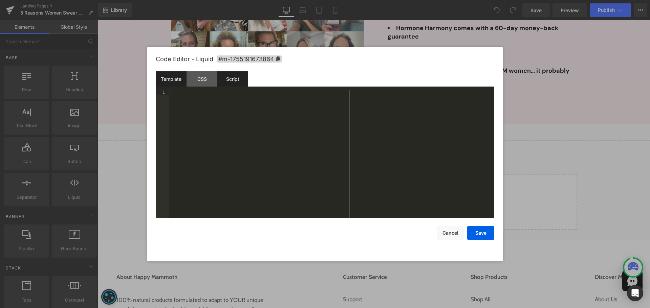
drag, startPoint x: 202, startPoint y: 77, endPoint x: 221, endPoint y: 82, distance: 19.4
click at [202, 77] on div "CSS" at bounding box center [201, 78] width 31 height 15
click at [230, 82] on div "Script" at bounding box center [232, 78] width 31 height 15
click at [451, 226] on div "Save Cancel" at bounding box center [325, 229] width 338 height 22
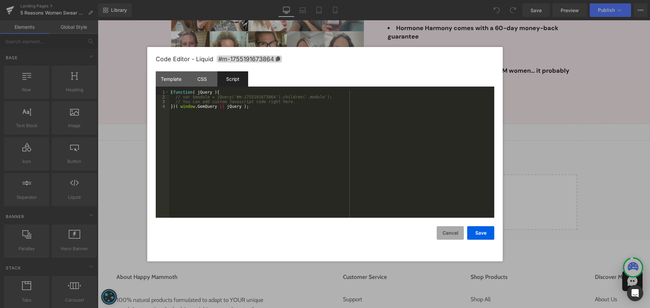
drag, startPoint x: 448, startPoint y: 234, endPoint x: 346, endPoint y: 198, distance: 107.3
click at [448, 234] on button "Cancel" at bounding box center [449, 233] width 27 height 14
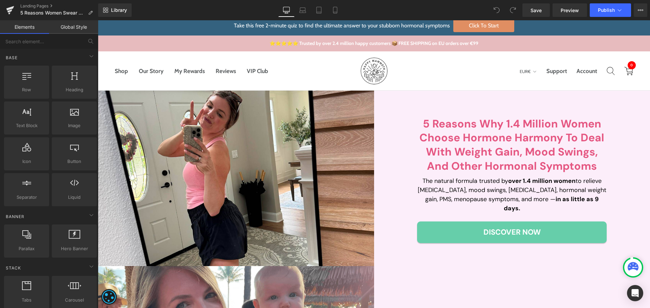
scroll to position [0, 0]
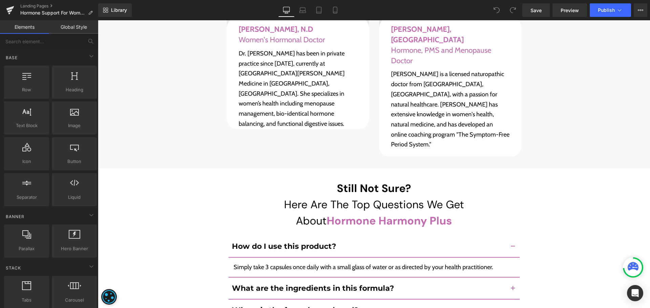
scroll to position [5955, 0]
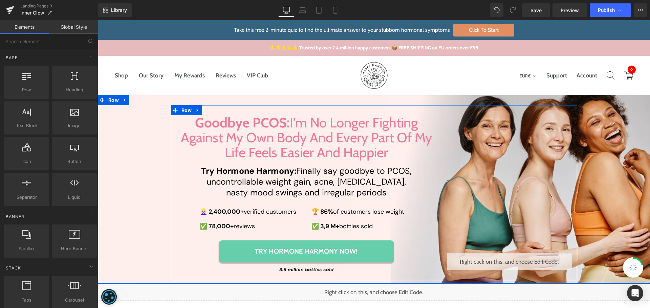
click at [509, 262] on span "Liquid" at bounding box center [505, 259] width 15 height 8
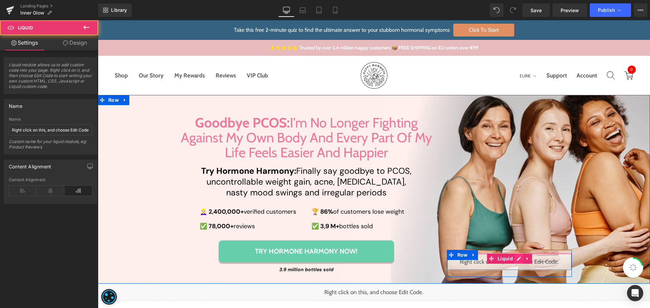
click at [517, 261] on div "Liquid" at bounding box center [509, 261] width 125 height 17
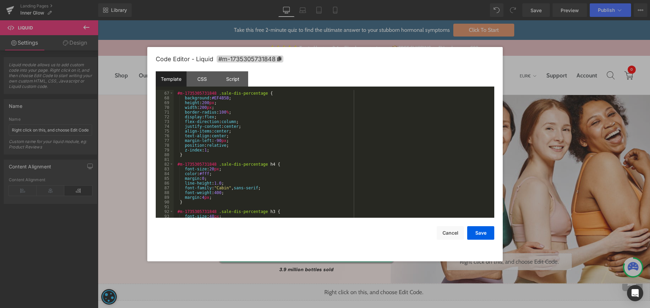
scroll to position [334, 0]
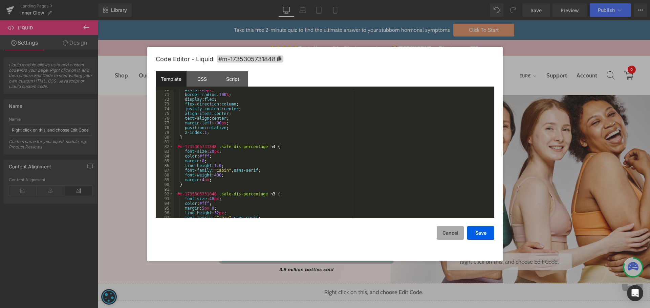
click at [458, 235] on button "Cancel" at bounding box center [449, 233] width 27 height 14
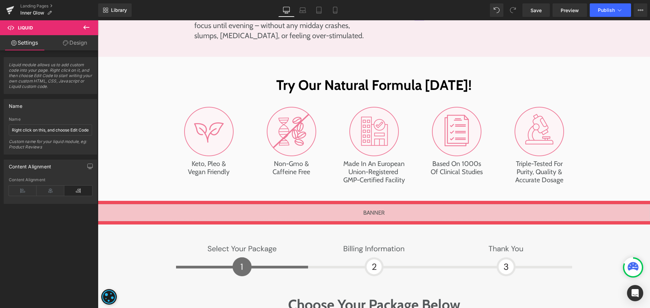
scroll to position [3452, 0]
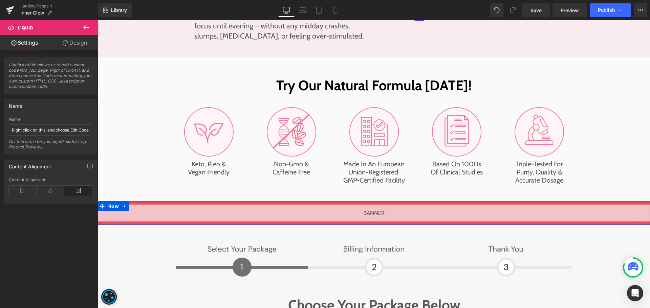
click at [382, 206] on link at bounding box center [381, 210] width 7 height 8
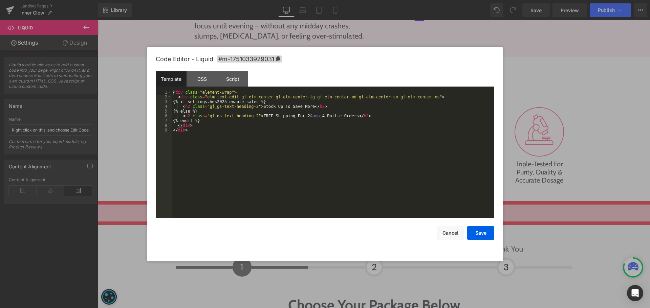
click at [298, 155] on div "< div class = "element-wrap" > < div class = "elm text-edit gf-elm-center gf-el…" at bounding box center [333, 158] width 322 height 137
click at [450, 234] on button "Cancel" at bounding box center [449, 233] width 27 height 14
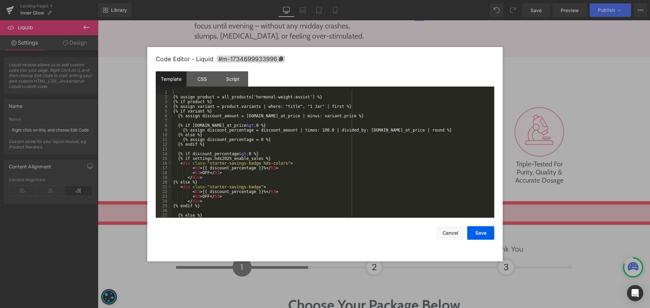
click at [328, 192] on div "{% assign product = all_products['hormonal-weight-assist'] %} {% if product %} …" at bounding box center [332, 158] width 320 height 137
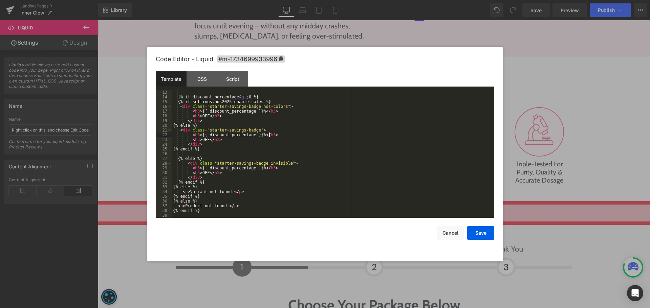
scroll to position [58, 0]
click at [452, 235] on button "Cancel" at bounding box center [449, 233] width 27 height 14
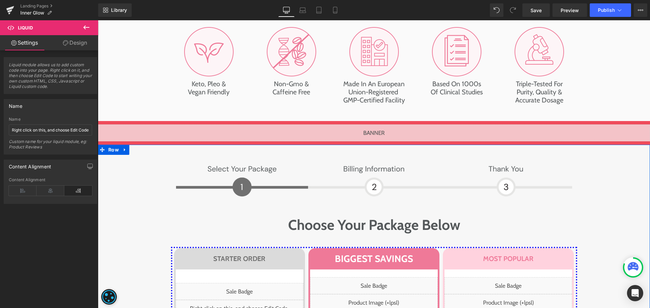
scroll to position [3532, 0]
click at [249, 300] on div "Liquid" at bounding box center [240, 308] width 128 height 17
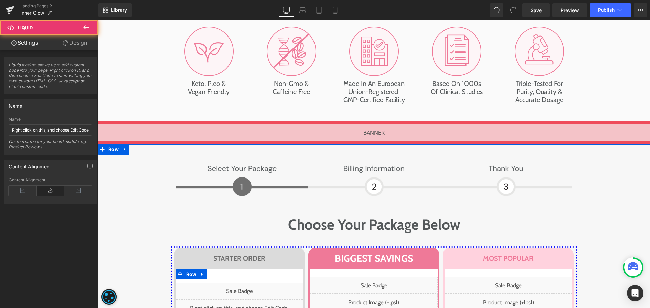
click at [247, 300] on div "Liquid" at bounding box center [240, 308] width 128 height 17
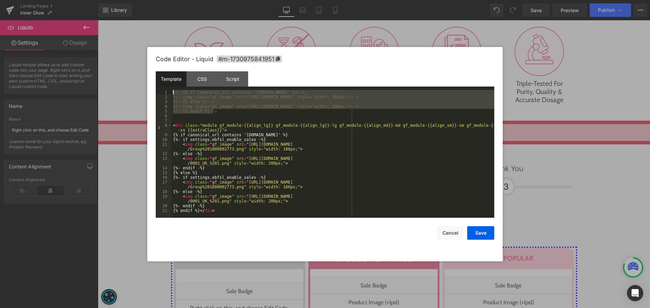
drag, startPoint x: 168, startPoint y: 102, endPoint x: 124, endPoint y: 78, distance: 49.5
click at [124, 78] on body "Liquid You are previewing how the will restyle your page. You can not edit Elem…" at bounding box center [325, 154] width 650 height 308
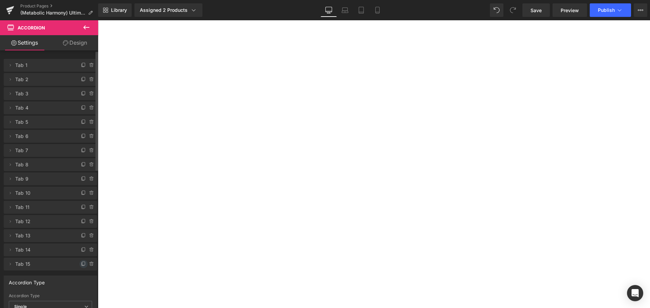
click at [80, 261] on span at bounding box center [84, 264] width 8 height 8
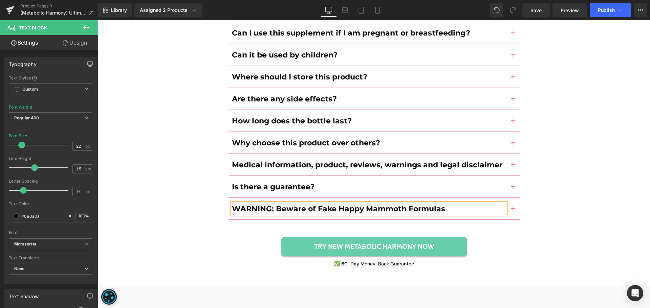
scroll to position [3357, 0]
click at [510, 198] on button "button" at bounding box center [513, 208] width 14 height 21
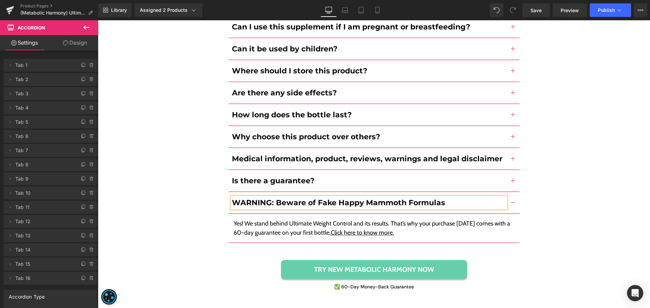
scroll to position [3326, 0]
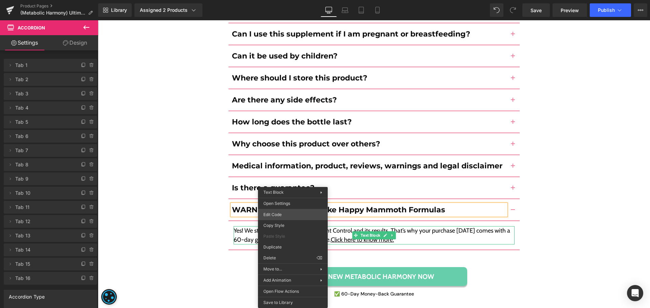
click at [289, 0] on div "You are previewing how the will restyle your page. You can not edit Elements in…" at bounding box center [325, 0] width 650 height 0
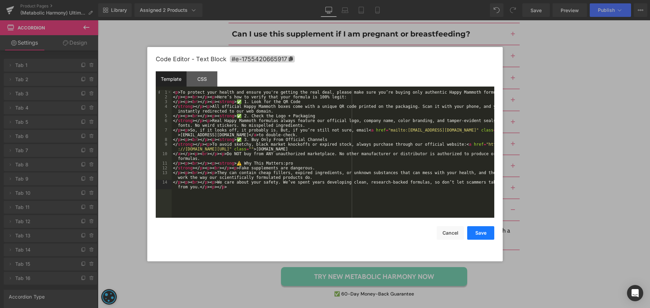
click at [478, 229] on button "Save" at bounding box center [480, 233] width 27 height 14
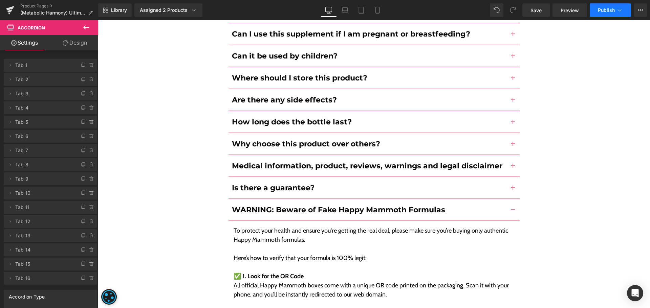
click at [603, 10] on span "Publish" at bounding box center [606, 9] width 17 height 5
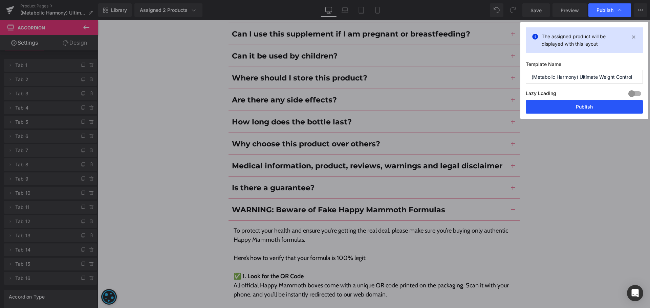
click at [599, 106] on button "Publish" at bounding box center [583, 107] width 117 height 14
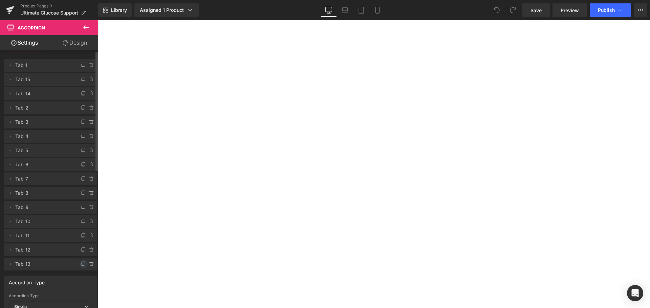
click at [81, 263] on icon at bounding box center [83, 264] width 5 height 5
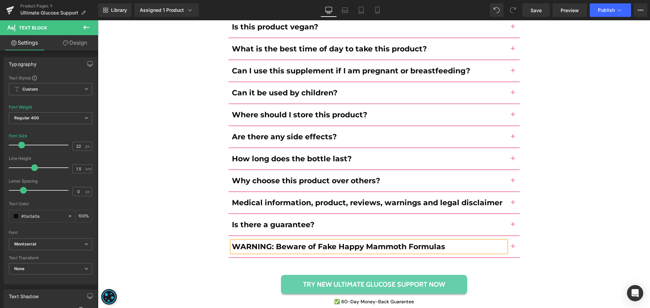
scroll to position [3463, 0]
click at [507, 236] on button "button" at bounding box center [513, 246] width 14 height 21
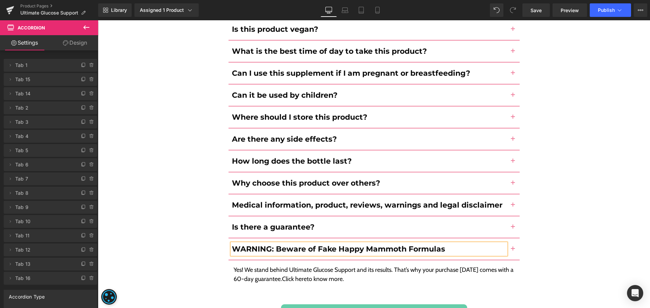
scroll to position [3431, 0]
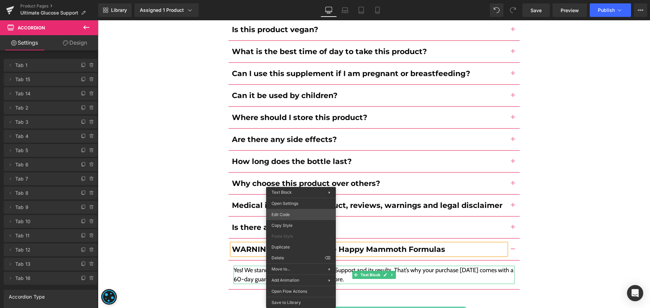
click at [294, 0] on div "You are previewing how the will restyle your page. You can not edit Elements in…" at bounding box center [325, 0] width 650 height 0
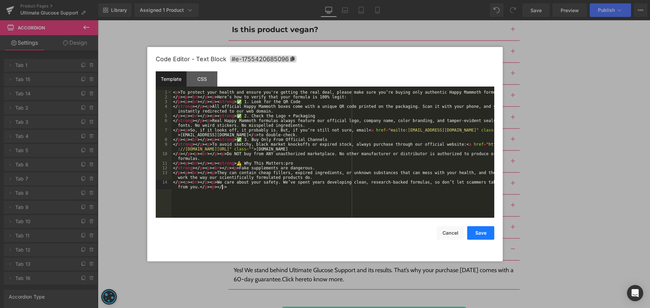
click at [482, 235] on button "Save" at bounding box center [480, 233] width 27 height 14
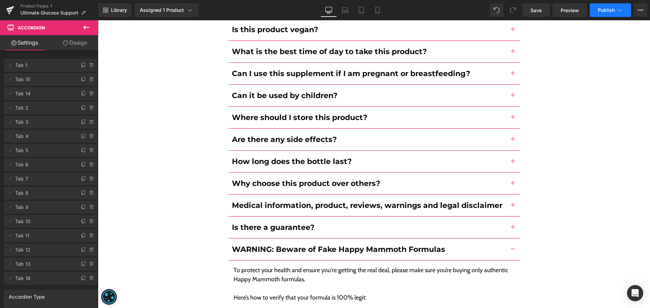
click at [602, 11] on span "Publish" at bounding box center [606, 9] width 17 height 5
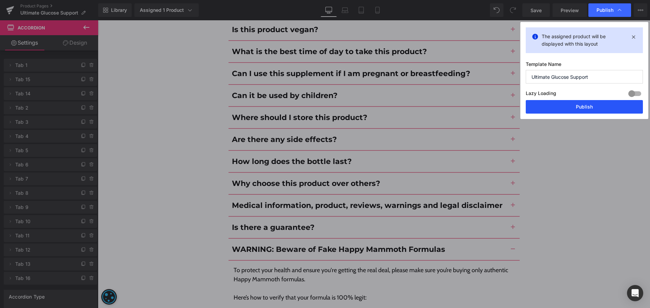
click at [585, 104] on button "Publish" at bounding box center [583, 107] width 117 height 14
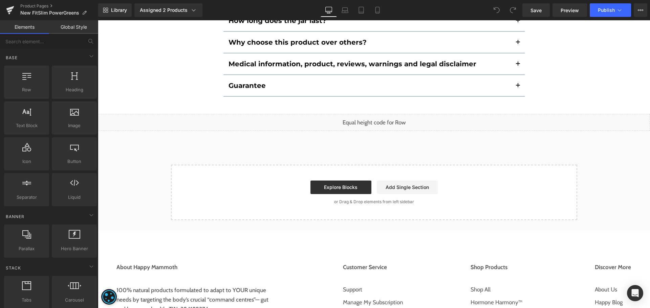
scroll to position [4482, 0]
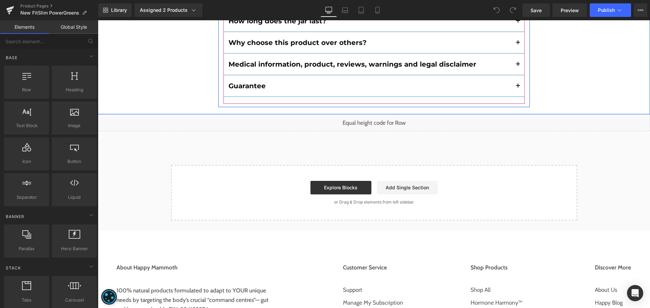
drag, startPoint x: 515, startPoint y: 76, endPoint x: 289, endPoint y: 92, distance: 226.6
click at [515, 76] on button "button" at bounding box center [518, 85] width 14 height 21
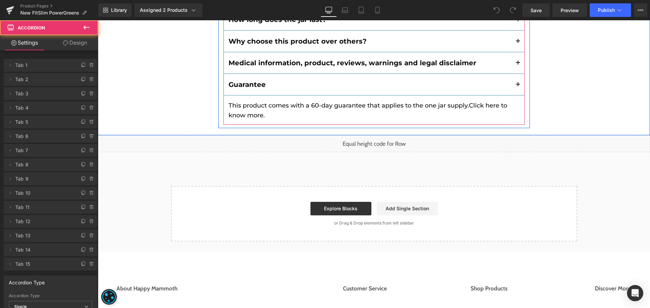
scroll to position [4450, 0]
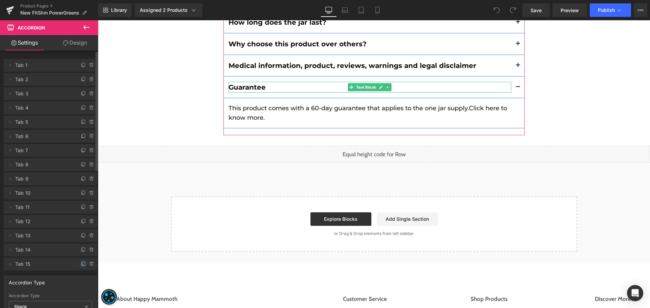
drag, startPoint x: 81, startPoint y: 263, endPoint x: 285, endPoint y: 131, distance: 243.7
click at [81, 263] on icon at bounding box center [83, 264] width 5 height 5
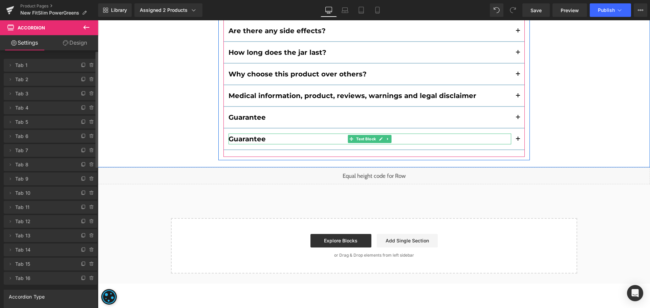
click at [250, 135] on b "Guarantee" at bounding box center [246, 139] width 37 height 8
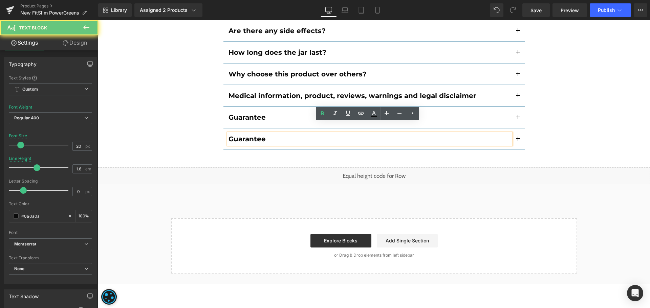
click at [250, 135] on b "Guarantee" at bounding box center [246, 139] width 37 height 8
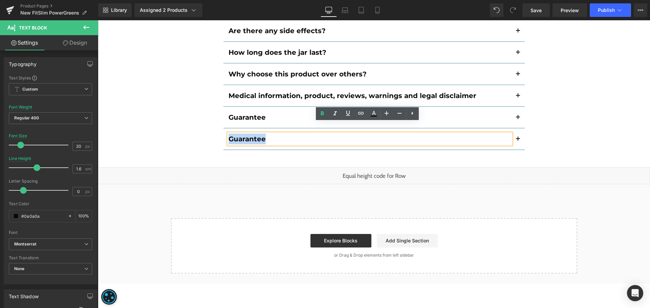
paste div
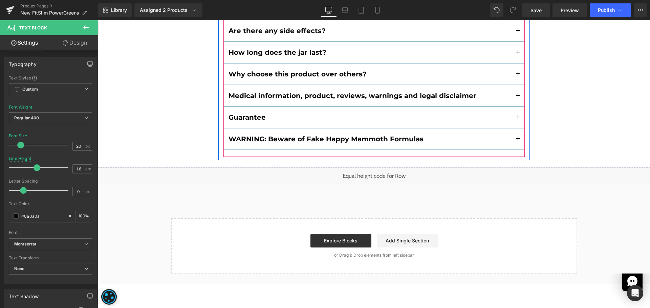
click at [518, 141] on span "button" at bounding box center [518, 141] width 0 height 0
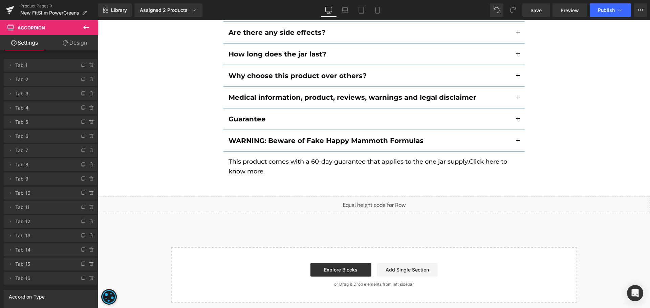
scroll to position [4419, 0]
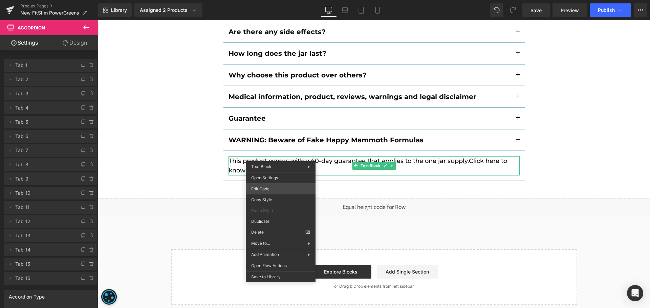
click at [270, 0] on div "You are previewing how the will restyle your page. You can not edit Elements in…" at bounding box center [325, 0] width 650 height 0
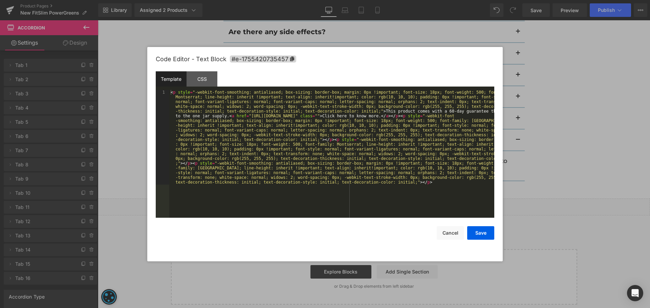
click at [290, 163] on div "< p style = "-webkit-font-smoothing: antialiased; box-sizing: border-box; margi…" at bounding box center [331, 248] width 325 height 317
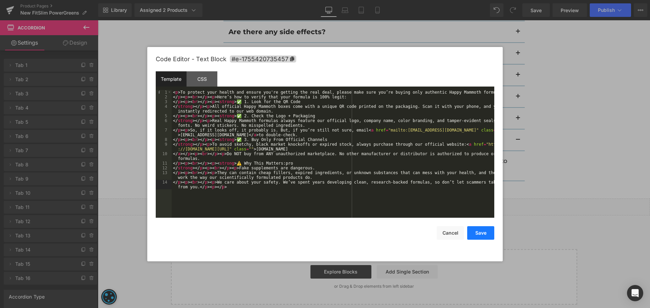
click at [480, 231] on button "Save" at bounding box center [480, 233] width 27 height 14
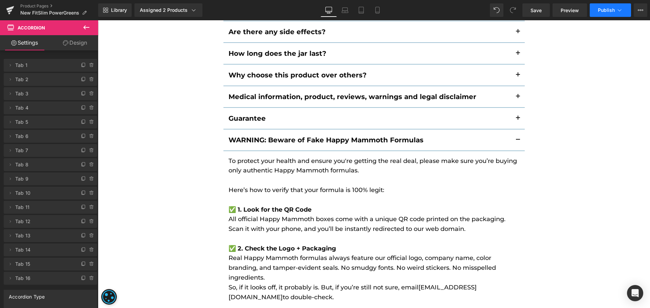
click at [595, 13] on button "Publish" at bounding box center [609, 10] width 41 height 14
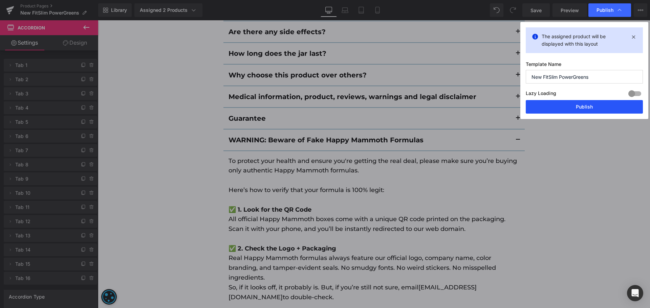
click at [576, 102] on button "Publish" at bounding box center [583, 107] width 117 height 14
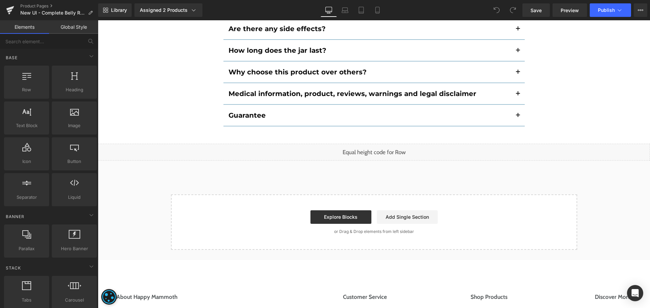
scroll to position [4105, 0]
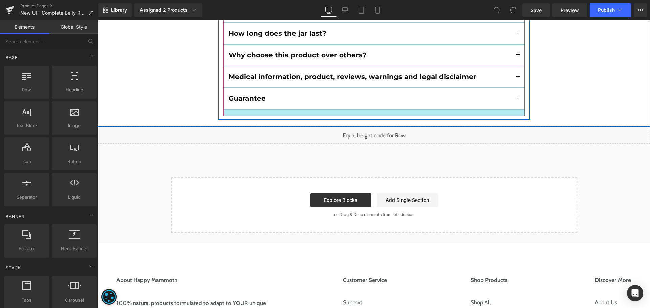
click at [402, 112] on div at bounding box center [373, 113] width 301 height 7
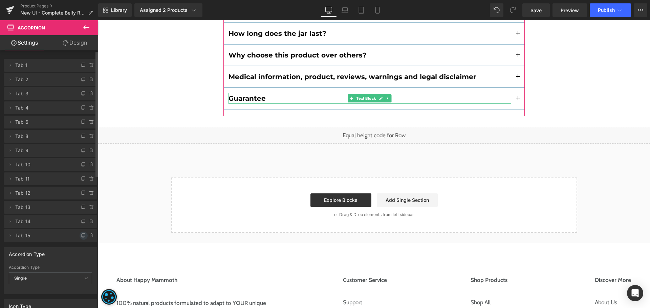
drag, startPoint x: 81, startPoint y: 233, endPoint x: 164, endPoint y: 136, distance: 127.4
click at [81, 233] on span at bounding box center [84, 236] width 8 height 8
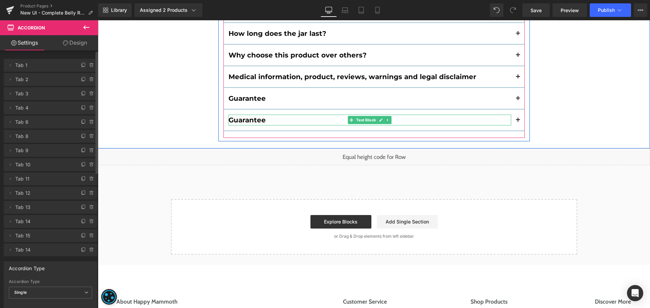
click at [253, 119] on b "Guarantee" at bounding box center [246, 120] width 37 height 8
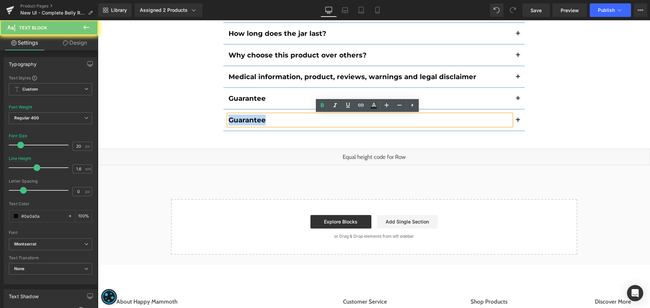
click at [253, 119] on b "Guarantee" at bounding box center [246, 120] width 37 height 8
paste div
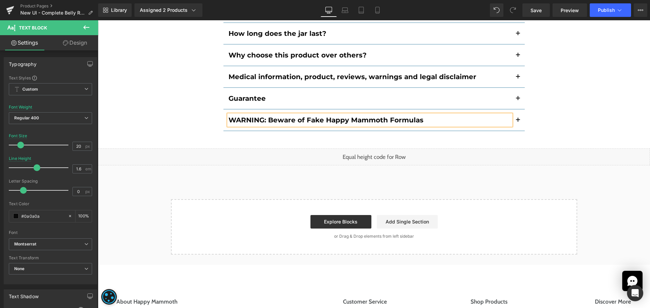
drag, startPoint x: 513, startPoint y: 121, endPoint x: 483, endPoint y: 138, distance: 34.4
click at [512, 121] on button "button" at bounding box center [518, 120] width 14 height 21
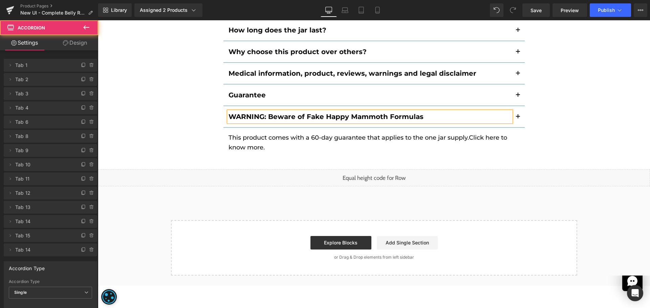
scroll to position [4044, 0]
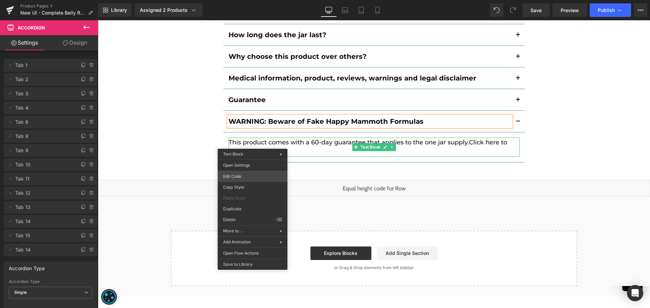
click at [254, 0] on div "You are previewing how the will restyle your page. You can not edit Elements in…" at bounding box center [325, 0] width 650 height 0
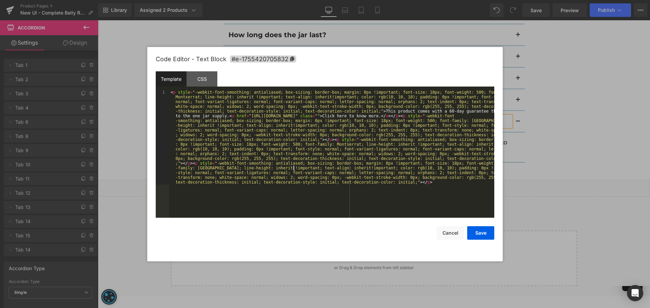
click at [292, 167] on div "< p style = "-webkit-font-smoothing: antialiased; box-sizing: border-box; margi…" at bounding box center [331, 248] width 325 height 317
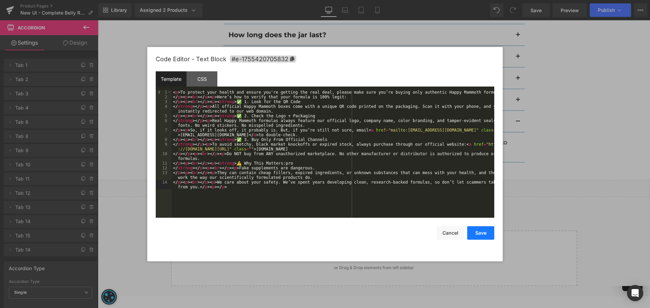
click at [481, 231] on button "Save" at bounding box center [480, 233] width 27 height 14
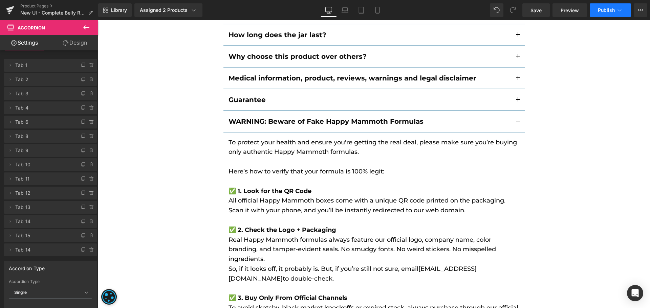
click at [598, 13] on button "Publish" at bounding box center [609, 10] width 41 height 14
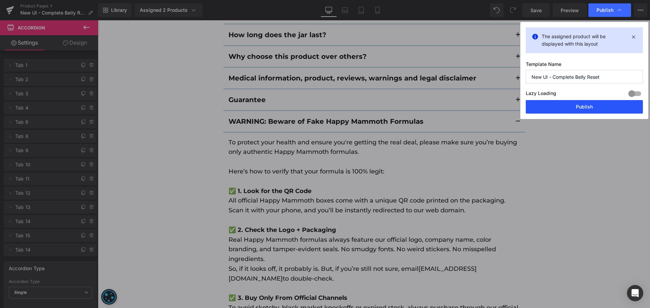
click at [585, 103] on button "Publish" at bounding box center [583, 107] width 117 height 14
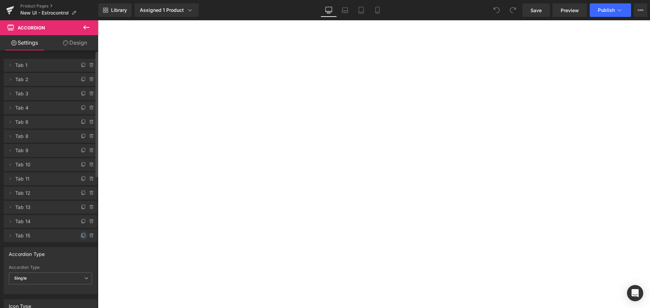
click at [81, 237] on icon at bounding box center [83, 235] width 5 height 5
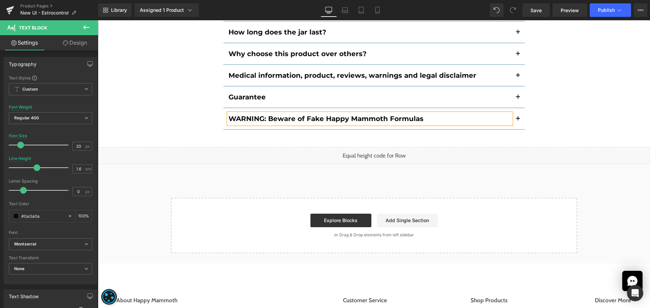
scroll to position [4372, 0]
click at [518, 121] on span "button" at bounding box center [518, 121] width 0 height 0
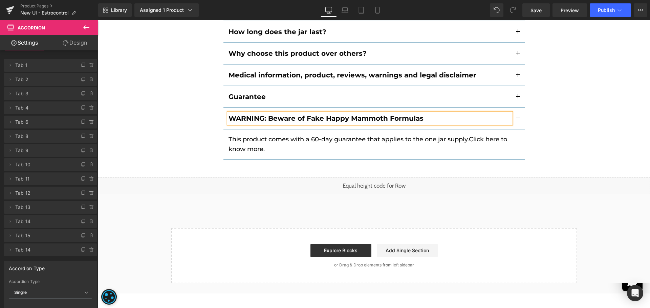
scroll to position [4350, 0]
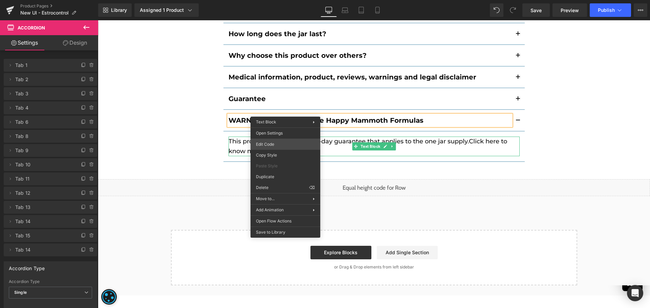
click at [275, 0] on div "You are previewing how the will restyle your page. You can not edit Elements in…" at bounding box center [325, 0] width 650 height 0
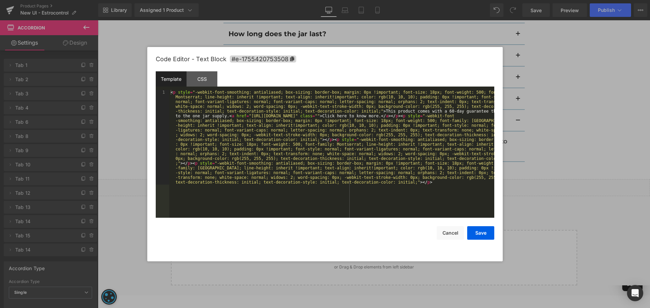
click at [311, 189] on div "< p style = "-webkit-font-smoothing: antialiased; box-sizing: border-box; margi…" at bounding box center [331, 248] width 325 height 317
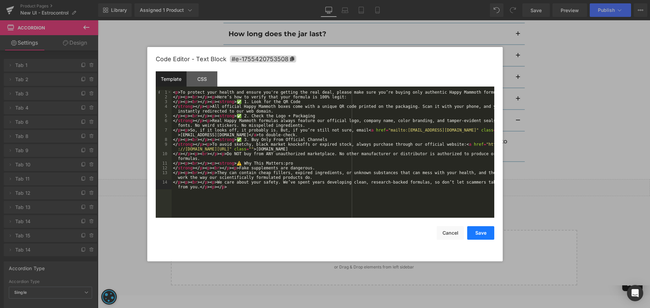
click at [486, 229] on button "Save" at bounding box center [480, 233] width 27 height 14
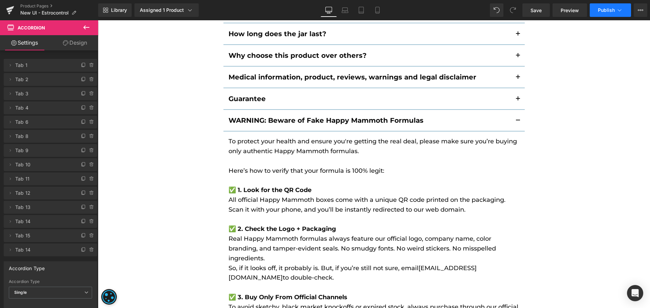
click at [600, 12] on span "Publish" at bounding box center [606, 9] width 17 height 5
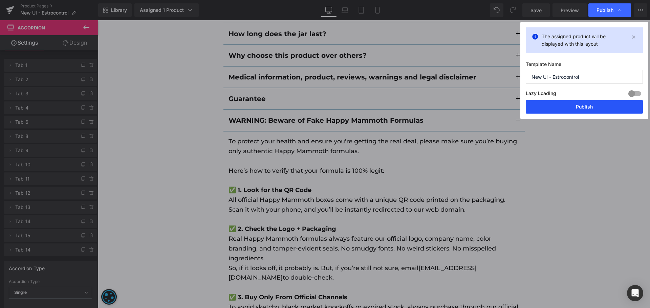
drag, startPoint x: 569, startPoint y: 107, endPoint x: 471, endPoint y: 87, distance: 100.2
click at [569, 107] on button "Publish" at bounding box center [583, 107] width 117 height 14
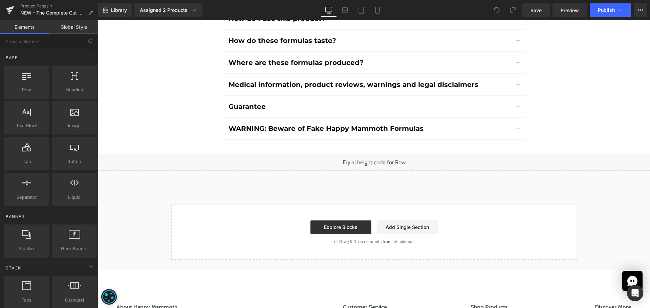
scroll to position [4372, 0]
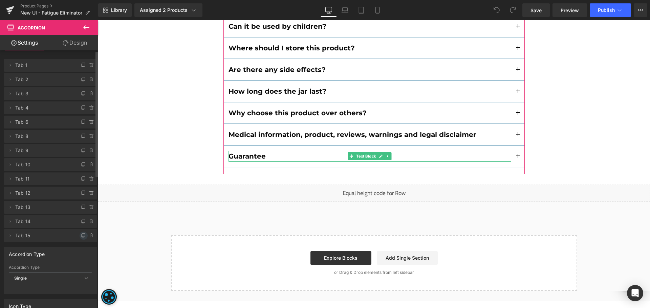
click at [81, 237] on icon at bounding box center [83, 235] width 5 height 5
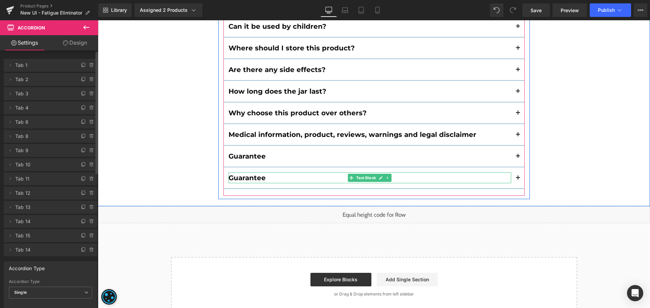
click at [250, 174] on b "Guarantee" at bounding box center [246, 178] width 37 height 8
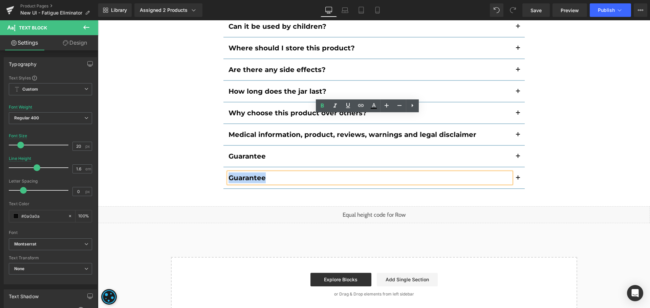
paste div
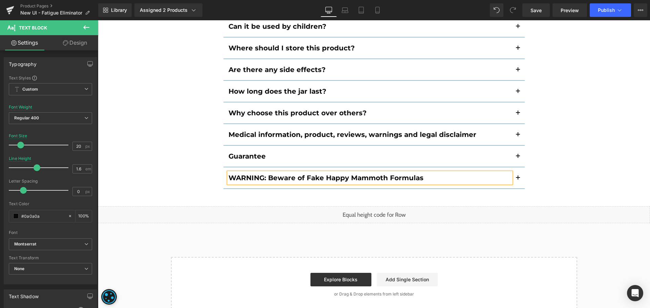
click at [518, 180] on span "button" at bounding box center [518, 180] width 0 height 0
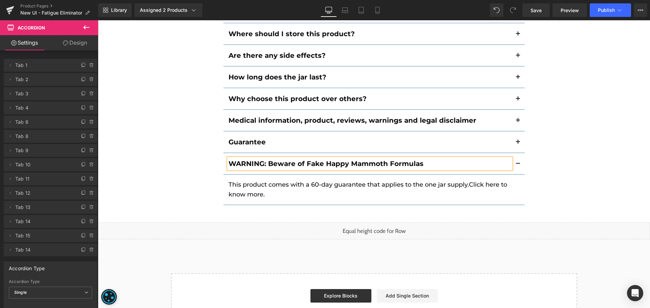
scroll to position [4178, 0]
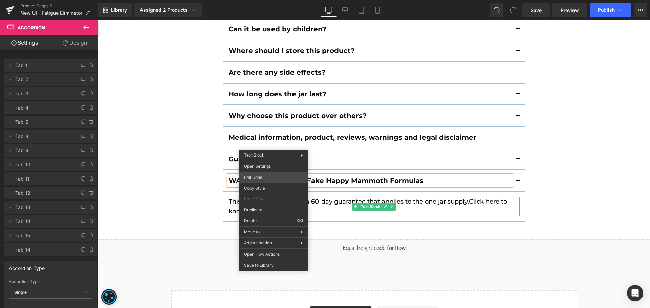
click at [255, 0] on div "You are previewing how the will restyle your page. You can not edit Elements in…" at bounding box center [325, 0] width 650 height 0
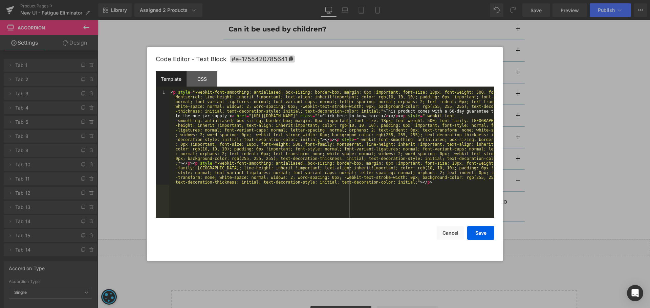
click at [256, 175] on div "< p style = "-webkit-font-smoothing: antialiased; box-sizing: border-box; margi…" at bounding box center [331, 248] width 325 height 317
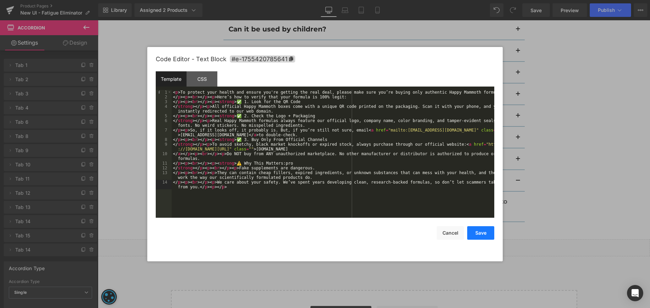
click at [477, 230] on button "Save" at bounding box center [480, 233] width 27 height 14
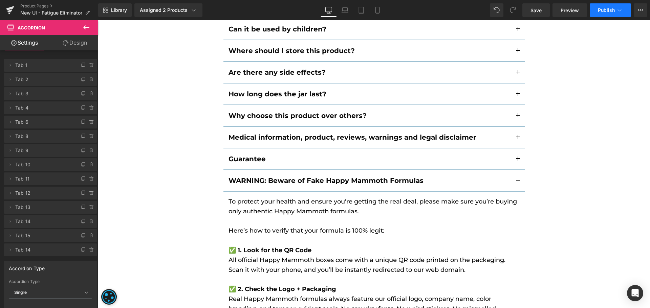
click at [593, 13] on button "Publish" at bounding box center [609, 10] width 41 height 14
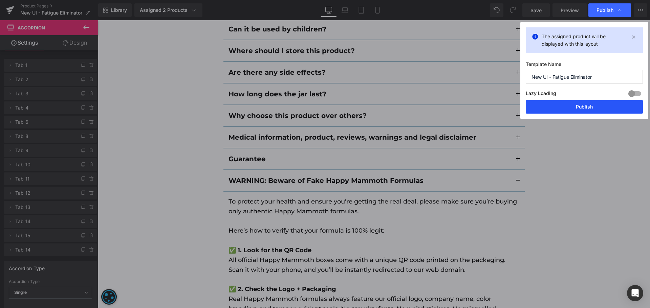
click at [554, 107] on button "Publish" at bounding box center [583, 107] width 117 height 14
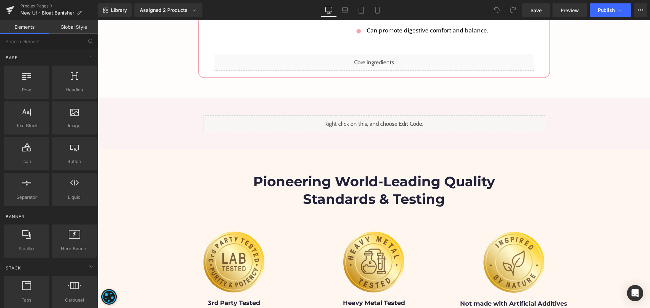
scroll to position [3762, 0]
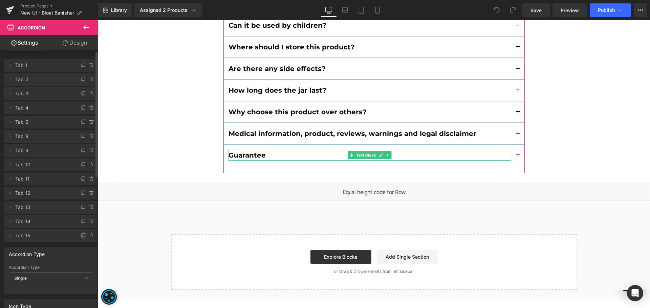
drag, startPoint x: 78, startPoint y: 235, endPoint x: 162, endPoint y: 151, distance: 119.6
click at [81, 235] on icon at bounding box center [83, 235] width 5 height 5
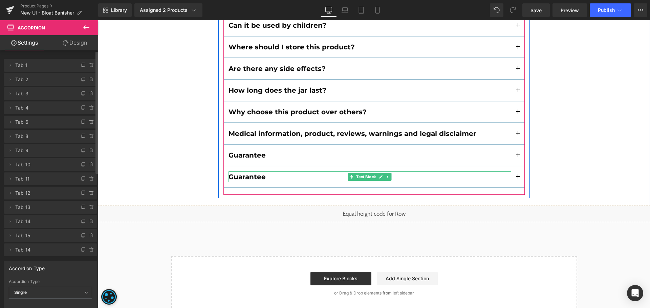
click at [245, 173] on b "Guarantee" at bounding box center [246, 177] width 37 height 8
click at [246, 173] on b "Guarantee" at bounding box center [246, 177] width 37 height 8
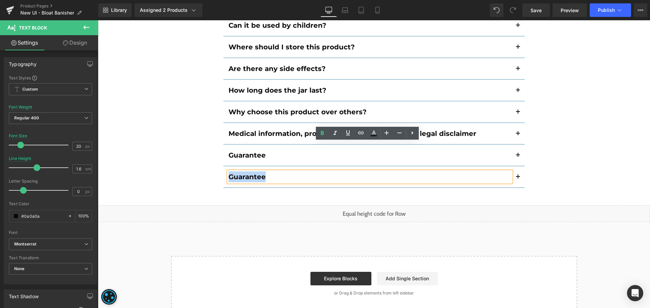
paste div
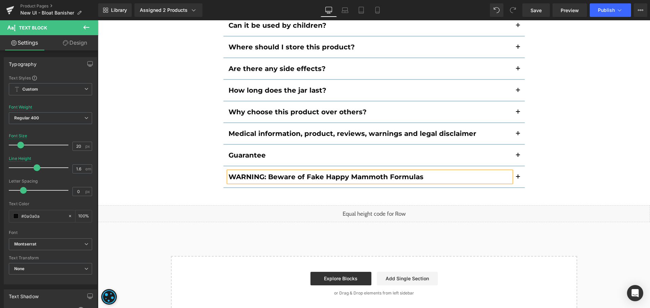
drag, startPoint x: 512, startPoint y: 147, endPoint x: 496, endPoint y: 159, distance: 19.8
click at [512, 166] on button "button" at bounding box center [518, 176] width 14 height 21
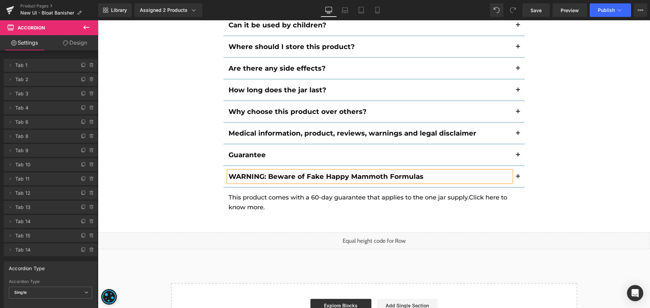
scroll to position [3708, 0]
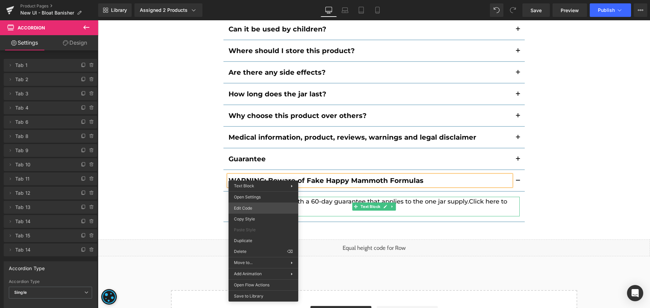
click at [252, 0] on div "You are previewing how the will restyle your page. You can not edit Elements in…" at bounding box center [325, 0] width 650 height 0
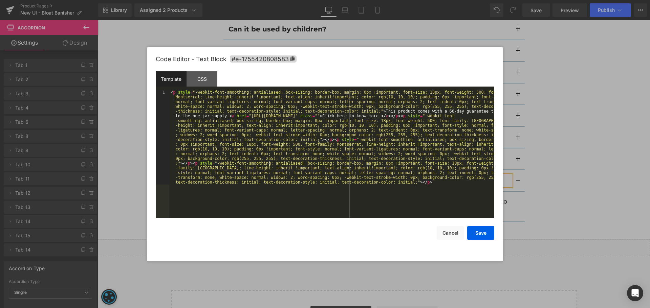
click at [268, 165] on div "< p style = "-webkit-font-smoothing: antialiased; box-sizing: border-box; margi…" at bounding box center [331, 248] width 325 height 317
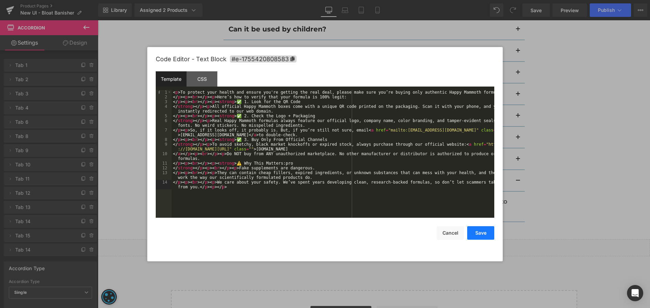
drag, startPoint x: 483, startPoint y: 233, endPoint x: 407, endPoint y: 125, distance: 132.6
click at [483, 233] on button "Save" at bounding box center [480, 233] width 27 height 14
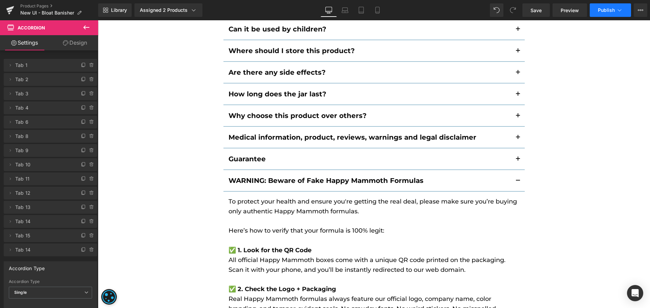
click at [598, 10] on span "Publish" at bounding box center [606, 9] width 17 height 5
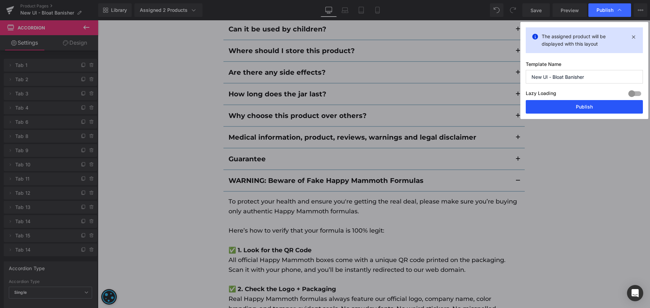
drag, startPoint x: 555, startPoint y: 107, endPoint x: 456, endPoint y: 86, distance: 100.9
click at [555, 107] on button "Publish" at bounding box center [583, 107] width 117 height 14
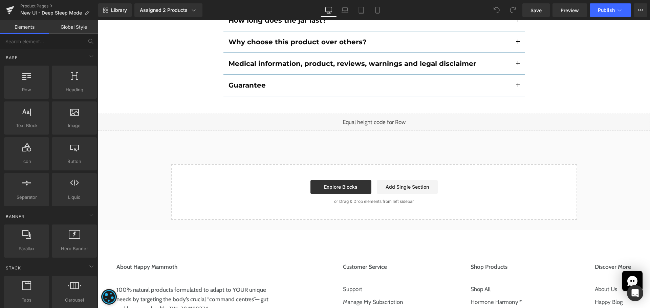
scroll to position [3967, 0]
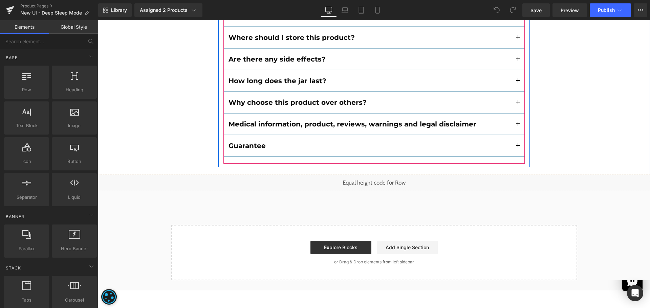
click at [379, 151] on div "How do I use this product? Text Block For the best experience, take 3 capsules …" at bounding box center [373, 4] width 301 height 319
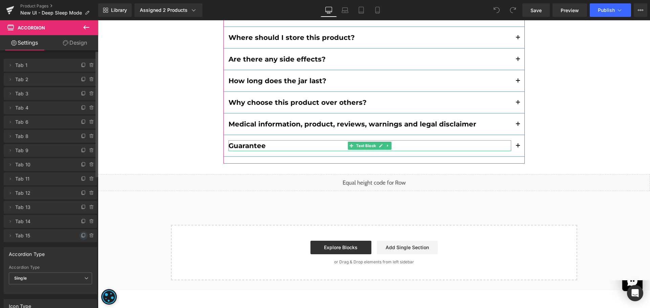
drag, startPoint x: 80, startPoint y: 234, endPoint x: 208, endPoint y: 165, distance: 146.1
click at [82, 234] on icon at bounding box center [83, 234] width 3 height 3
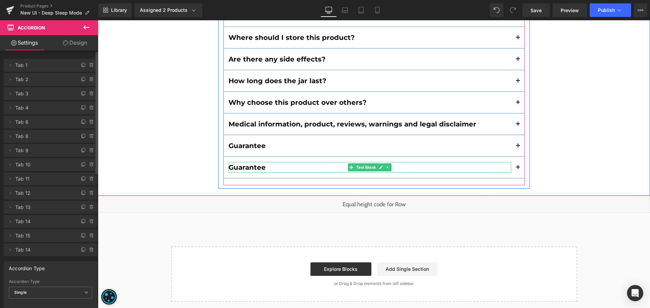
click at [243, 163] on b "Guarantee" at bounding box center [246, 167] width 37 height 8
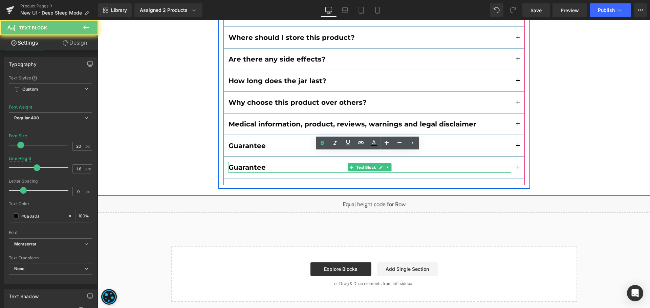
click at [243, 163] on b "Guarantee" at bounding box center [246, 167] width 37 height 8
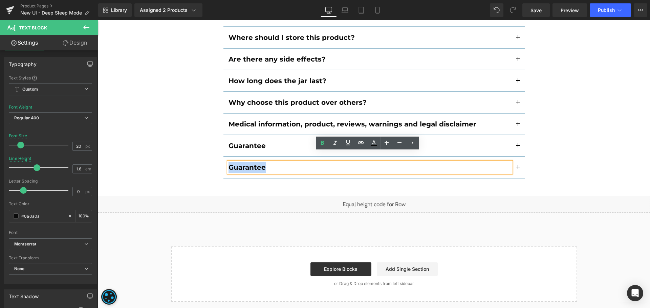
paste div
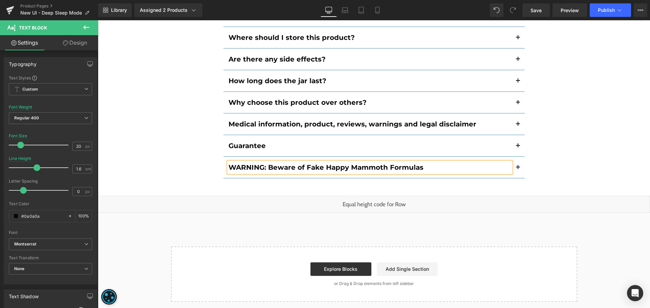
click at [518, 170] on span "button" at bounding box center [518, 170] width 0 height 0
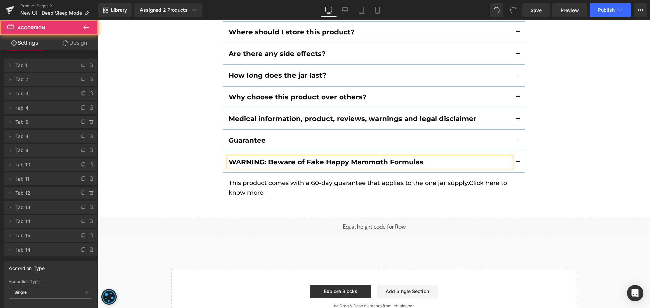
scroll to position [3946, 0]
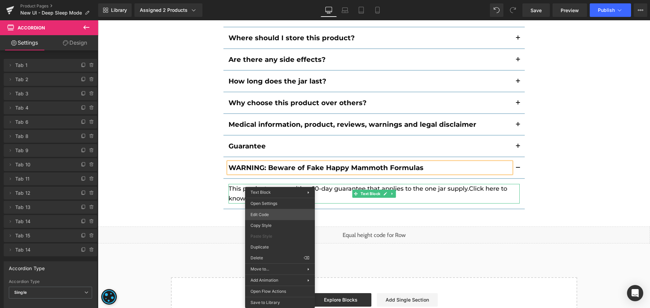
click at [271, 0] on div "You are previewing how the will restyle your page. You can not edit Elements in…" at bounding box center [325, 0] width 650 height 0
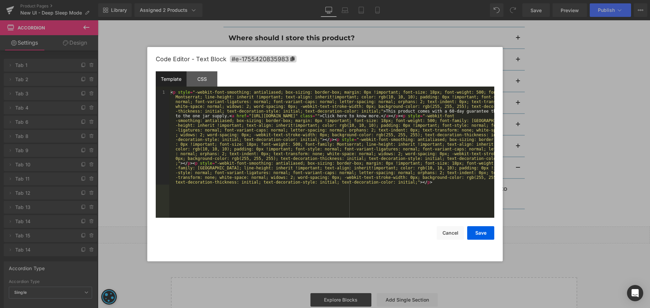
click at [282, 172] on div "< p style = "-webkit-font-smoothing: antialiased; box-sizing: border-box; margi…" at bounding box center [331, 248] width 325 height 317
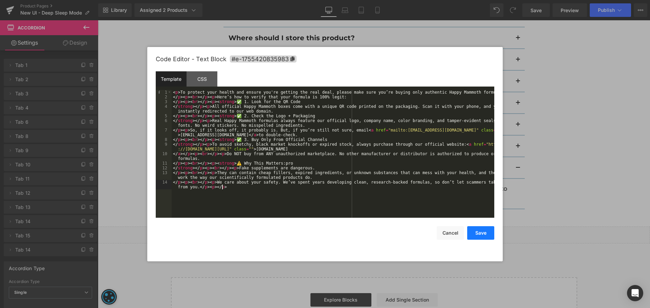
click at [479, 230] on button "Save" at bounding box center [480, 233] width 27 height 14
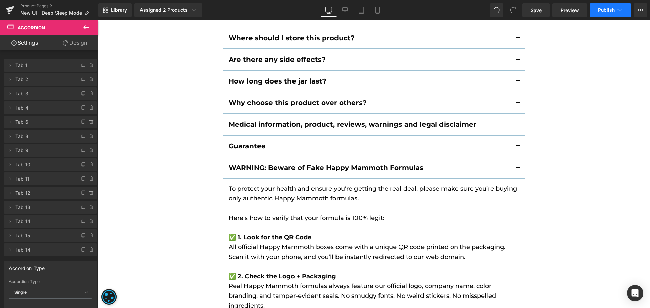
click at [593, 12] on button "Publish" at bounding box center [609, 10] width 41 height 14
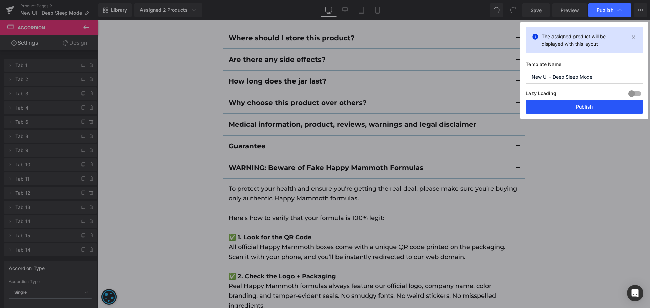
click at [555, 105] on button "Publish" at bounding box center [583, 107] width 117 height 14
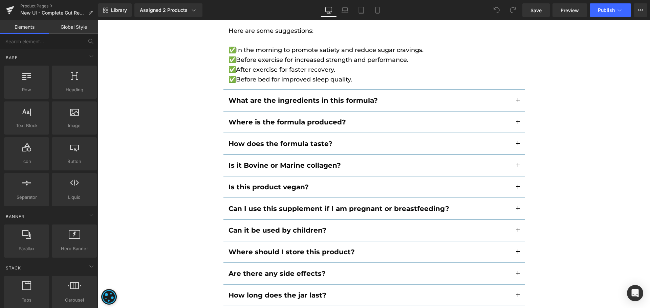
scroll to position [3764, 0]
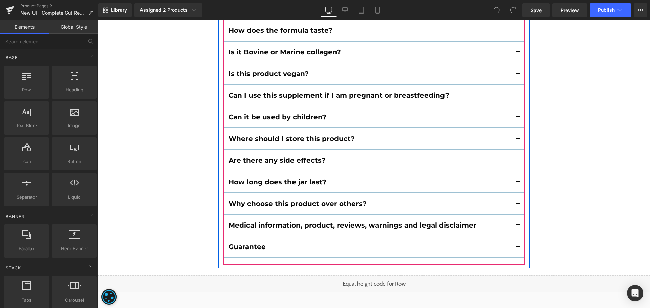
click at [357, 244] on div "Guarantee Text Block" at bounding box center [373, 248] width 301 height 22
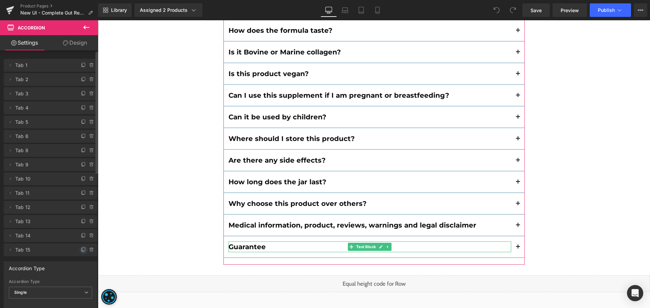
click at [82, 249] on icon at bounding box center [83, 249] width 5 height 5
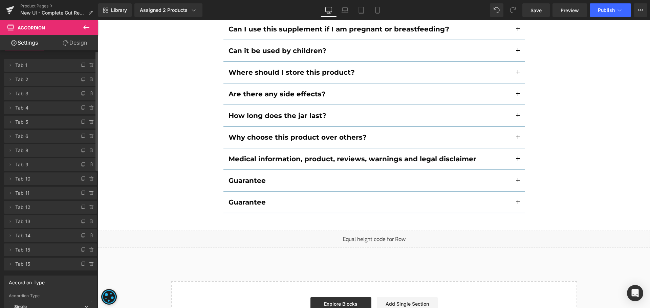
scroll to position [3840, 0]
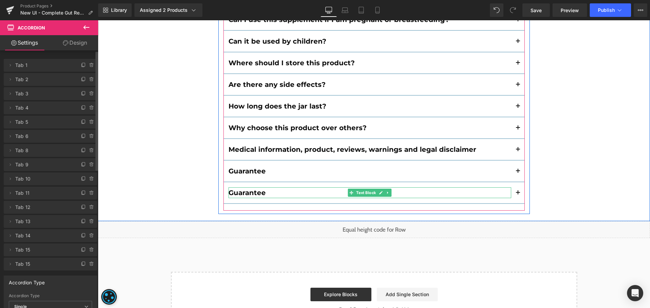
click at [245, 189] on b "Guarantee" at bounding box center [246, 193] width 37 height 8
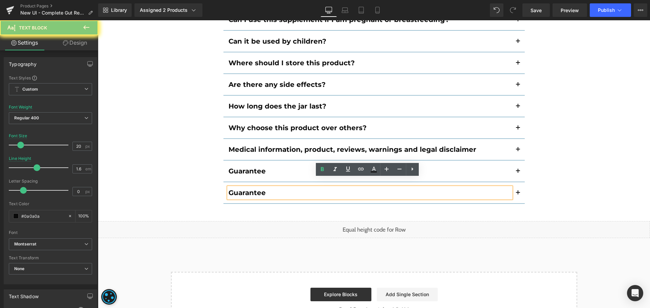
click at [245, 189] on b "Guarantee" at bounding box center [246, 193] width 37 height 8
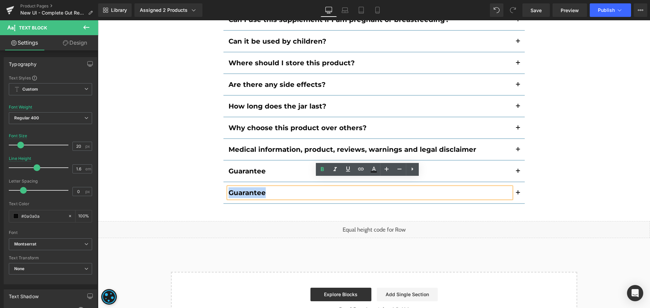
paste div
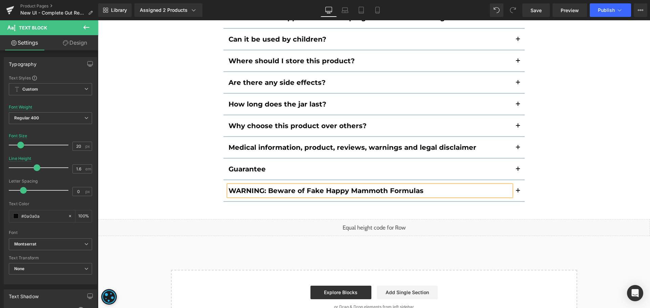
scroll to position [3842, 0]
click at [515, 182] on button "button" at bounding box center [518, 190] width 14 height 21
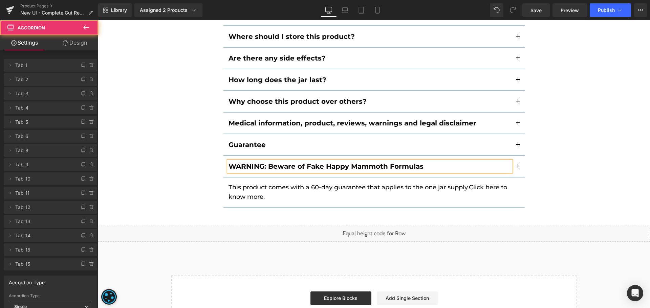
scroll to position [3677, 0]
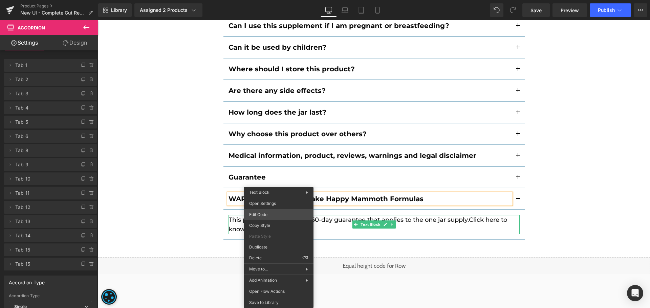
click at [277, 0] on div "You are previewing how the will restyle your page. You can not edit Elements in…" at bounding box center [325, 0] width 650 height 0
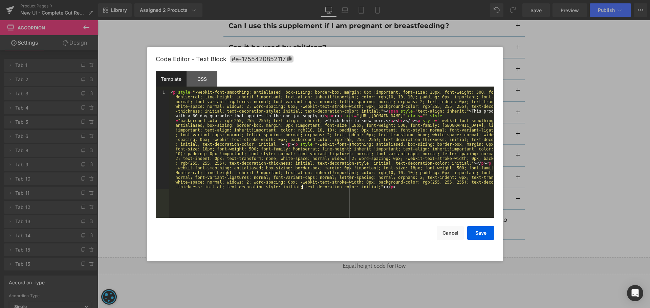
click at [303, 188] on div "< p style = "-webkit-font-smoothing: antialiased; box-sizing: border-box; margi…" at bounding box center [331, 253] width 325 height 327
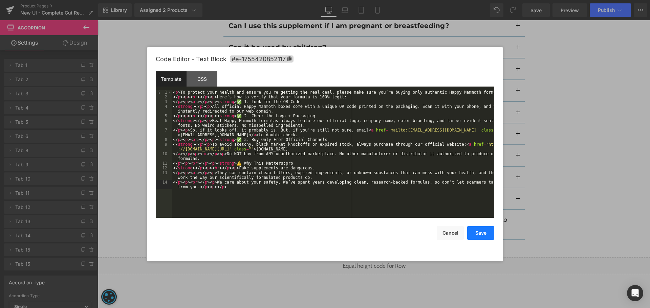
click at [491, 228] on button "Save" at bounding box center [480, 233] width 27 height 14
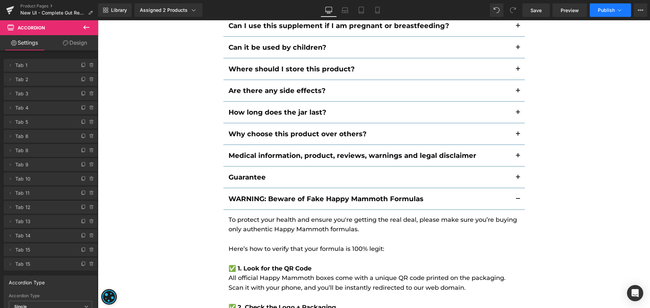
click at [595, 13] on button "Publish" at bounding box center [609, 10] width 41 height 14
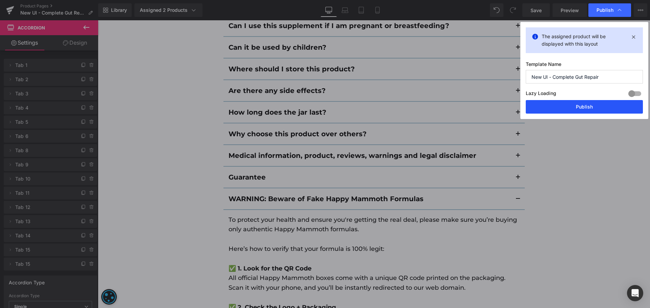
click at [562, 107] on button "Publish" at bounding box center [583, 107] width 117 height 14
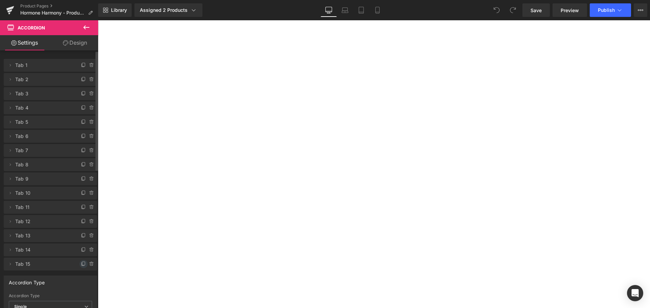
click at [82, 263] on icon at bounding box center [83, 263] width 3 height 3
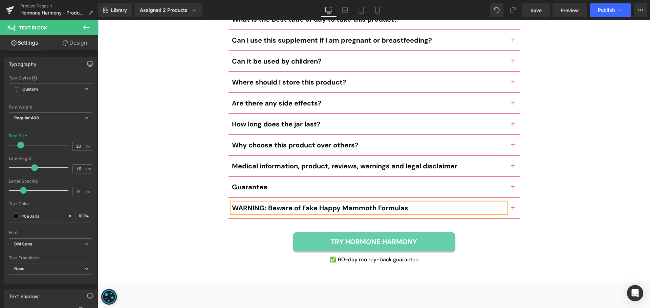
scroll to position [3400, 0]
click at [512, 198] on button "button" at bounding box center [513, 208] width 14 height 20
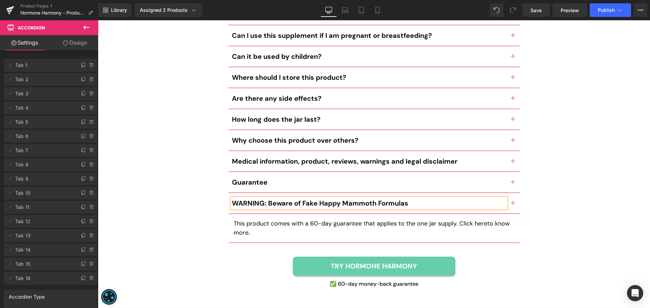
scroll to position [3368, 0]
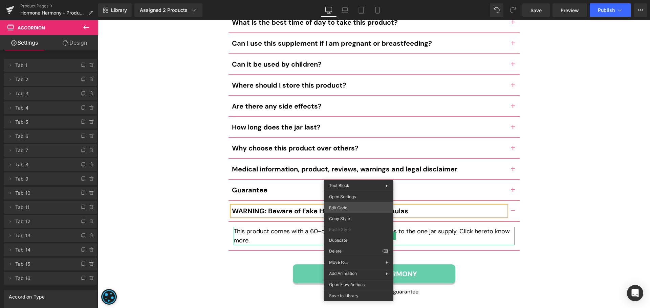
click at [340, 0] on div "You are previewing how the will restyle your page. You can not edit Elements in…" at bounding box center [325, 0] width 650 height 0
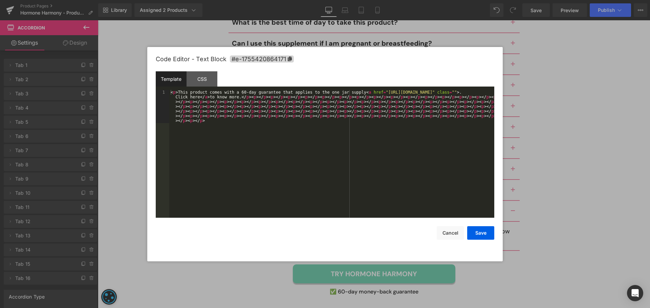
click at [331, 179] on div "< p > This product comes with a 60-day guarantee that applies to the one jar su…" at bounding box center [331, 187] width 325 height 194
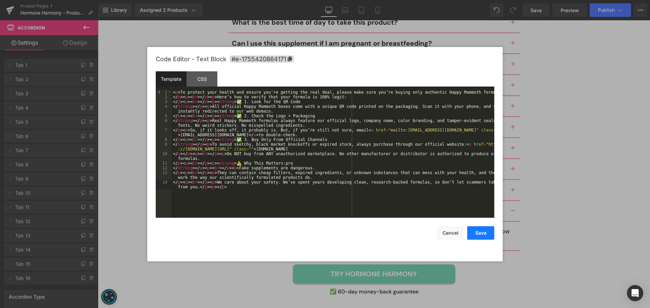
click at [478, 228] on button "Save" at bounding box center [480, 233] width 27 height 14
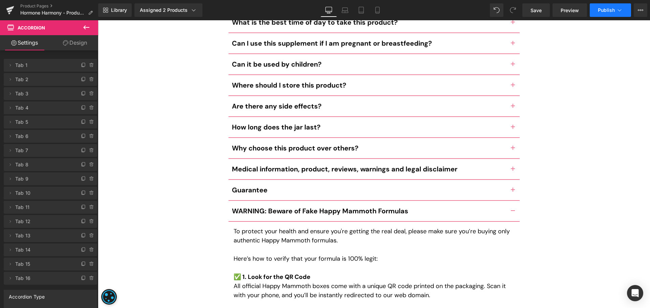
click at [606, 12] on span "Publish" at bounding box center [606, 9] width 17 height 5
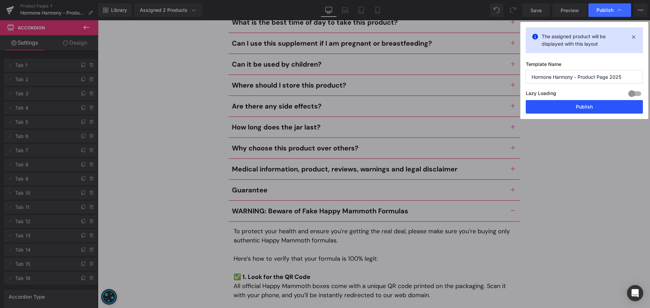
click at [577, 103] on button "Publish" at bounding box center [583, 107] width 117 height 14
